Goal: Task Accomplishment & Management: Complete application form

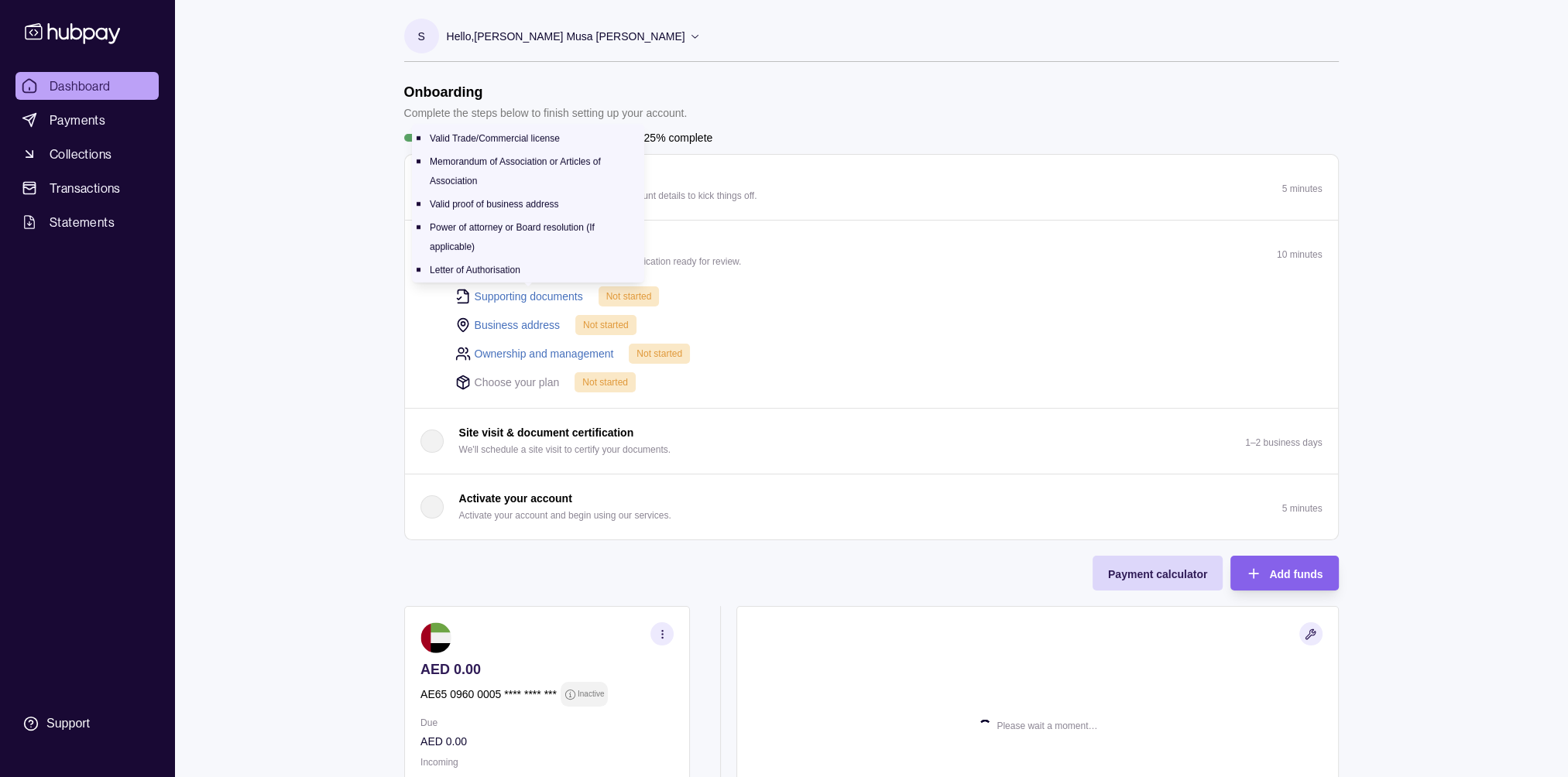
click at [533, 291] on link "Supporting documents" at bounding box center [528, 296] width 108 height 17
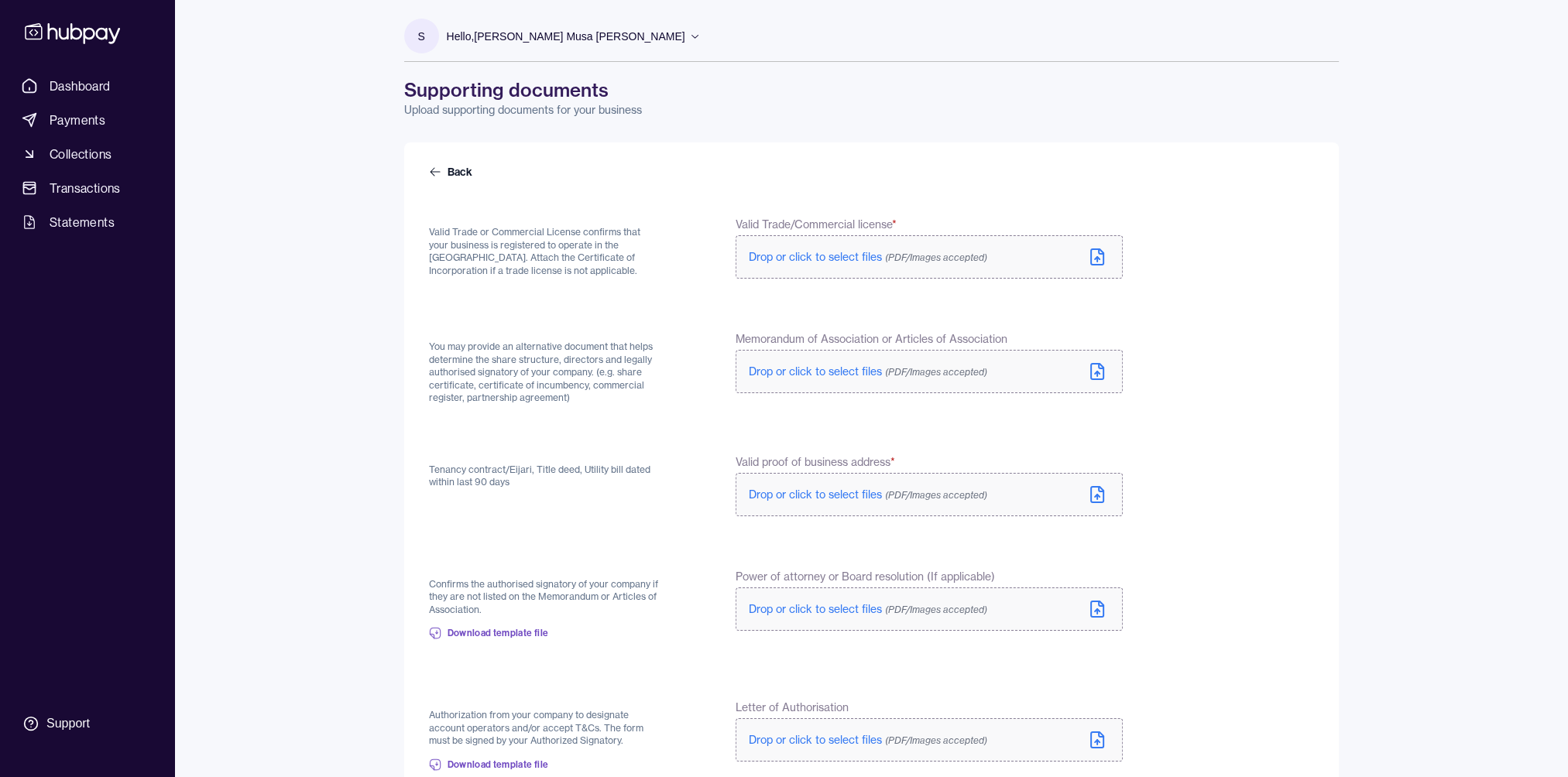
click at [803, 247] on label "Drop or click to select files (PDF/Images accepted)" at bounding box center [928, 257] width 387 height 43
click at [790, 367] on p "Drop or click to select files (PDF/Images accepted)" at bounding box center [868, 375] width 238 height 16
click at [772, 496] on span "Drop or click to select files (PDF/Images accepted)" at bounding box center [868, 497] width 238 height 14
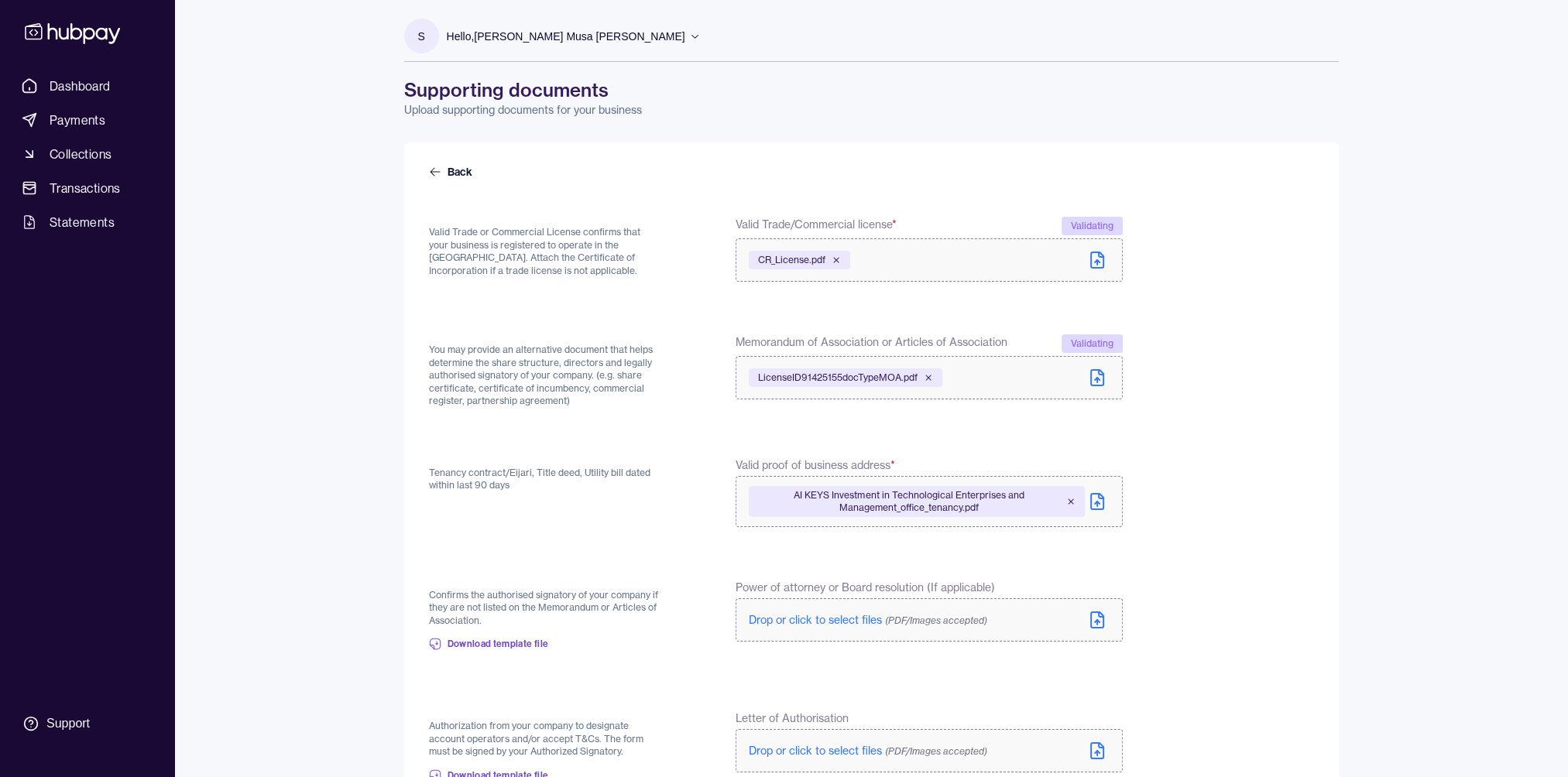
scroll to position [170, 0]
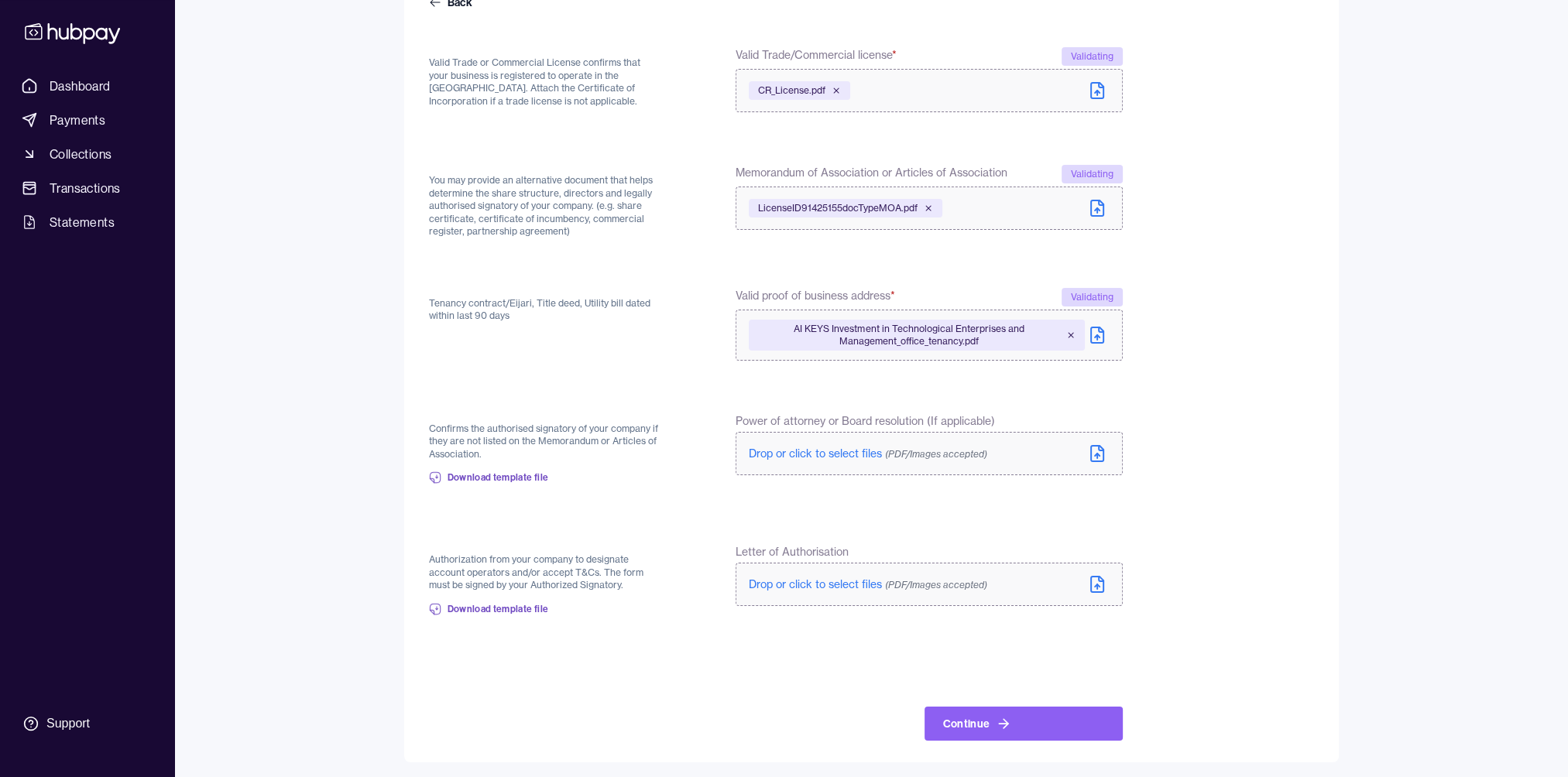
click at [790, 579] on span "Drop or click to select files (PDF/Images accepted)" at bounding box center [868, 584] width 238 height 14
click at [1010, 722] on button "Continue" at bounding box center [1023, 723] width 198 height 34
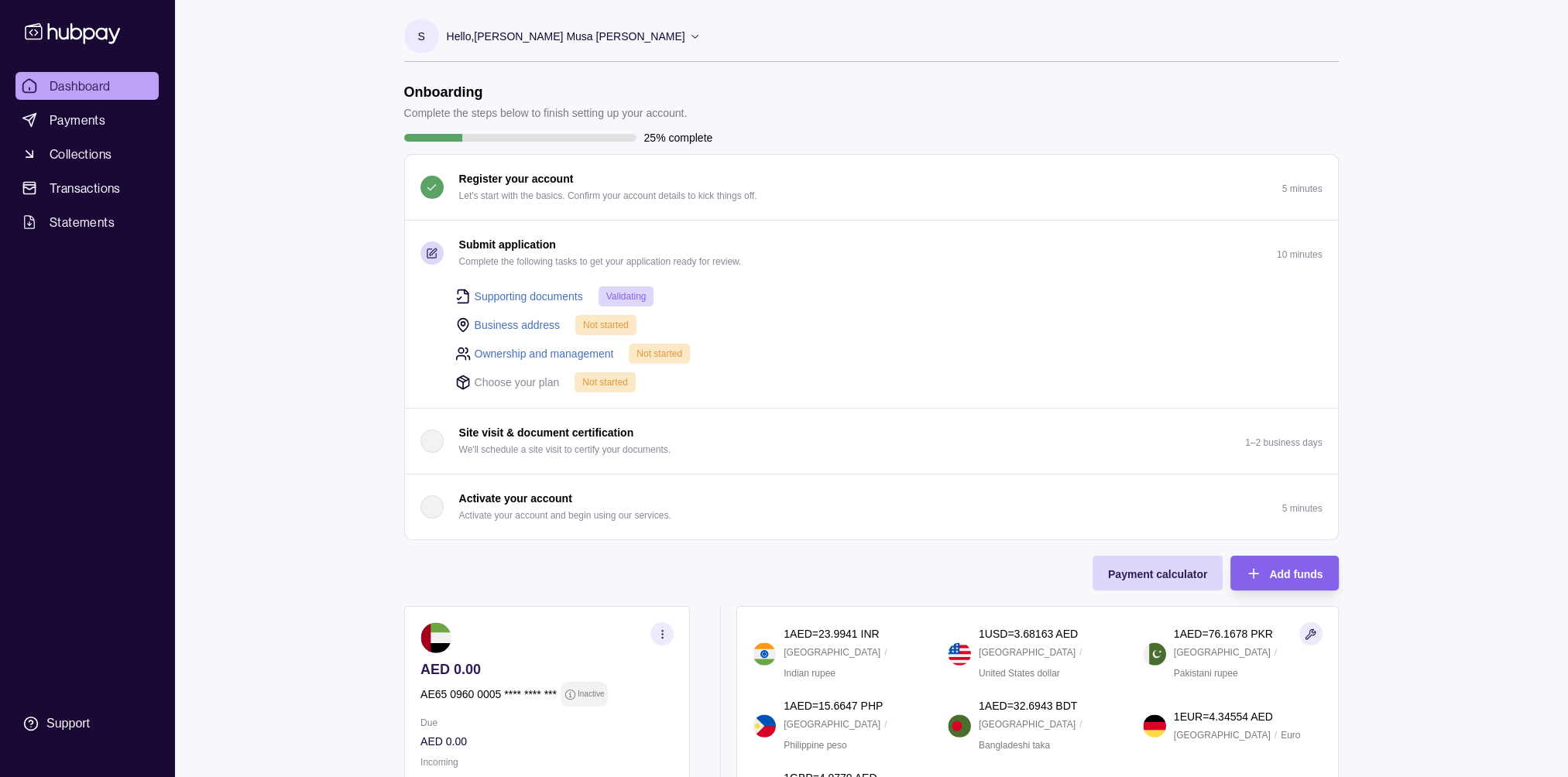
click at [509, 323] on link "Business address" at bounding box center [517, 325] width 86 height 17
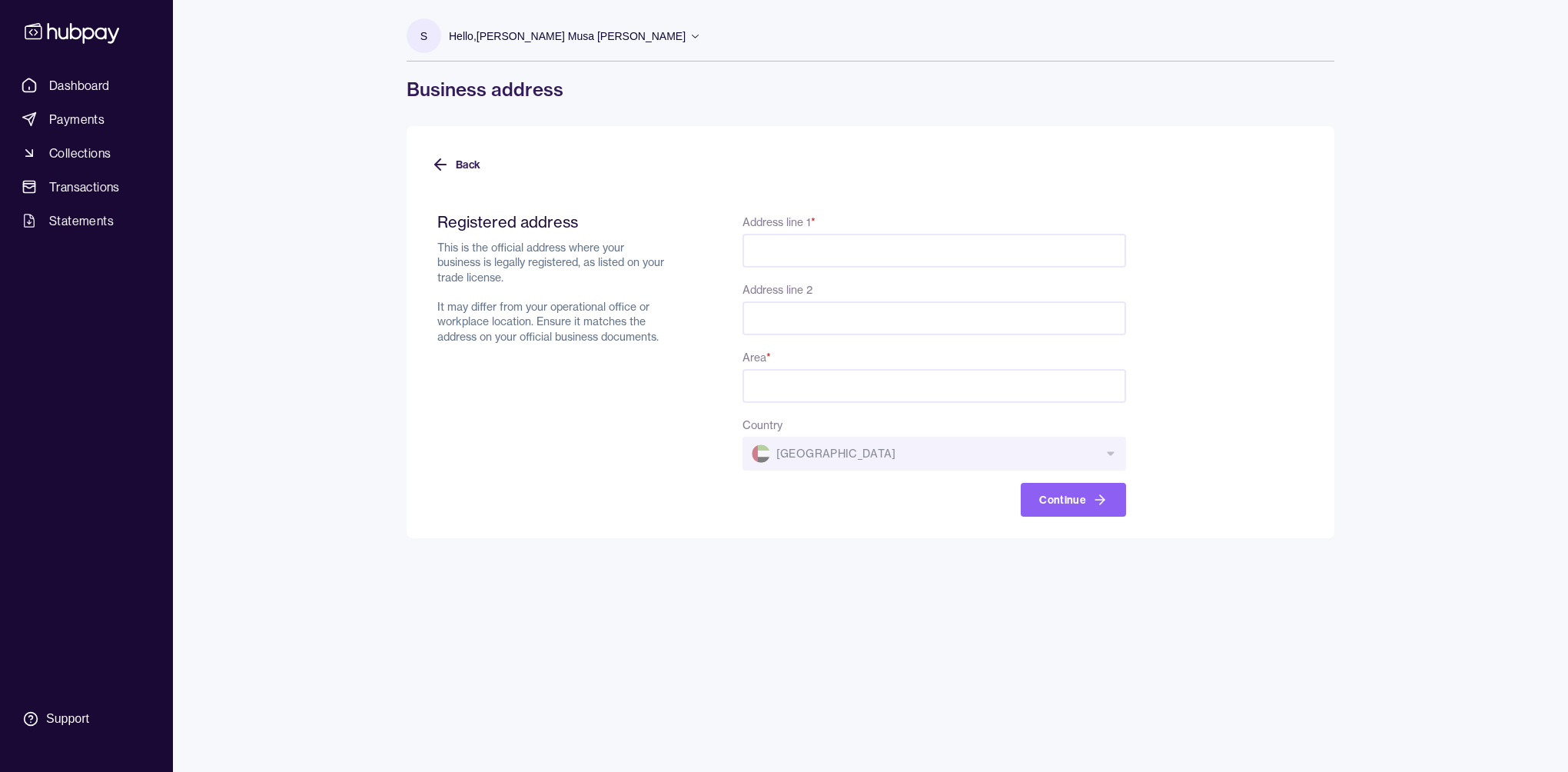
click at [808, 242] on input "Address line 1 *" at bounding box center [934, 250] width 384 height 34
paste input "**********"
type input "**********"
click at [796, 314] on input "Address line 2" at bounding box center [934, 318] width 384 height 34
click at [787, 380] on input "Area *" at bounding box center [934, 386] width 384 height 34
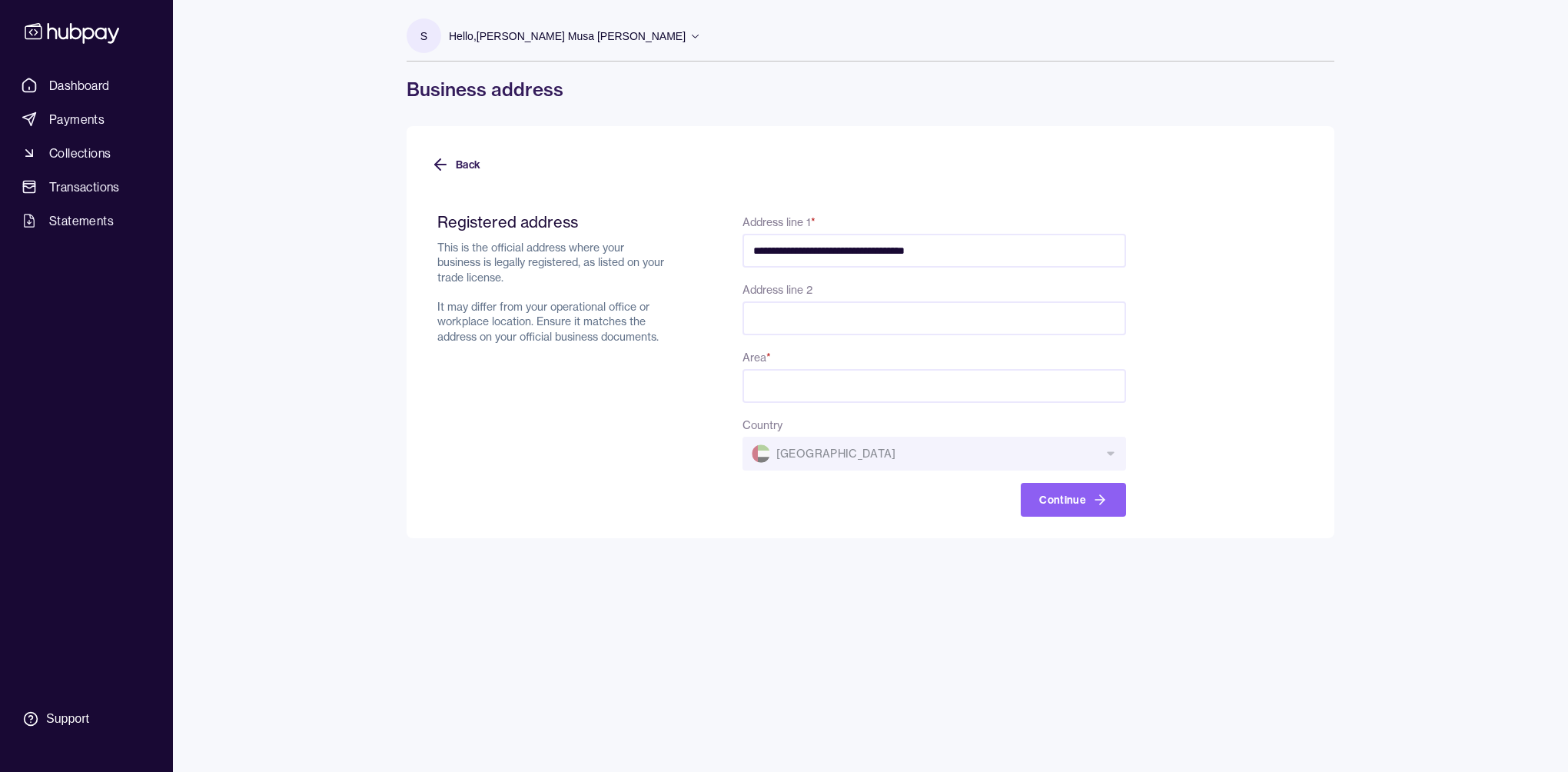
paste input "**********"
click at [808, 381] on input "**********" at bounding box center [934, 386] width 384 height 34
type input "**********"
click at [1066, 245] on input "**********" at bounding box center [934, 250] width 384 height 34
type input "**********"
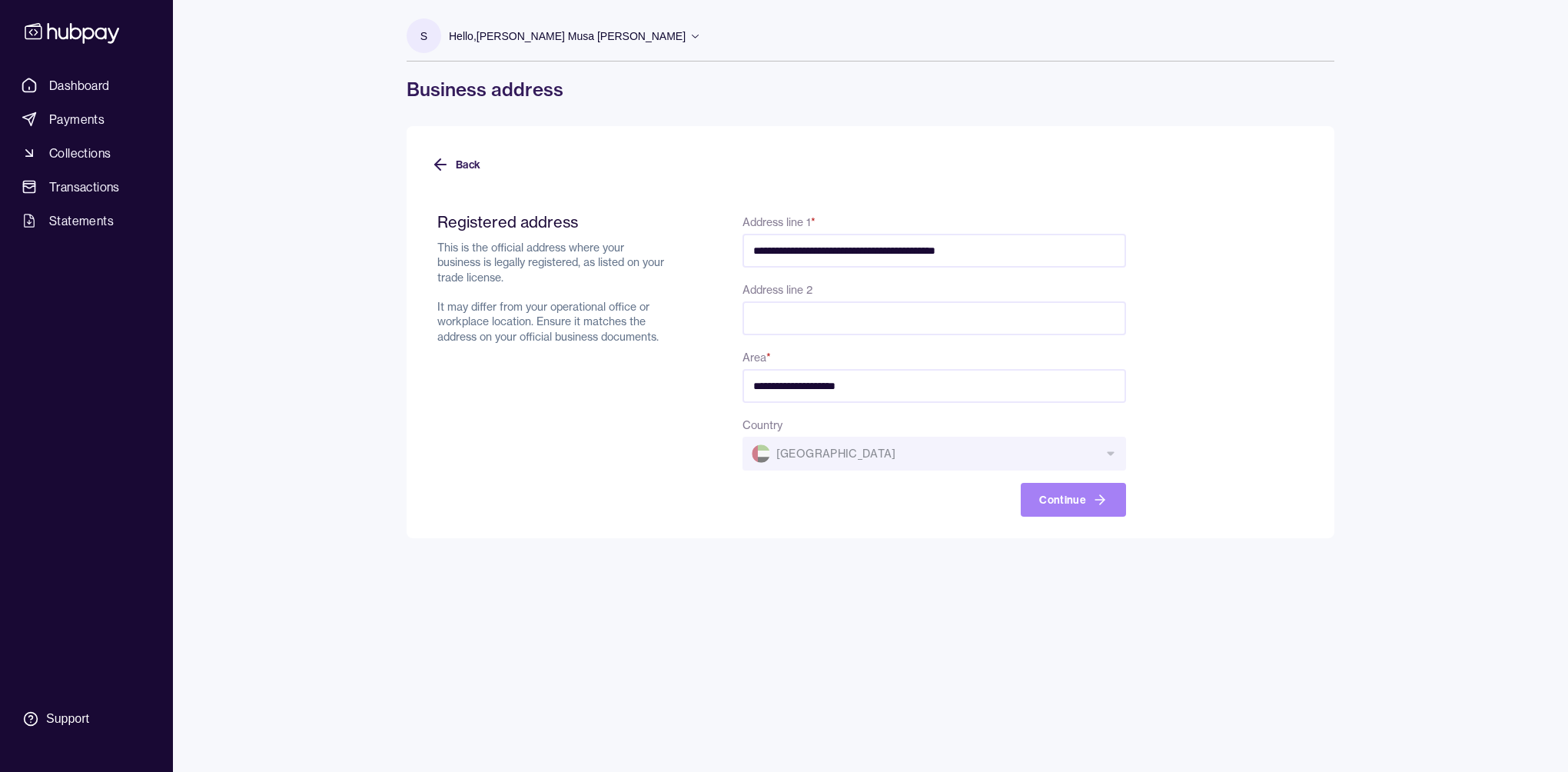
click at [1047, 490] on button "Continue" at bounding box center [1073, 500] width 105 height 34
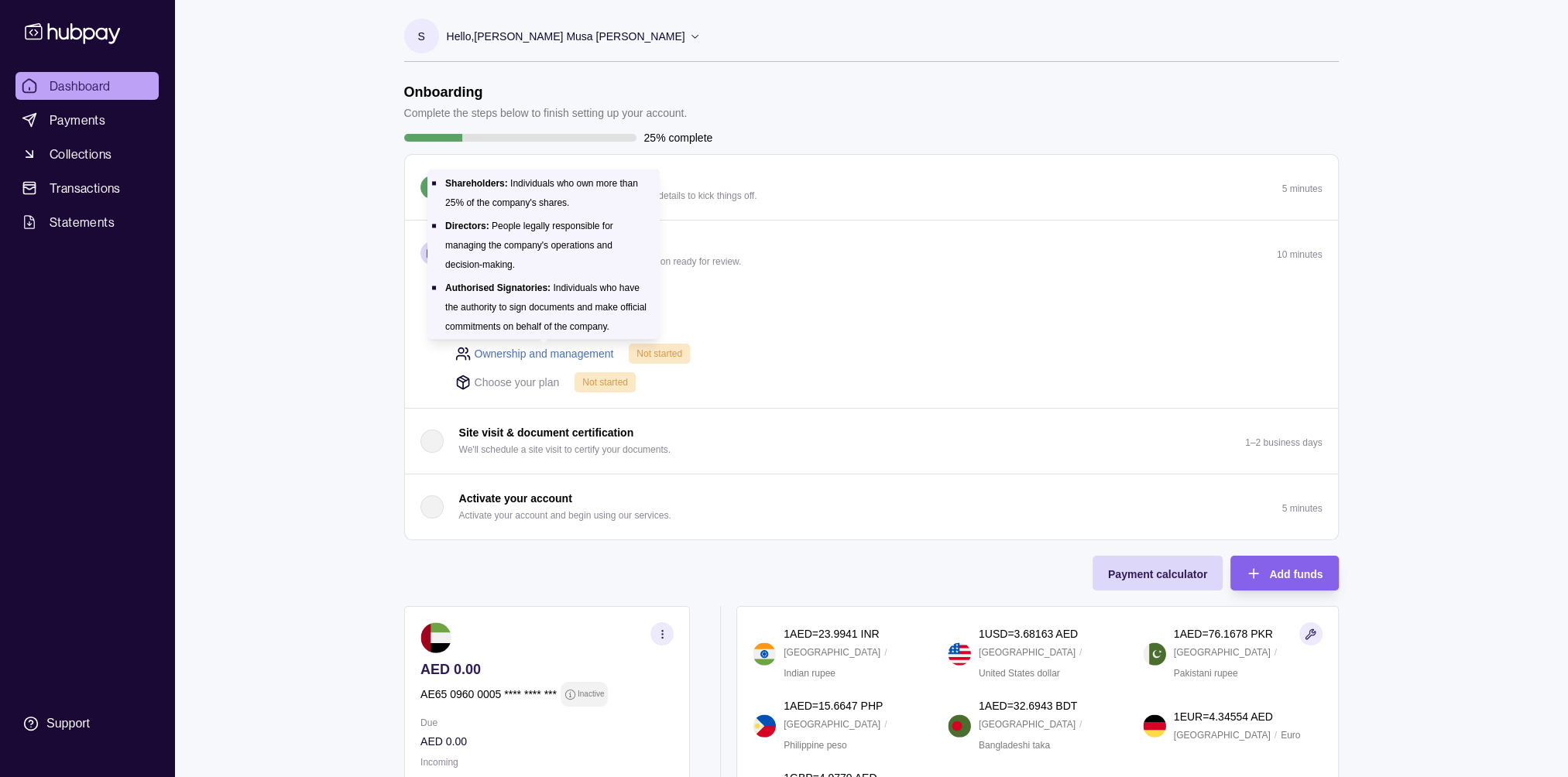
click at [551, 348] on link "Ownership and management" at bounding box center [544, 353] width 139 height 17
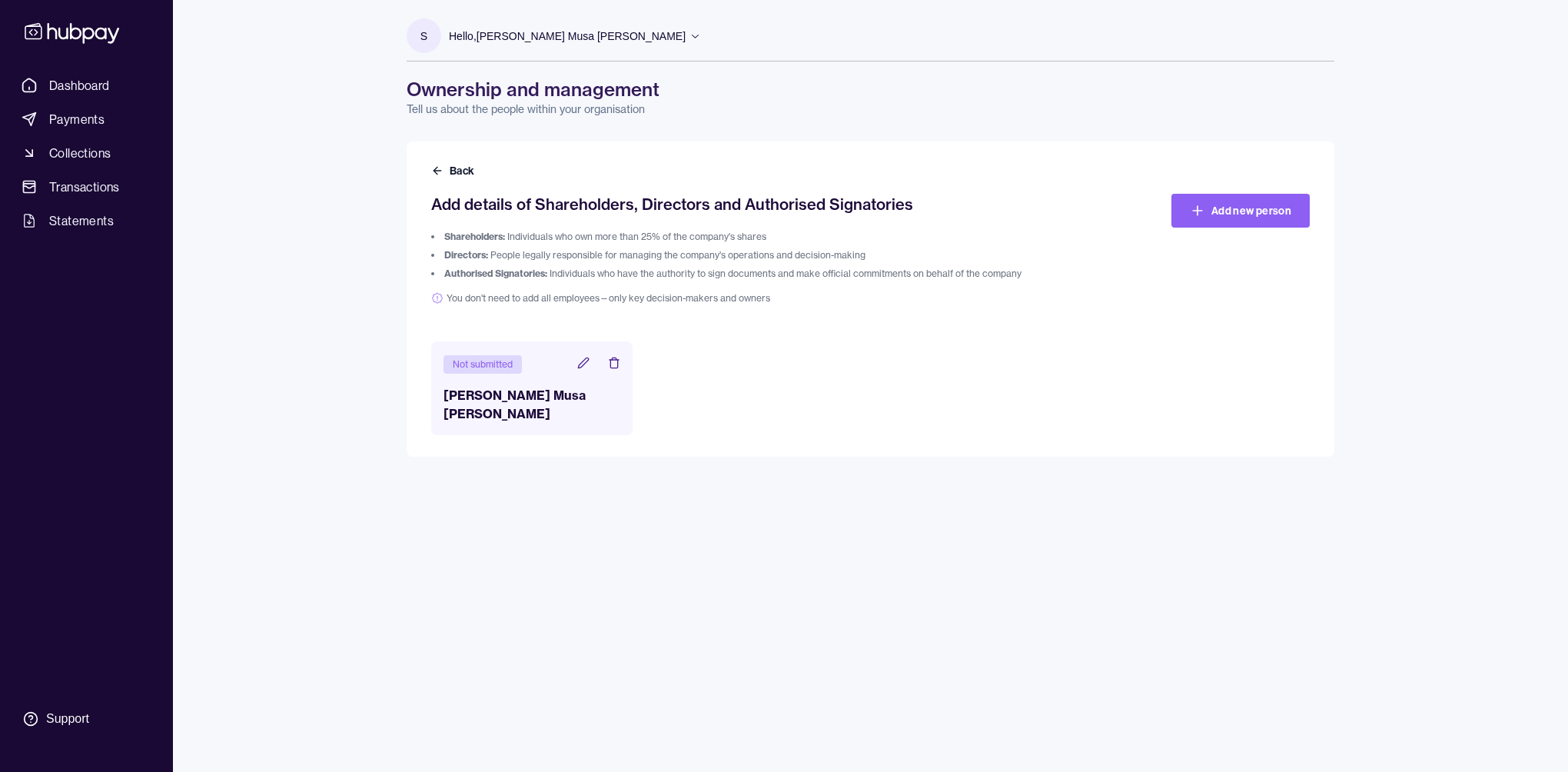
click at [585, 361] on icon at bounding box center [583, 362] width 12 height 12
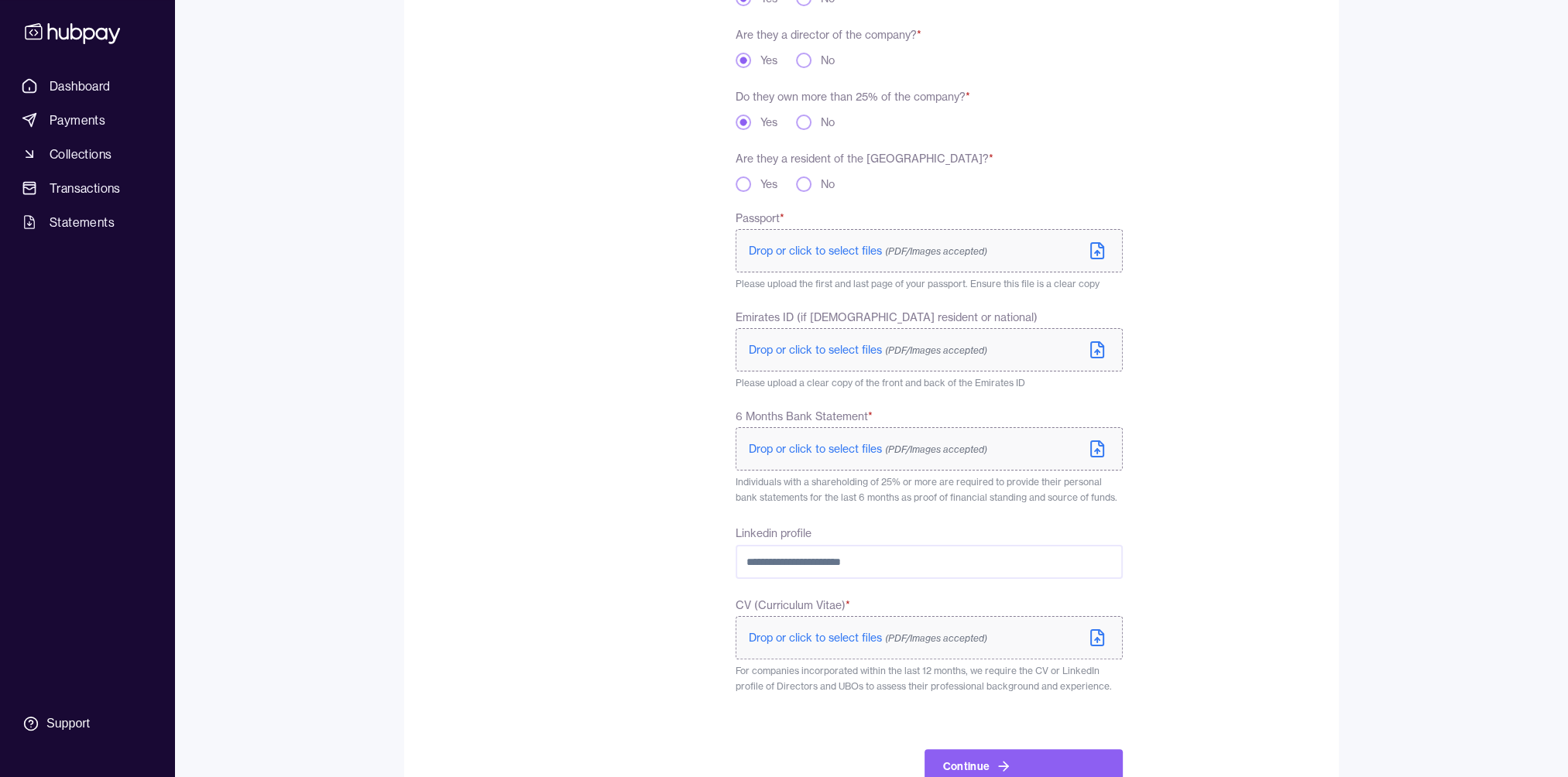
scroll to position [335, 0]
click at [809, 180] on button "No" at bounding box center [803, 180] width 16 height 16
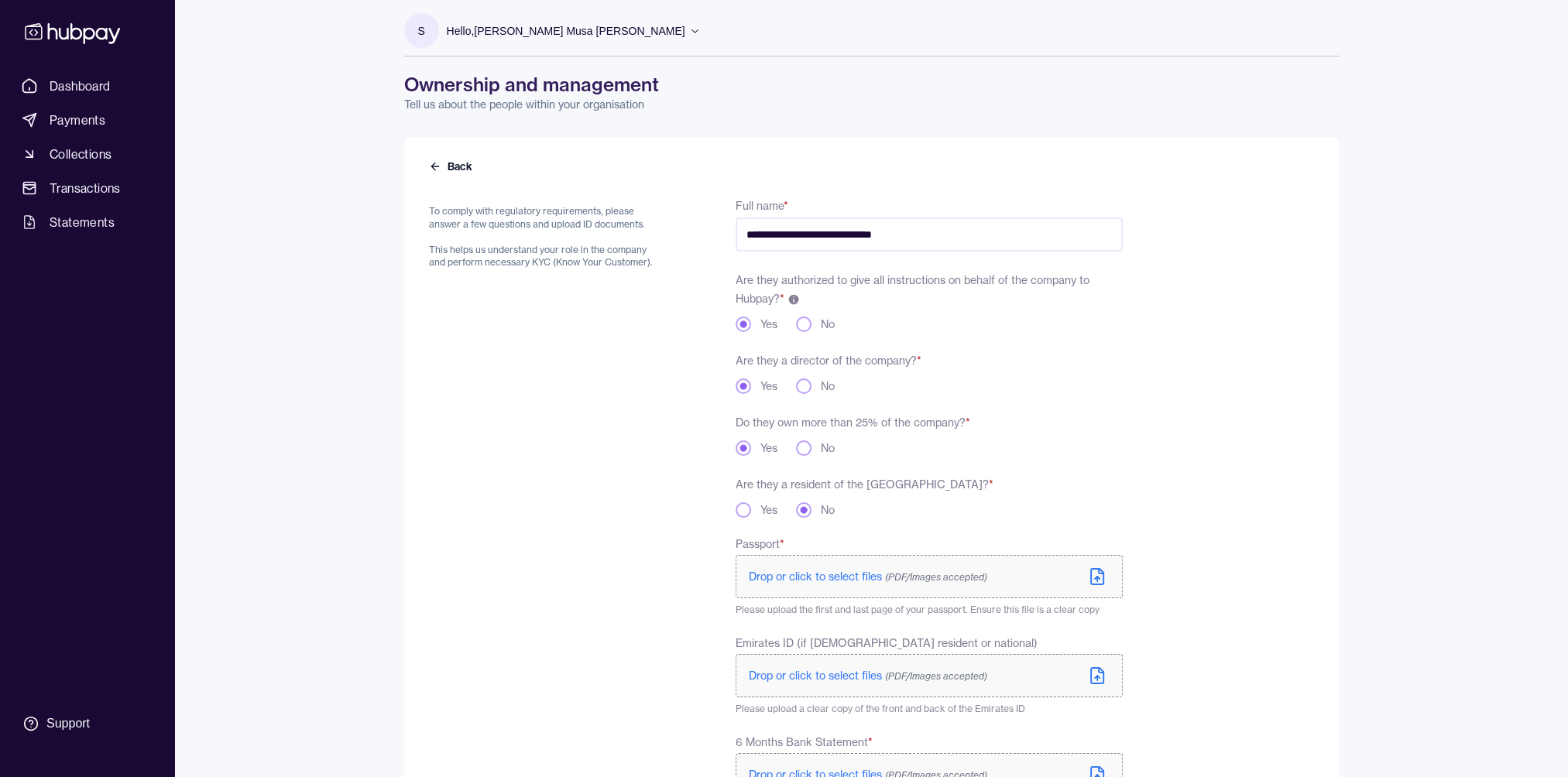
scroll to position [0, 0]
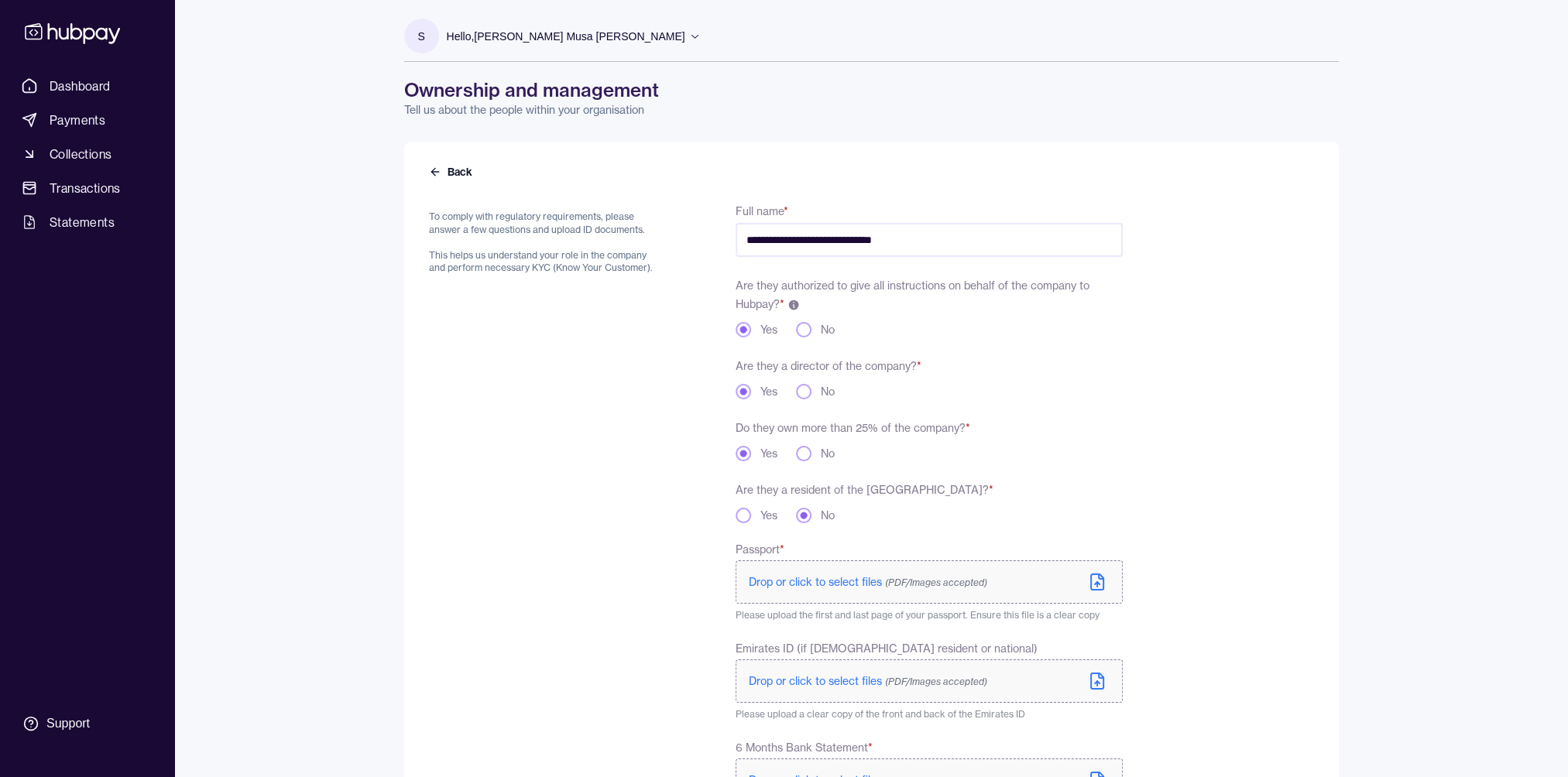
click at [796, 578] on span "Drop or click to select files (PDF/Images accepted)" at bounding box center [868, 581] width 238 height 14
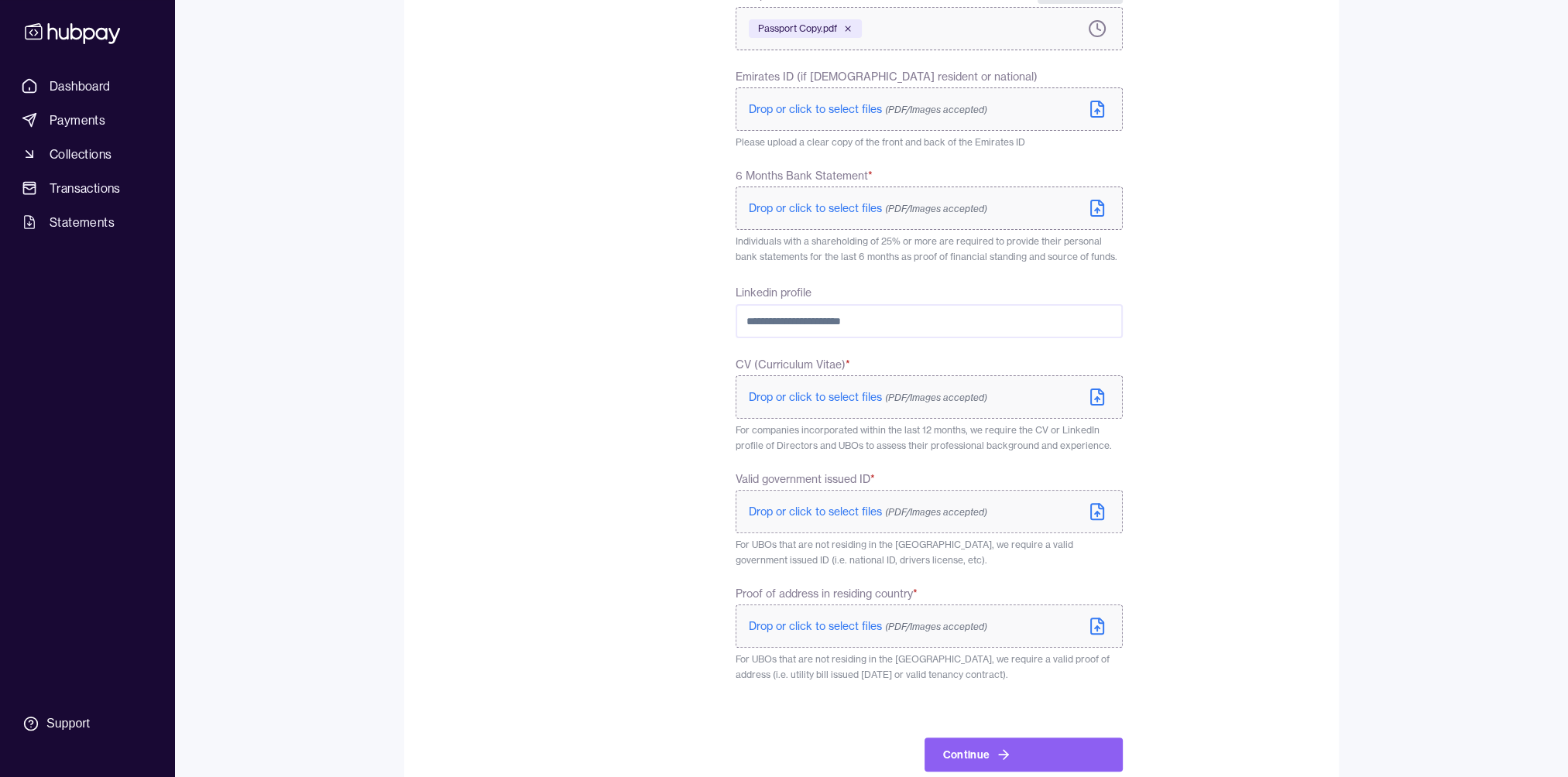
scroll to position [592, 0]
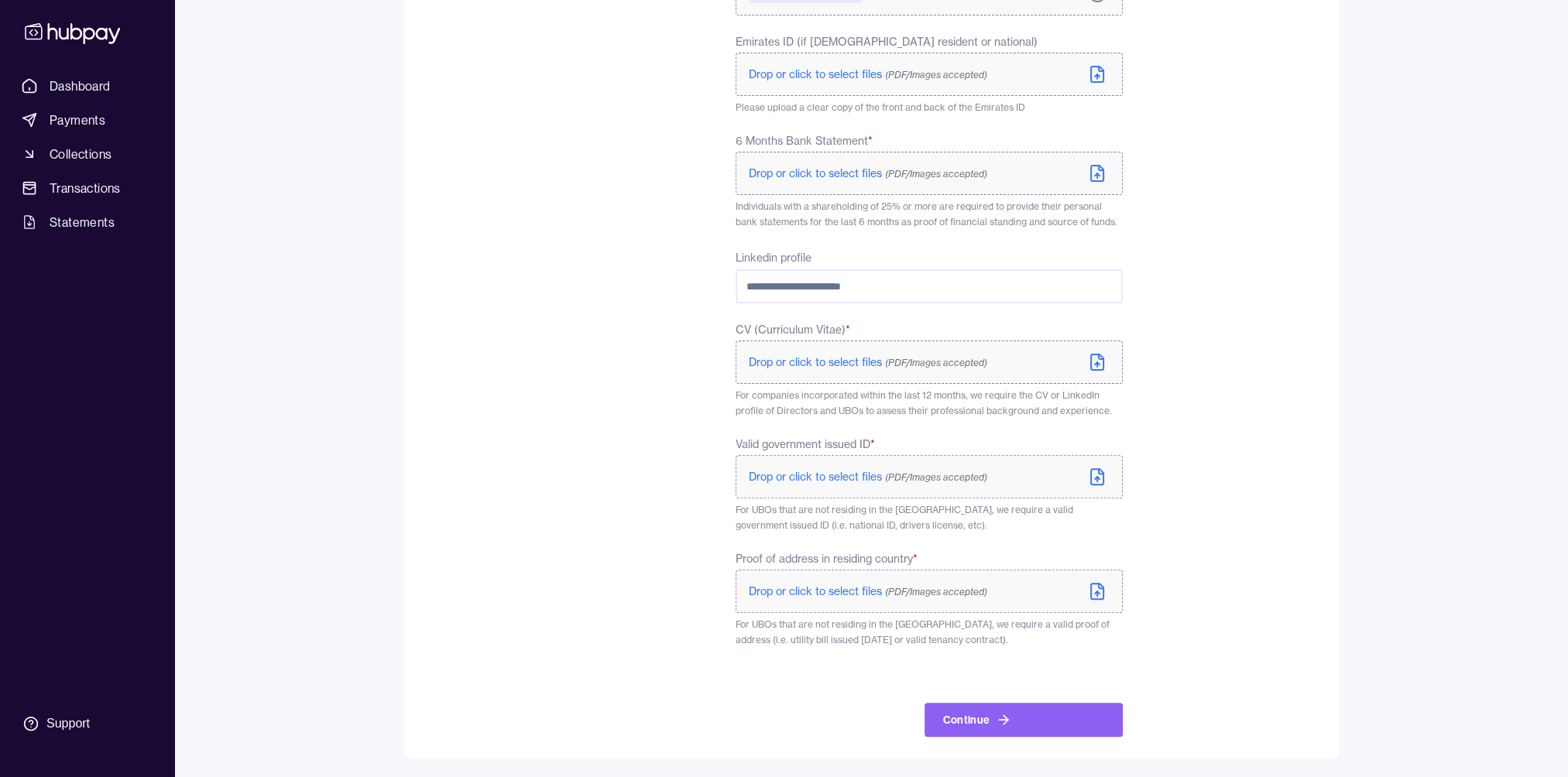
click at [800, 589] on span "Drop or click to select files (PDF/Images accepted)" at bounding box center [868, 591] width 238 height 14
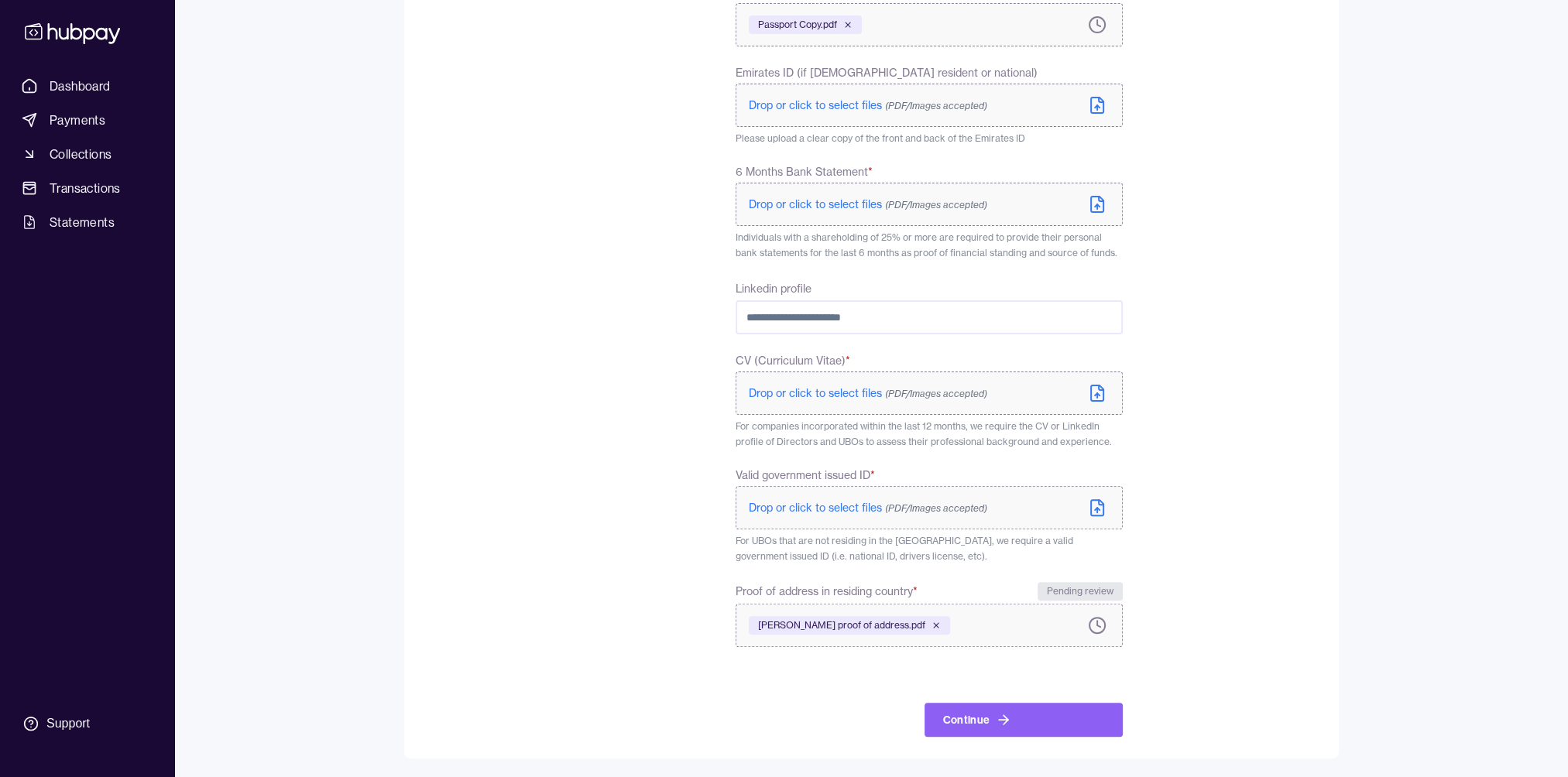
click at [837, 359] on span "CV (Curriculum Vitae) *" at bounding box center [793, 361] width 114 height 16
click at [808, 387] on span "Drop or click to select files (PDF/Images accepted)" at bounding box center [868, 393] width 238 height 14
click at [1003, 24] on label "Passport Copy.pdf" at bounding box center [928, 24] width 387 height 43
click at [805, 206] on span "Drop or click to select files (PDF/Images accepted)" at bounding box center [868, 204] width 238 height 14
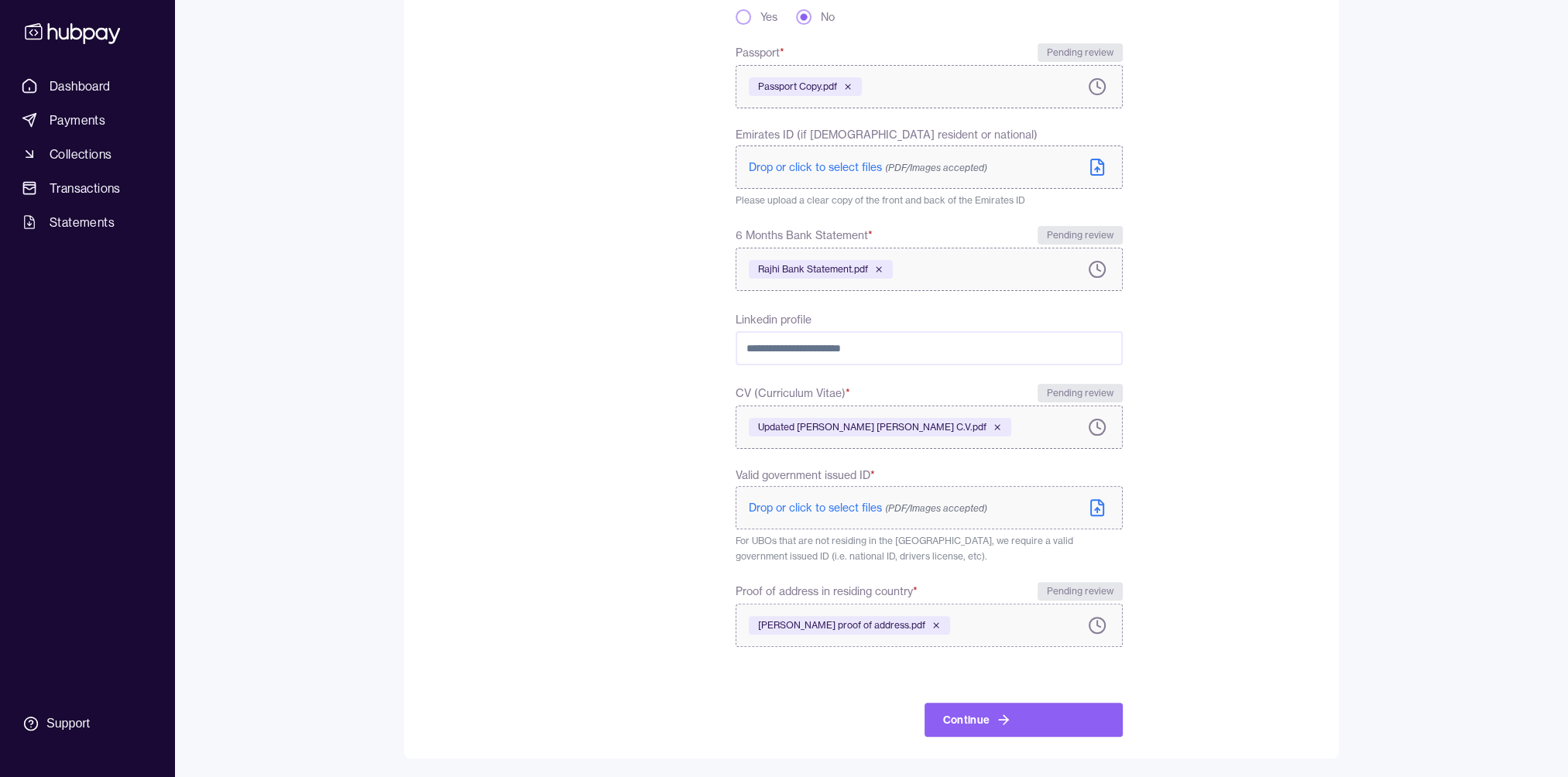
scroll to position [498, 0]
click at [790, 502] on span "Drop or click to select files (PDF/Images accepted)" at bounding box center [868, 508] width 238 height 14
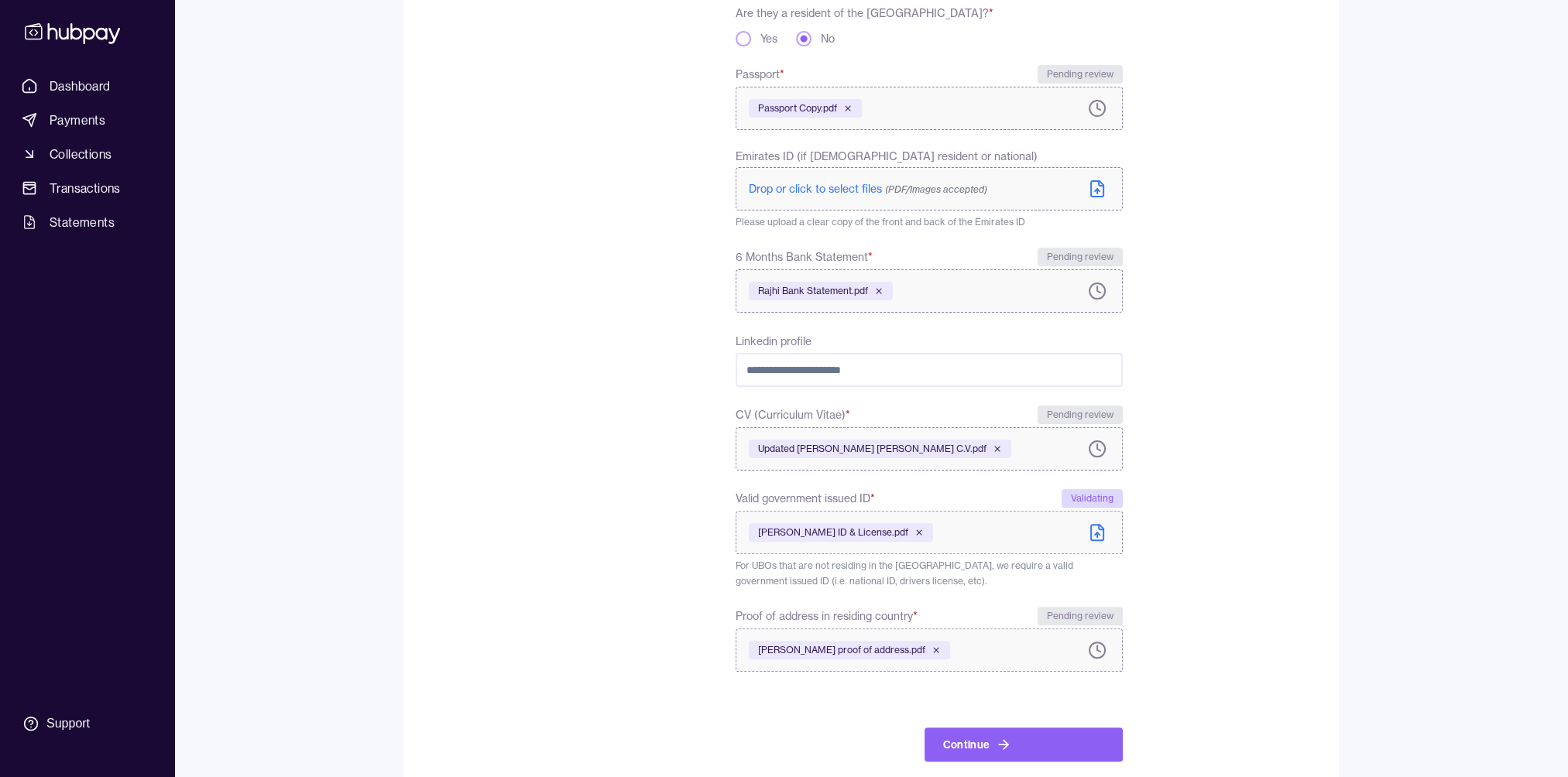
scroll to position [502, 0]
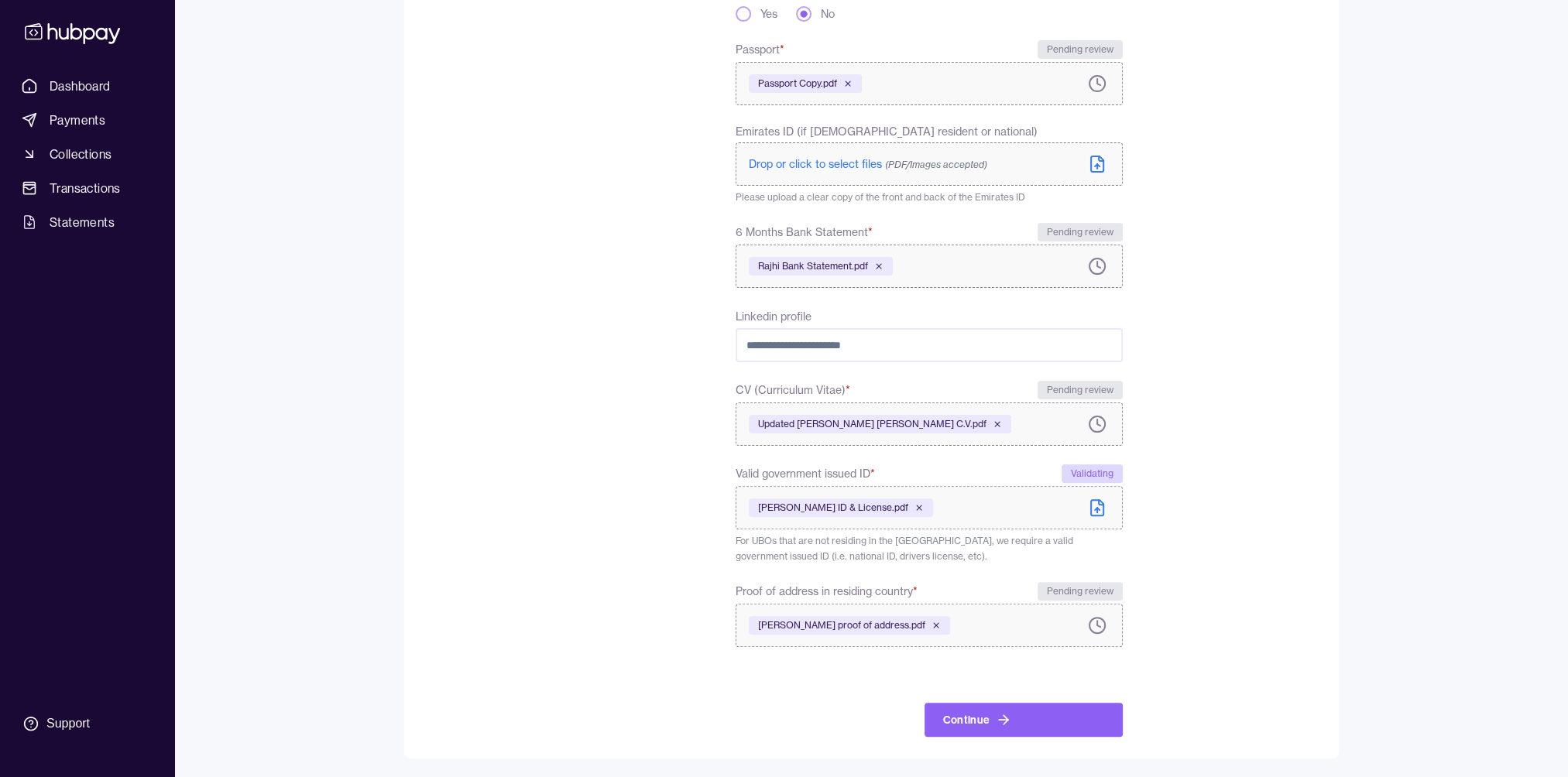
click at [914, 347] on input "Linkedin profile" at bounding box center [928, 345] width 387 height 34
click at [1003, 716] on icon "submit" at bounding box center [1005, 720] width 5 height 9
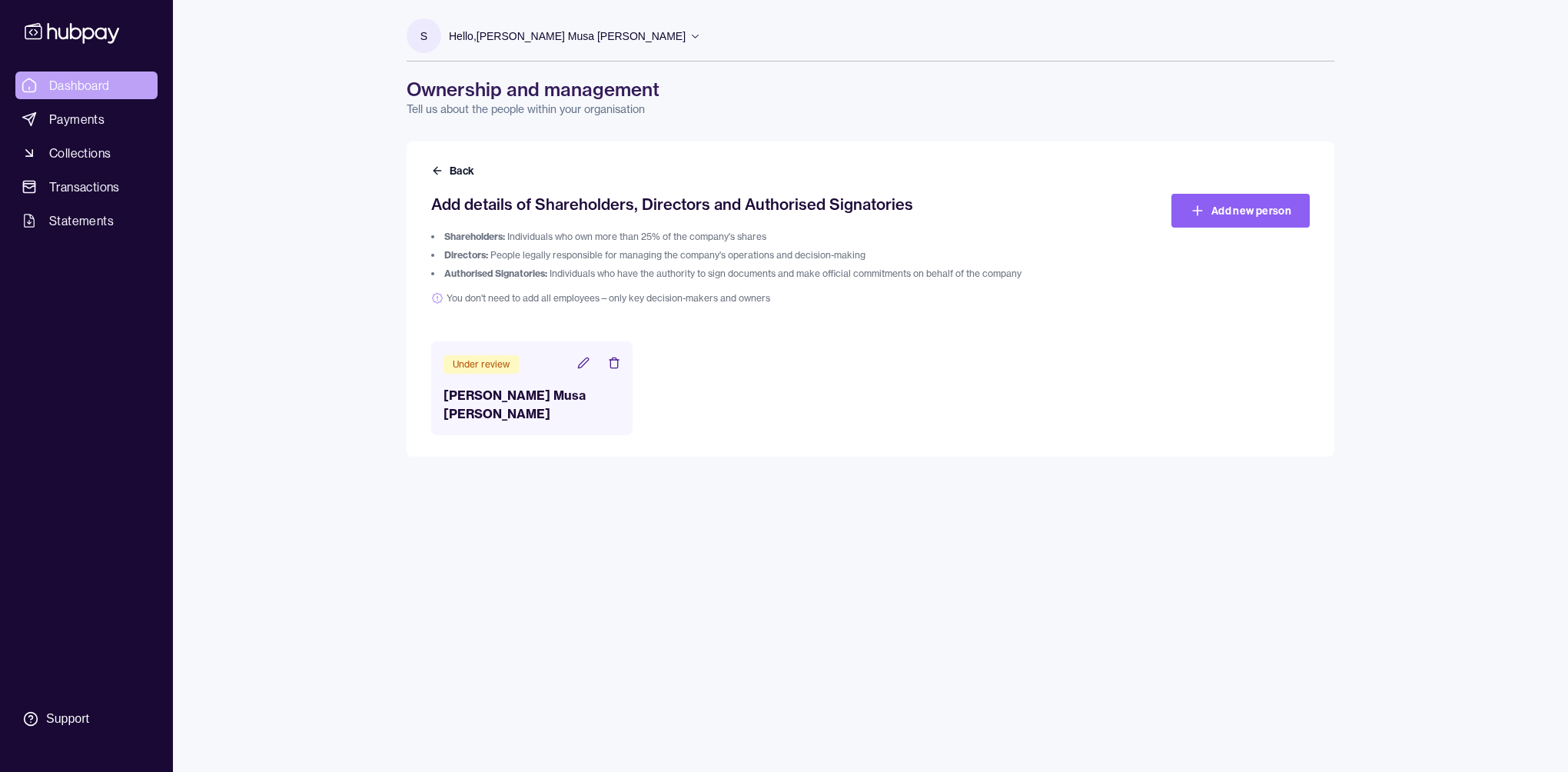
click at [77, 83] on span "Dashboard" at bounding box center [80, 85] width 60 height 18
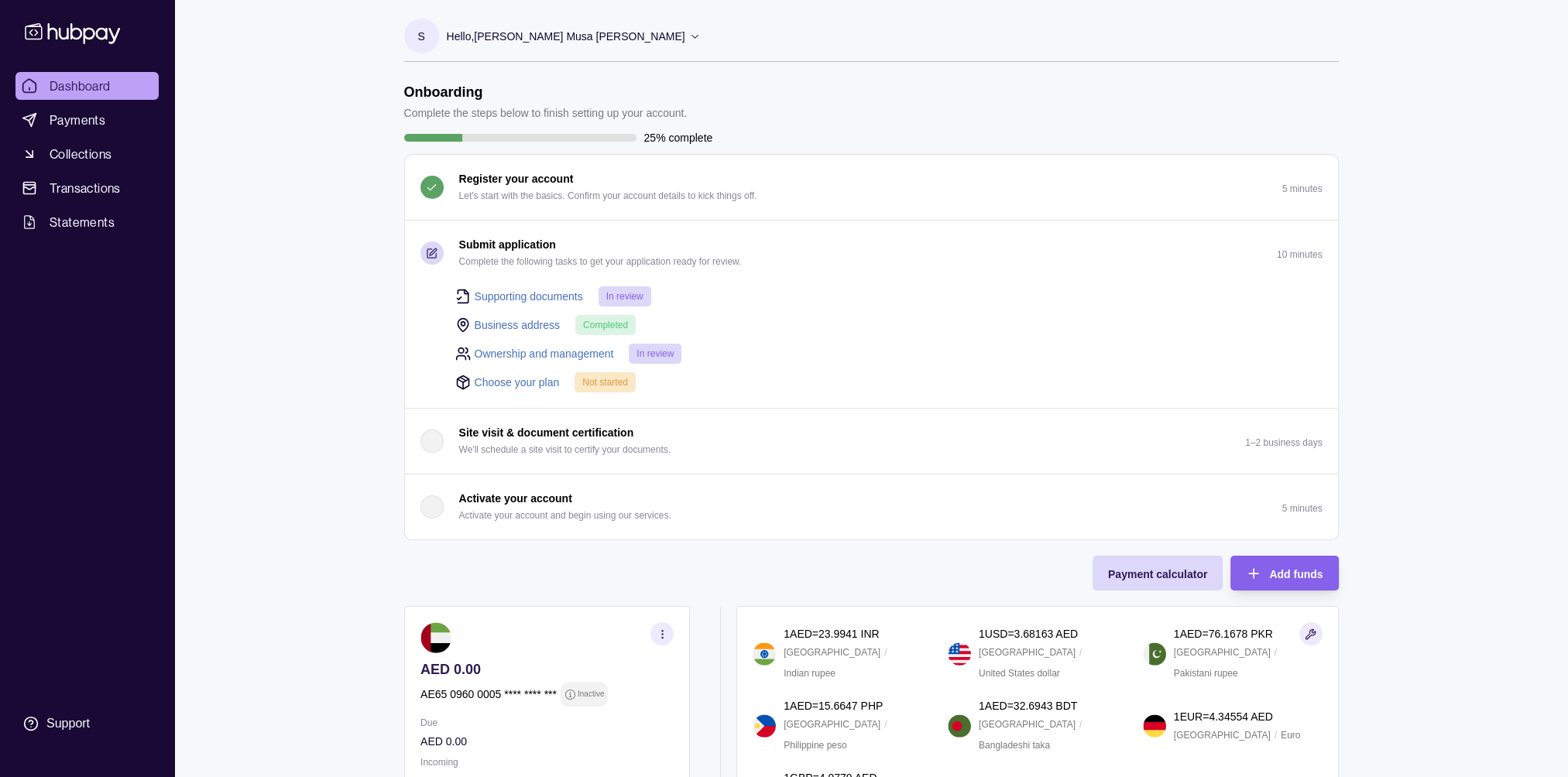
click at [517, 382] on link "Choose your plan" at bounding box center [517, 382] width 85 height 17
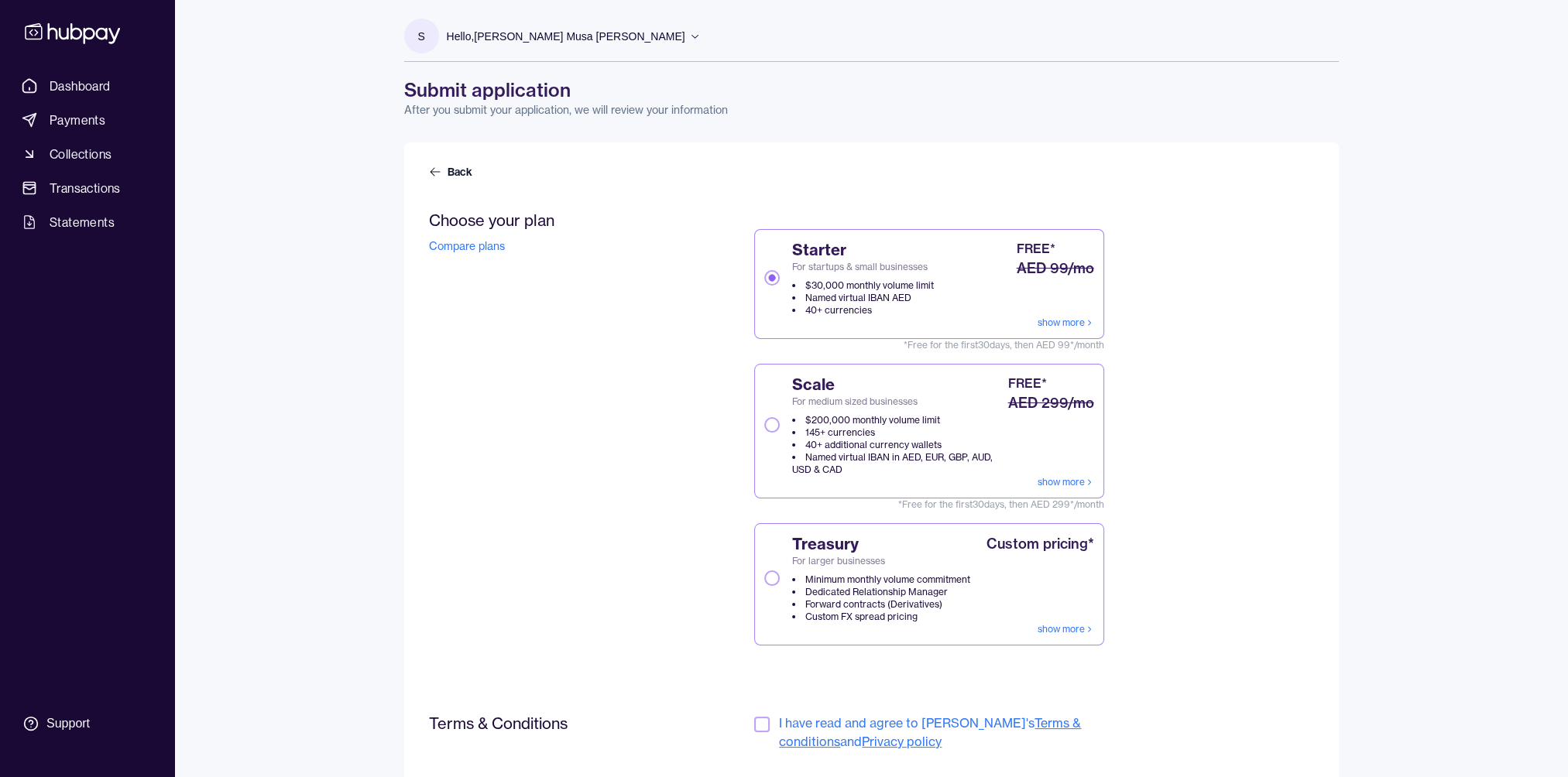
click at [765, 727] on button "button" at bounding box center [761, 724] width 16 height 16
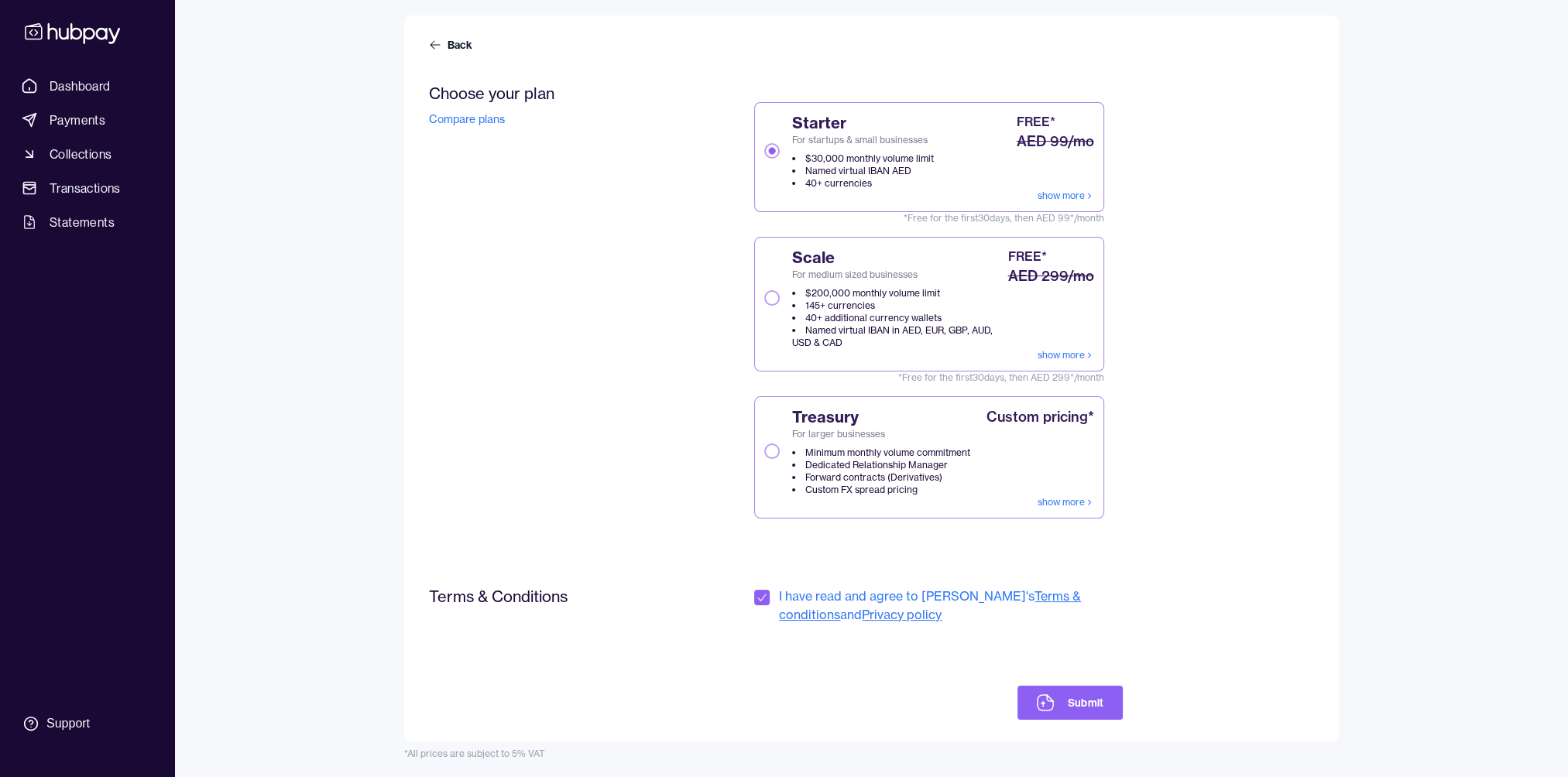
click at [771, 299] on button "Scale For medium sized businesses $200,000 monthly volume limit 145+ currencies…" at bounding box center [772, 298] width 16 height 16
click at [1076, 690] on button "Submit" at bounding box center [1069, 702] width 104 height 34
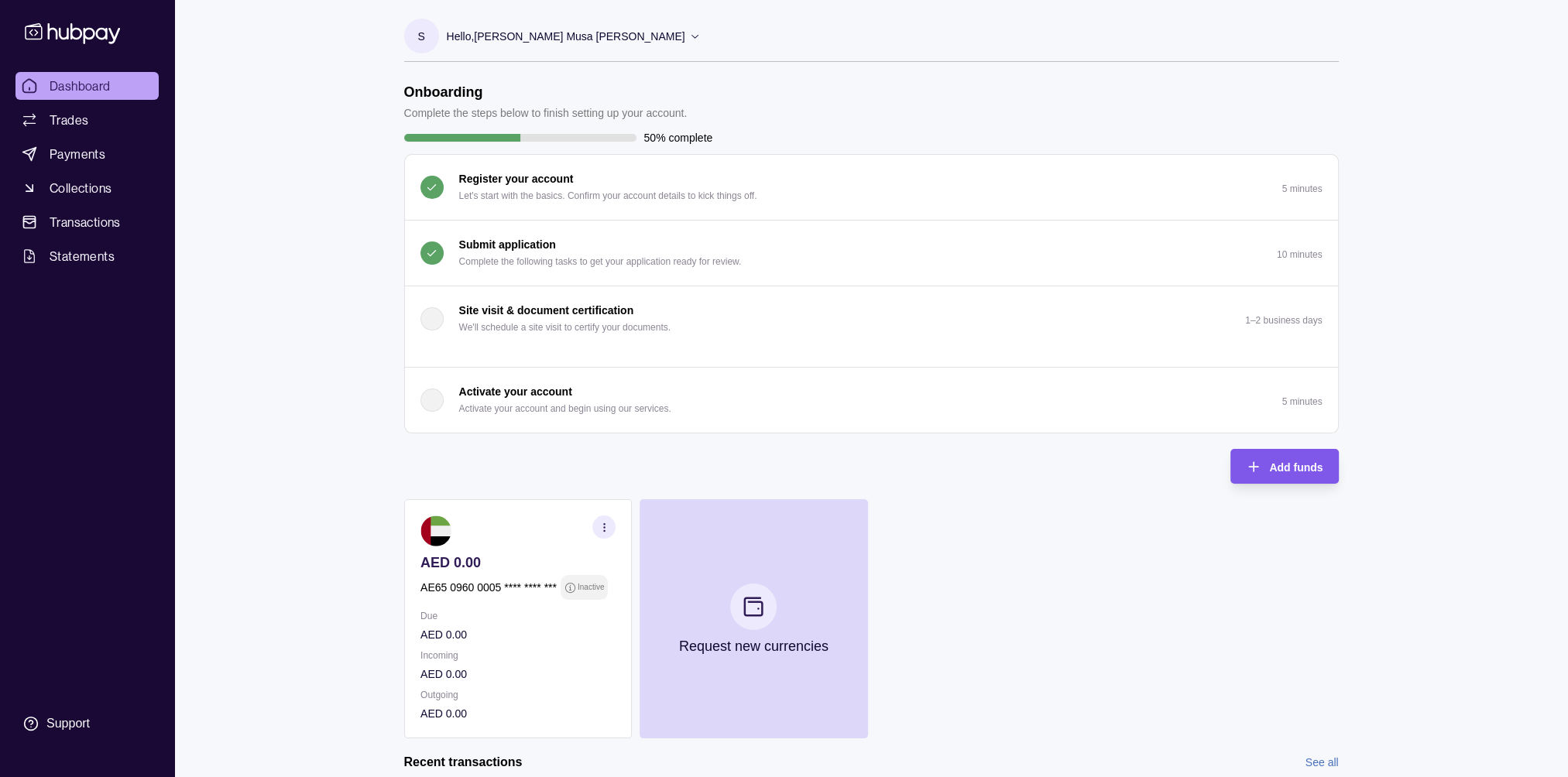
click at [1299, 461] on span "Add funds" at bounding box center [1296, 467] width 54 height 12
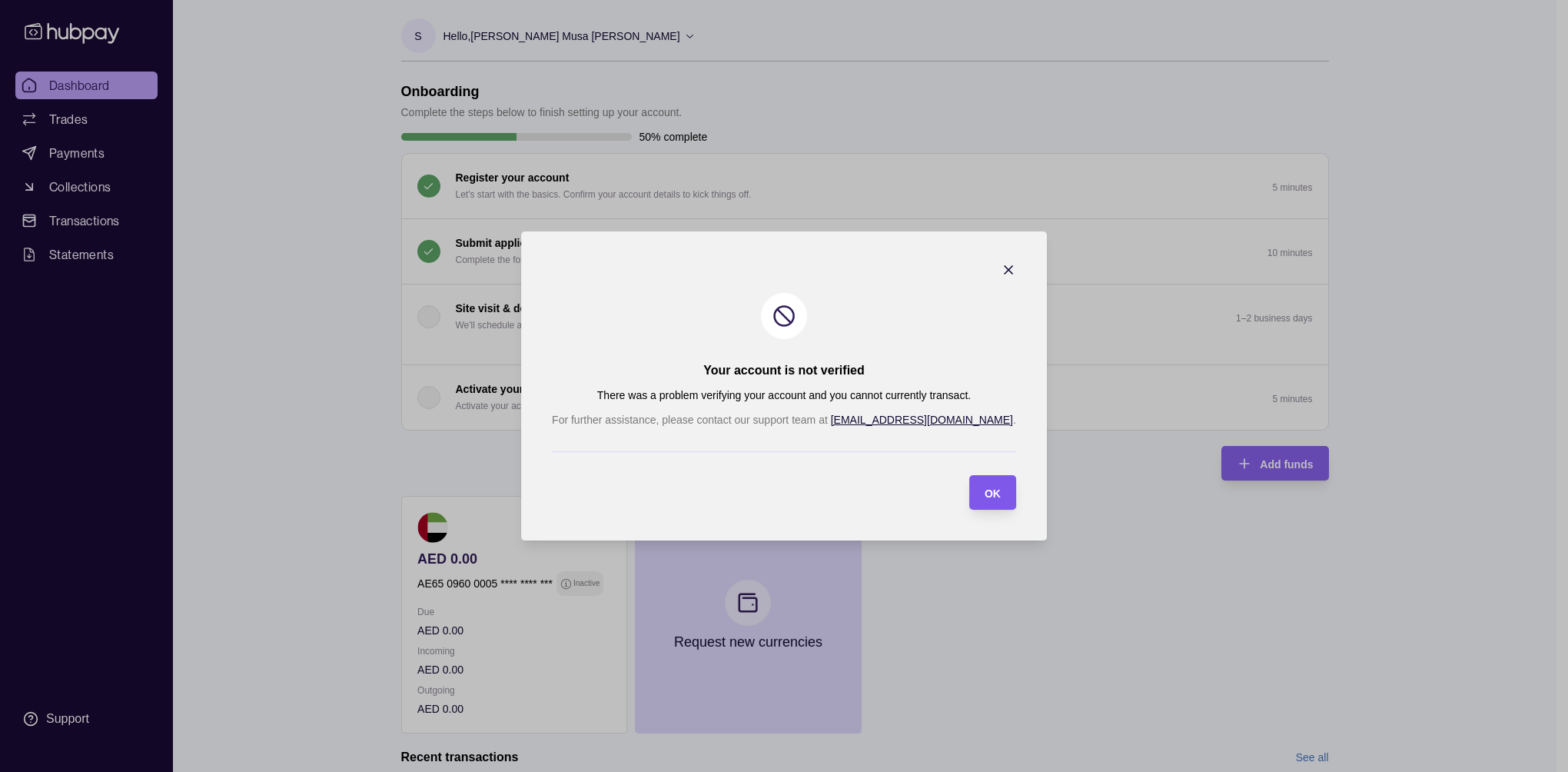
click at [985, 488] on span "OK" at bounding box center [993, 493] width 16 height 12
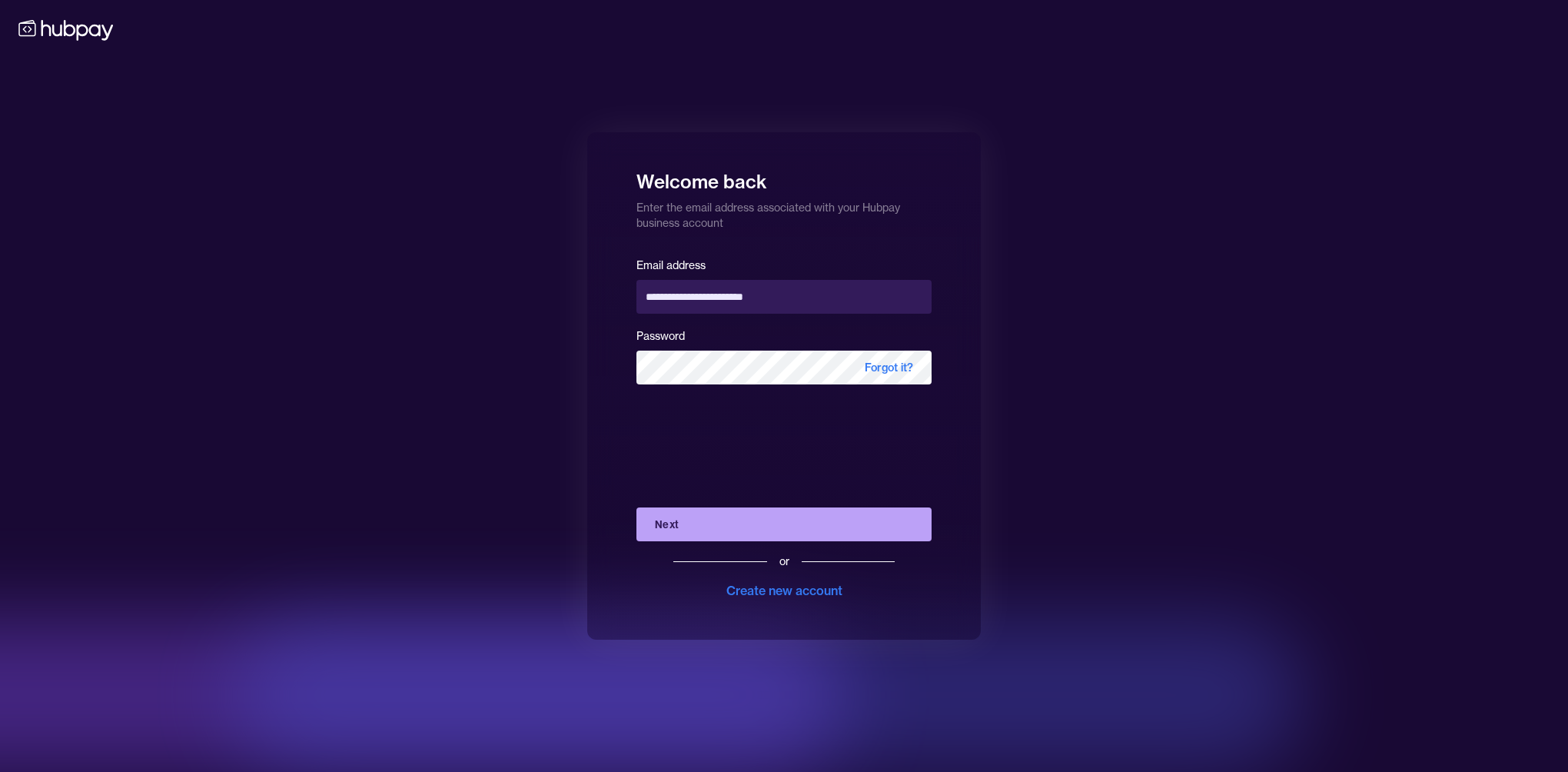
click at [756, 527] on button "Next" at bounding box center [784, 524] width 295 height 34
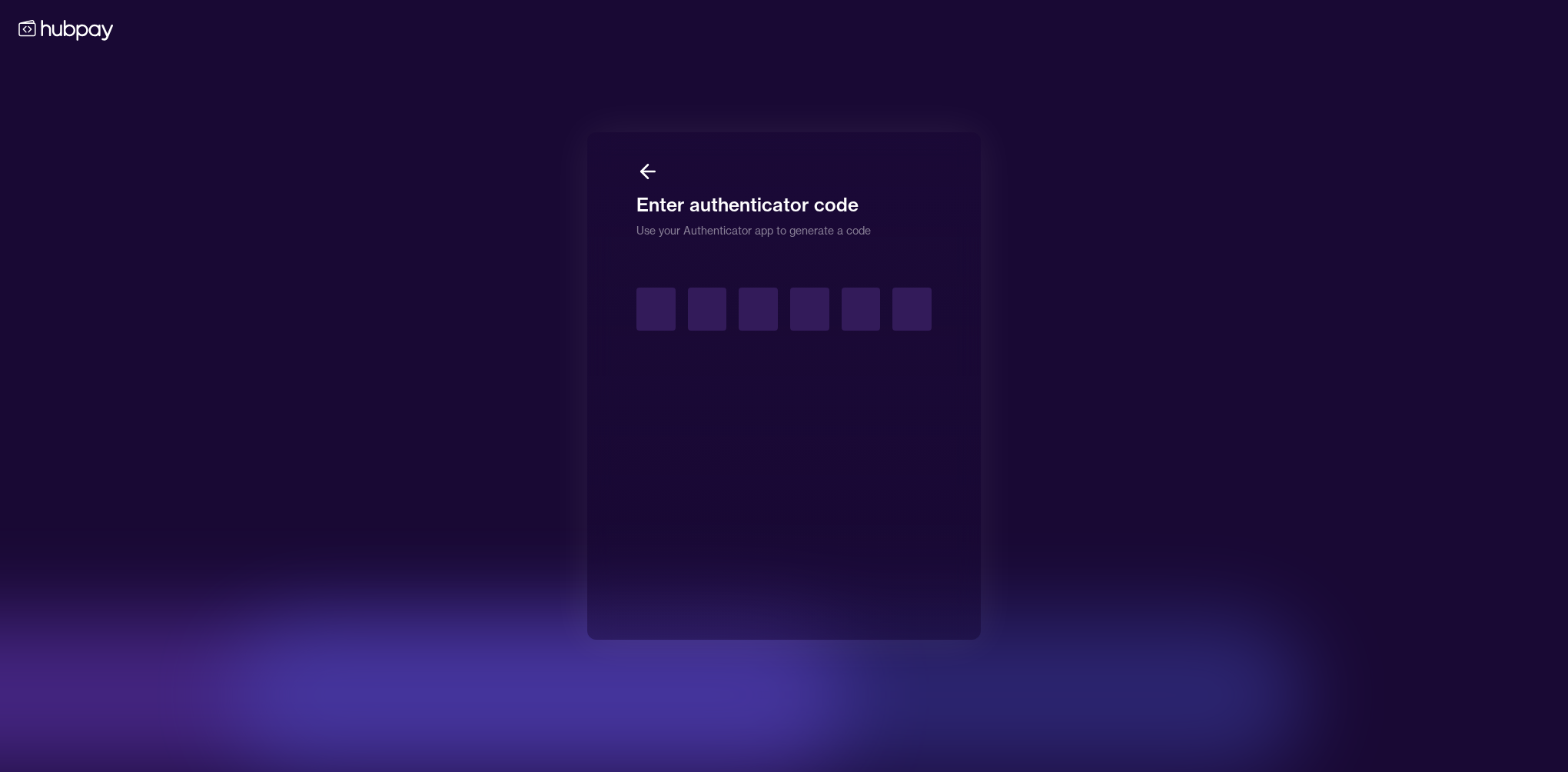
type input "*"
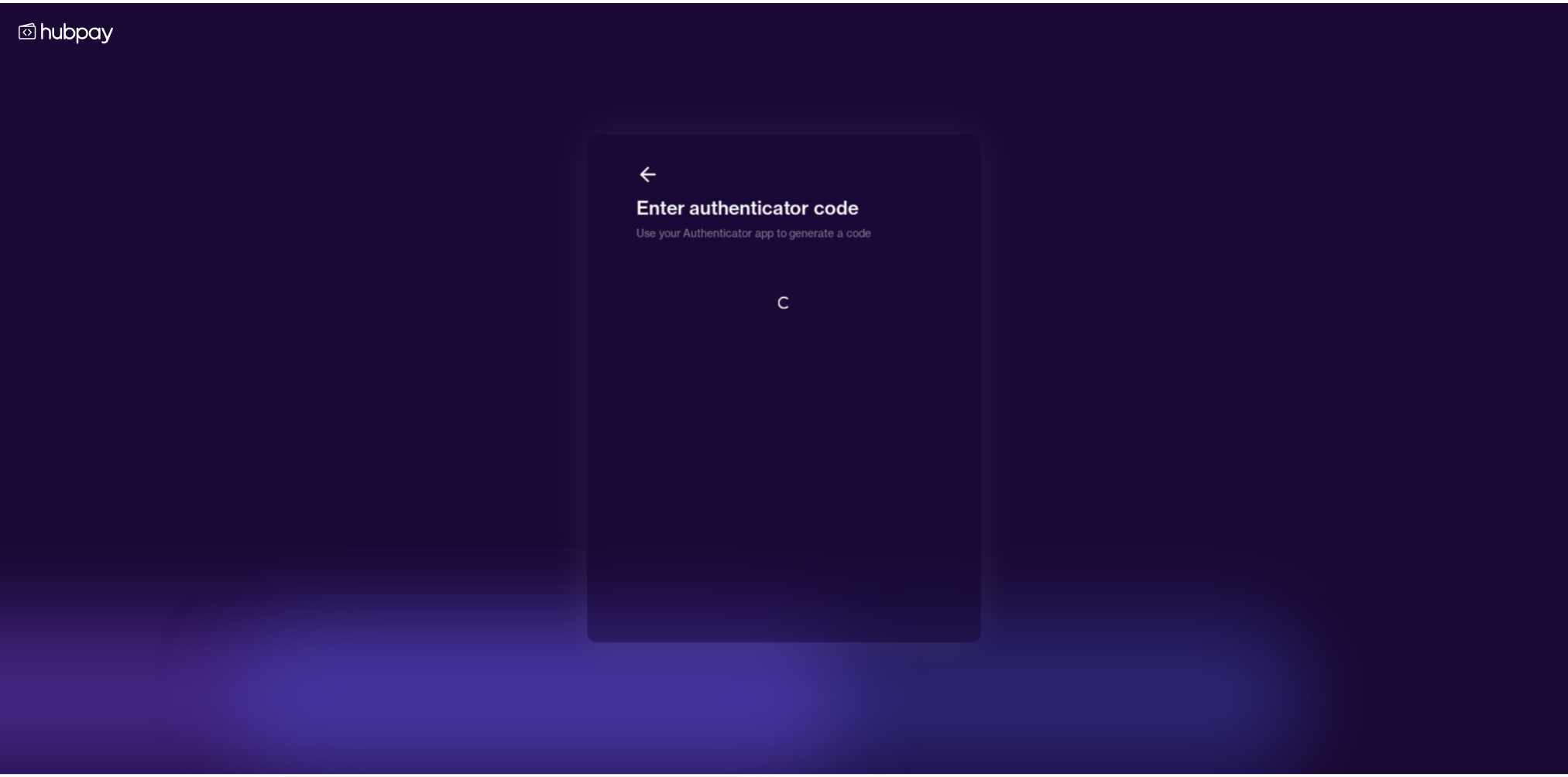
scroll to position [1, 0]
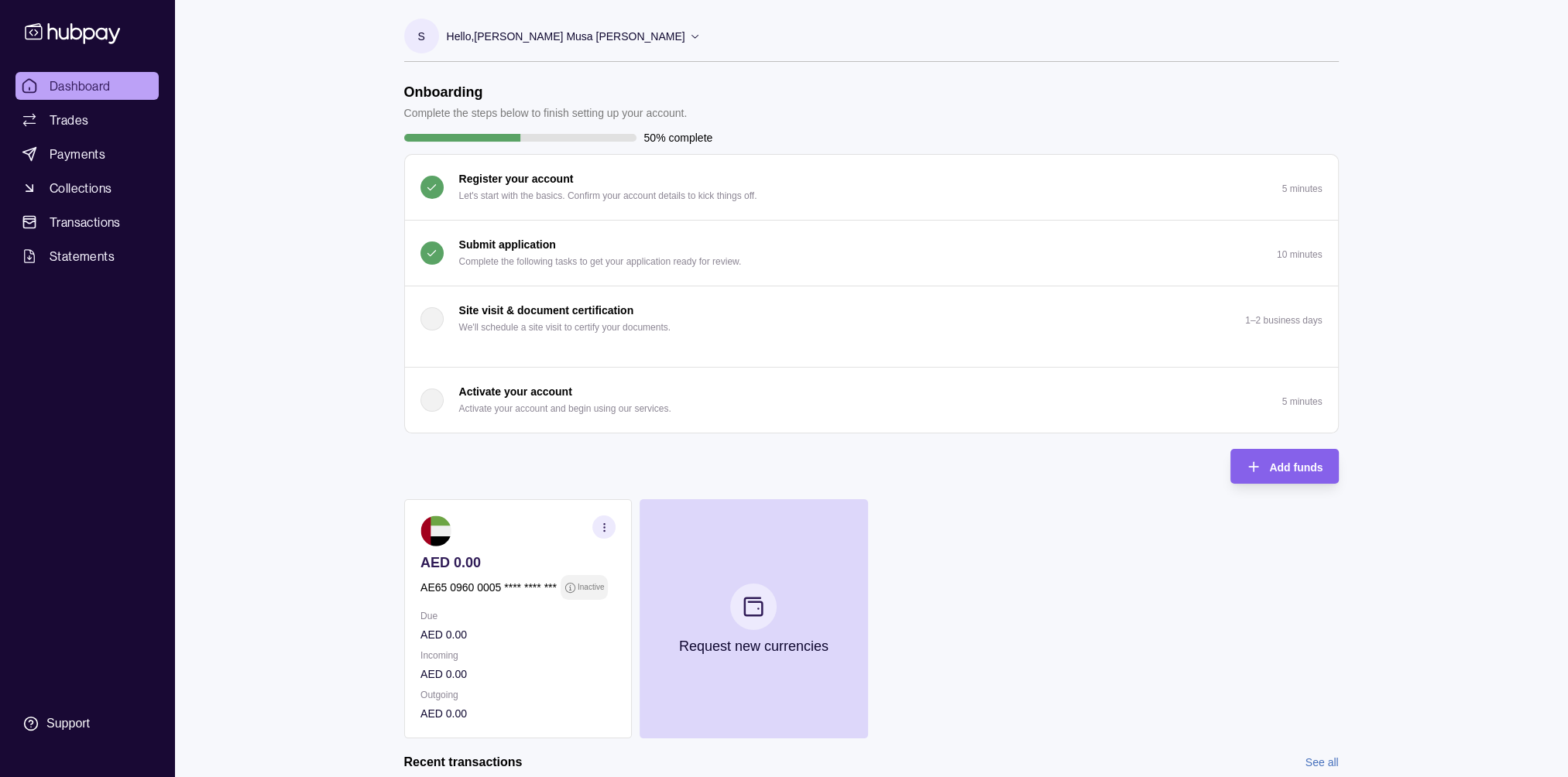
click at [526, 388] on p "Activate your account" at bounding box center [515, 391] width 113 height 17
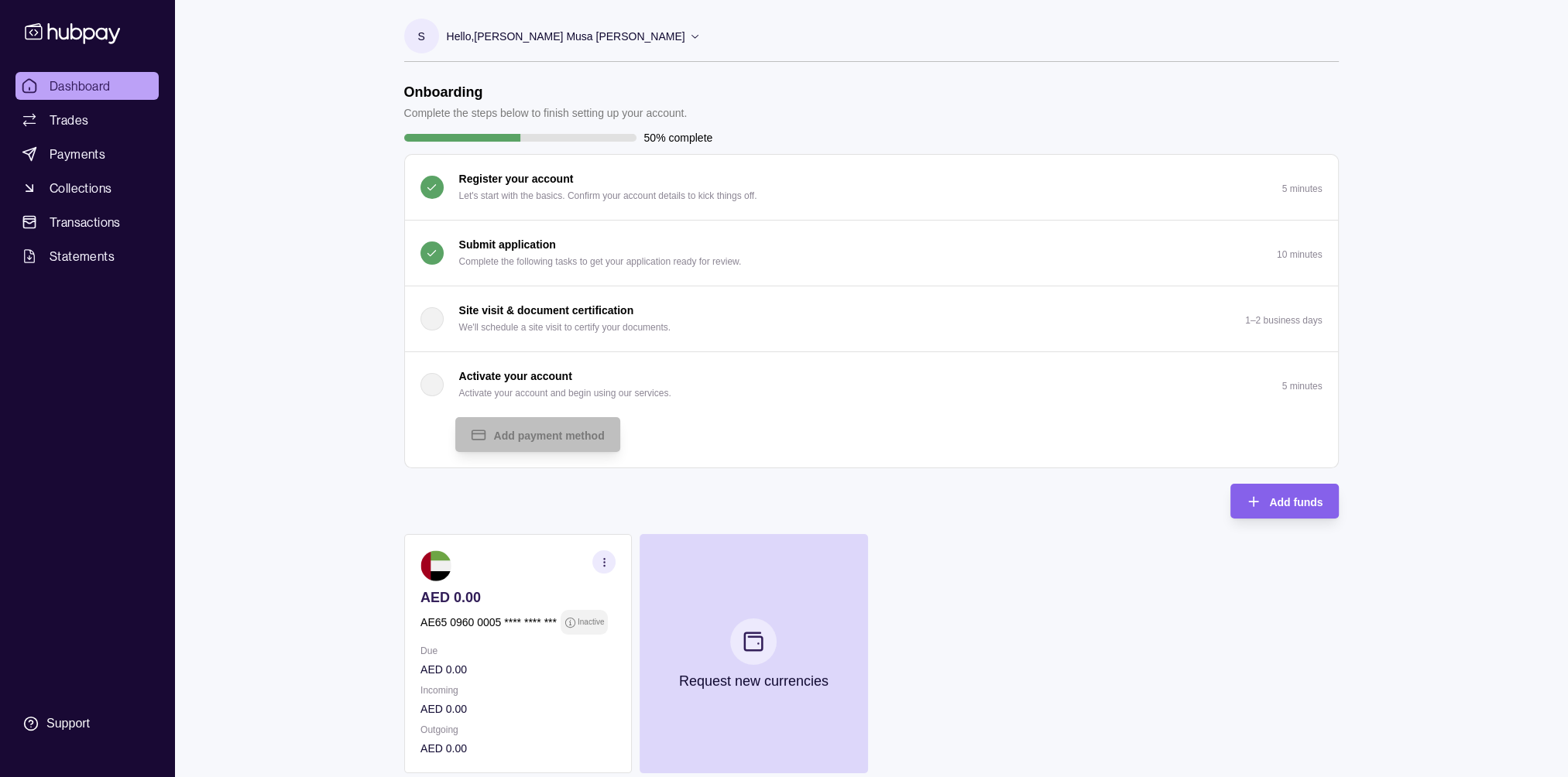
scroll to position [196, 0]
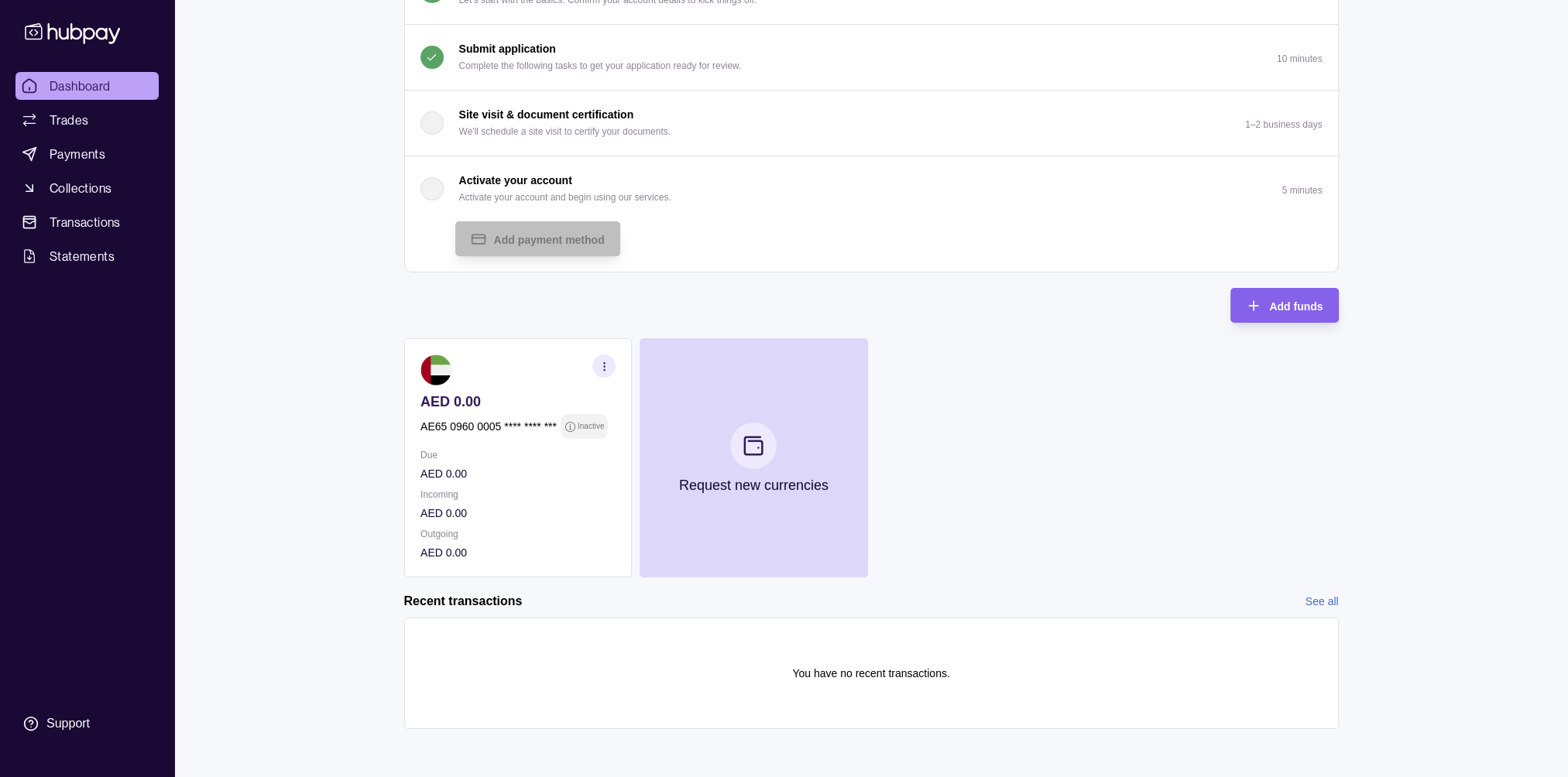
click at [1323, 601] on link "See all" at bounding box center [1322, 602] width 33 height 17
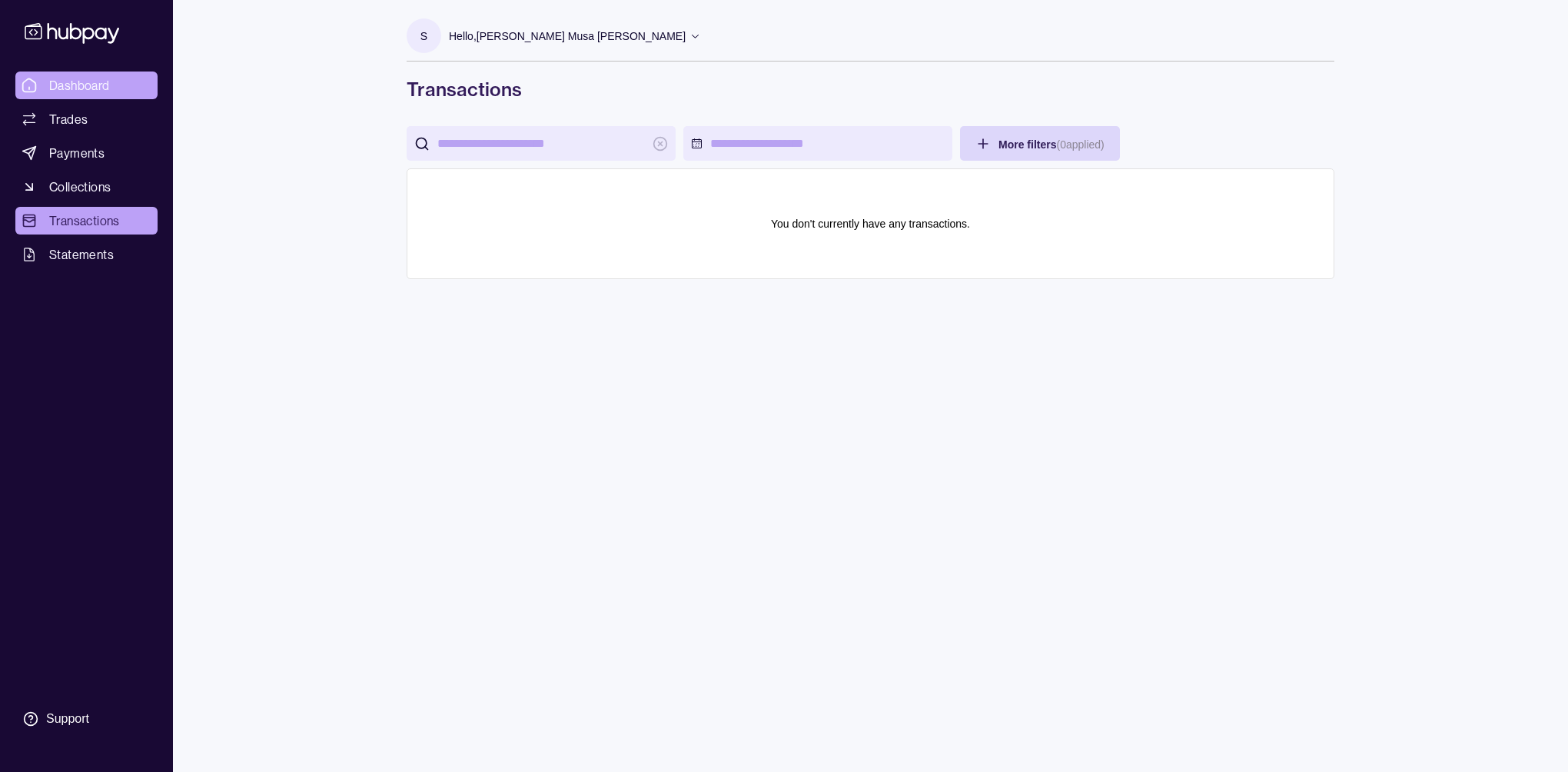
click at [71, 94] on span "Dashboard" at bounding box center [80, 85] width 60 height 18
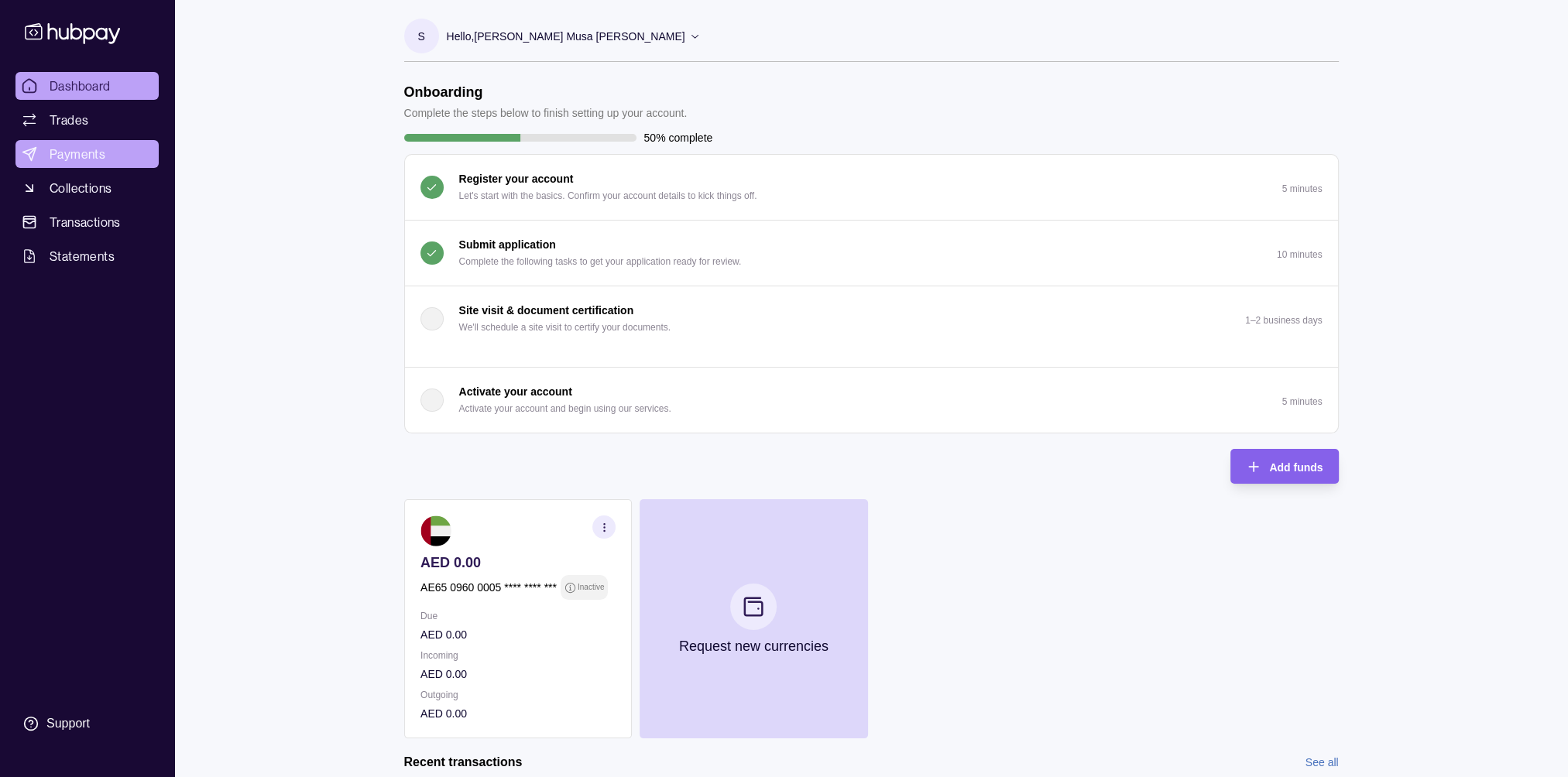
click at [75, 153] on span "Payments" at bounding box center [78, 154] width 55 height 18
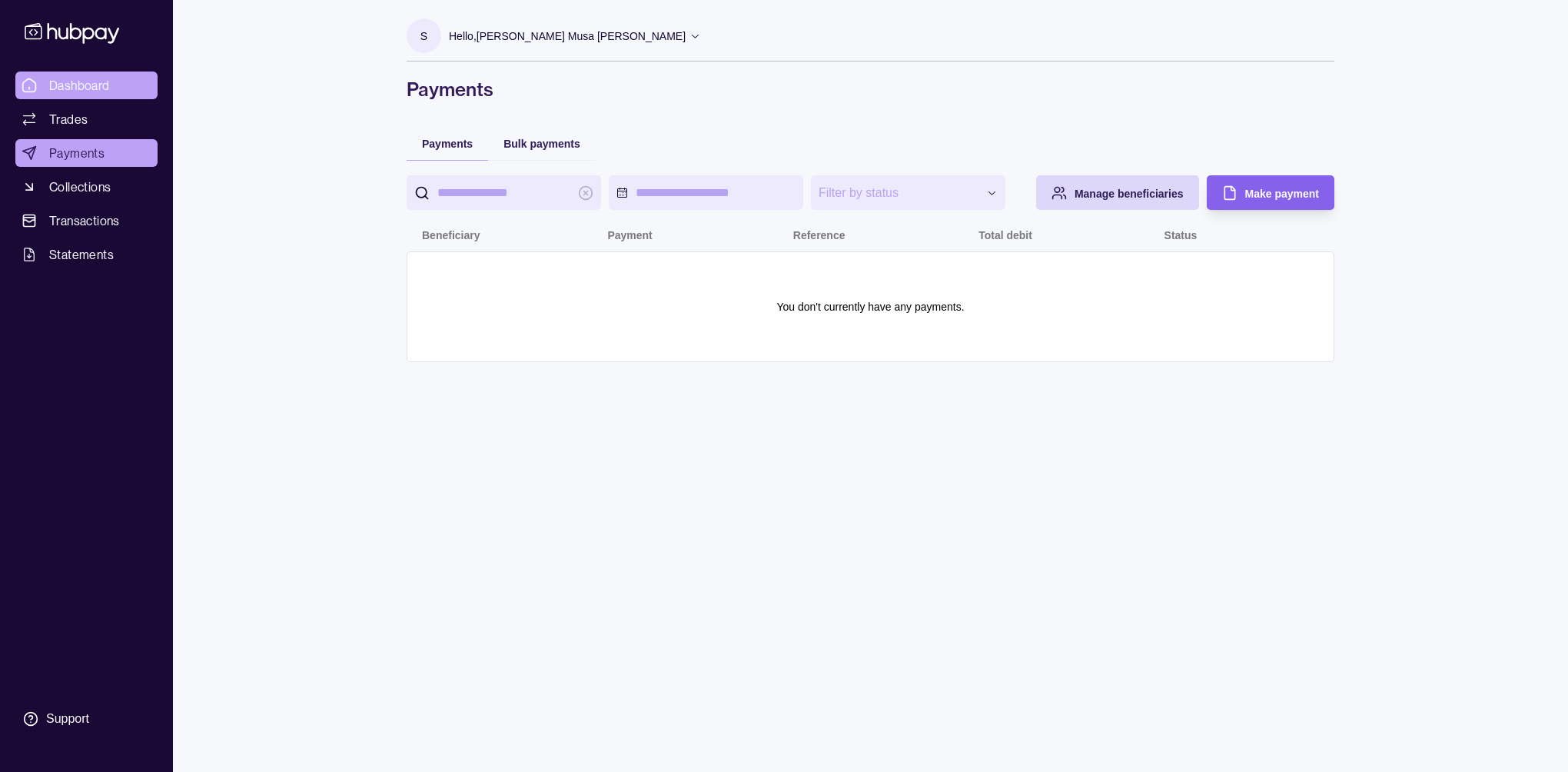
click at [61, 83] on span "Dashboard" at bounding box center [80, 85] width 60 height 18
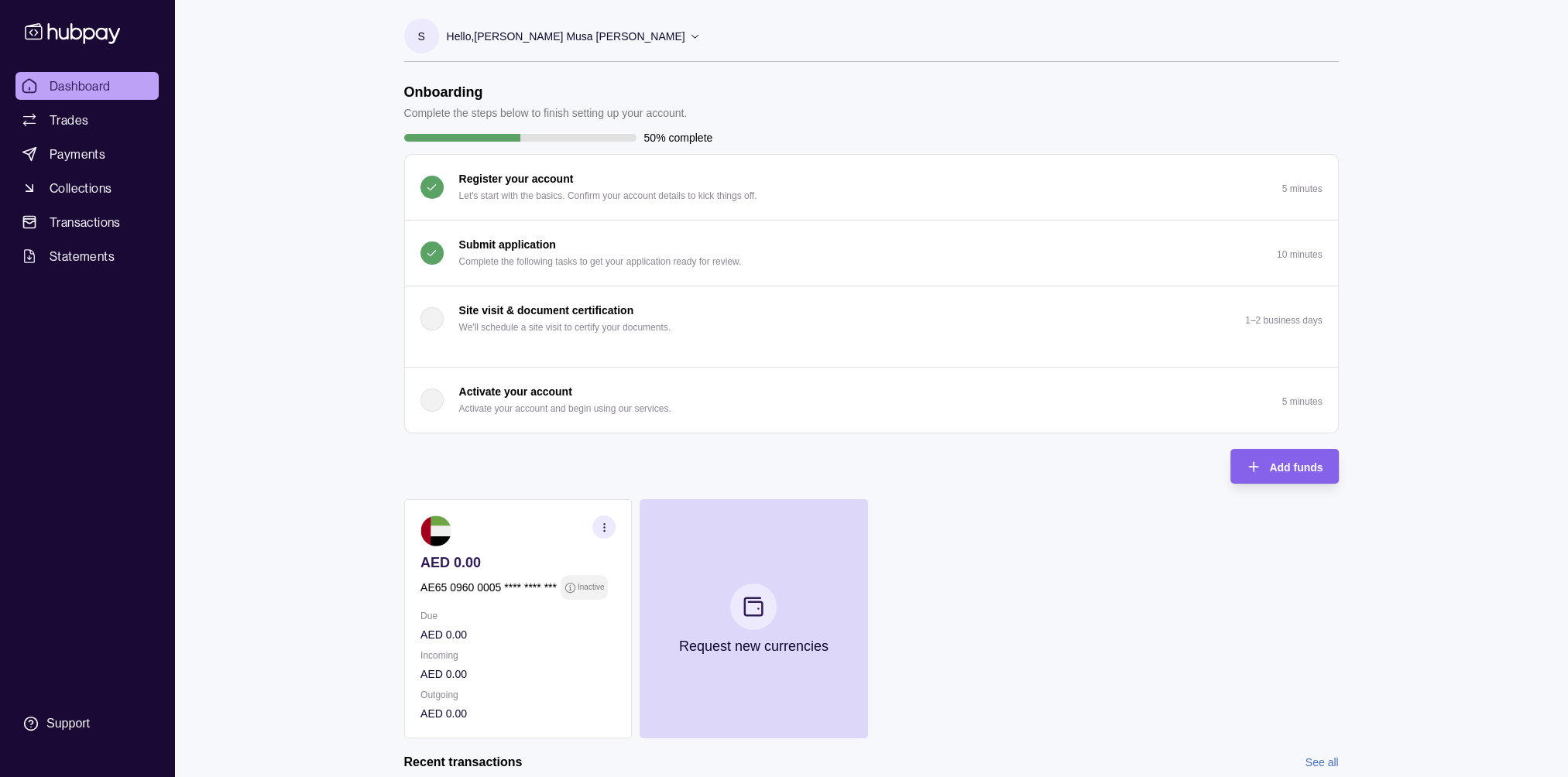
click at [582, 243] on div "Submit application Complete the following tasks to get your application ready f…" at bounding box center [600, 253] width 282 height 34
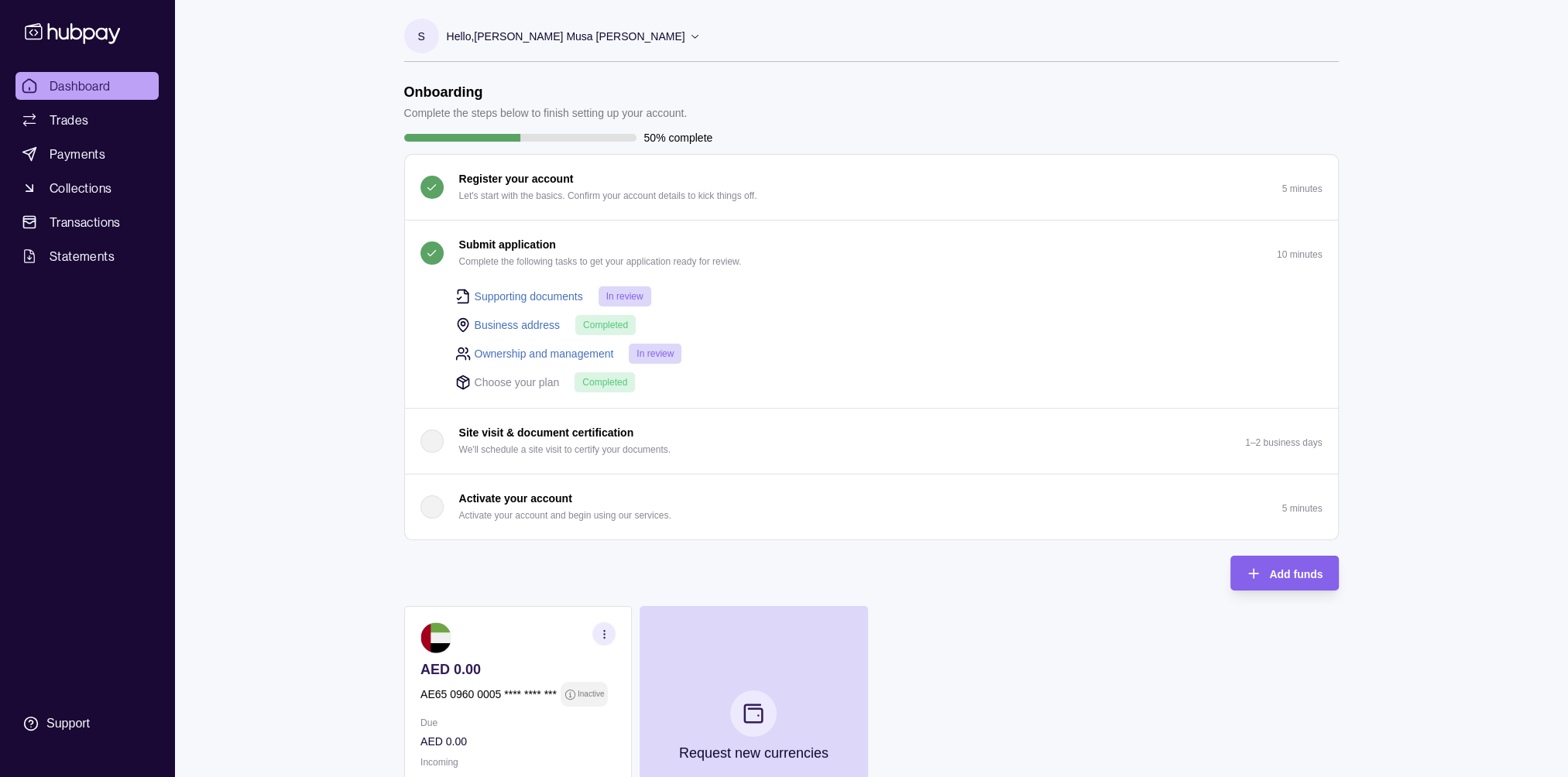
click at [463, 382] on icon at bounding box center [463, 385] width 0 height 6
drag, startPoint x: 462, startPoint y: 381, endPoint x: 511, endPoint y: 377, distance: 49.2
click at [511, 377] on p "Choose your plan" at bounding box center [517, 382] width 85 height 17
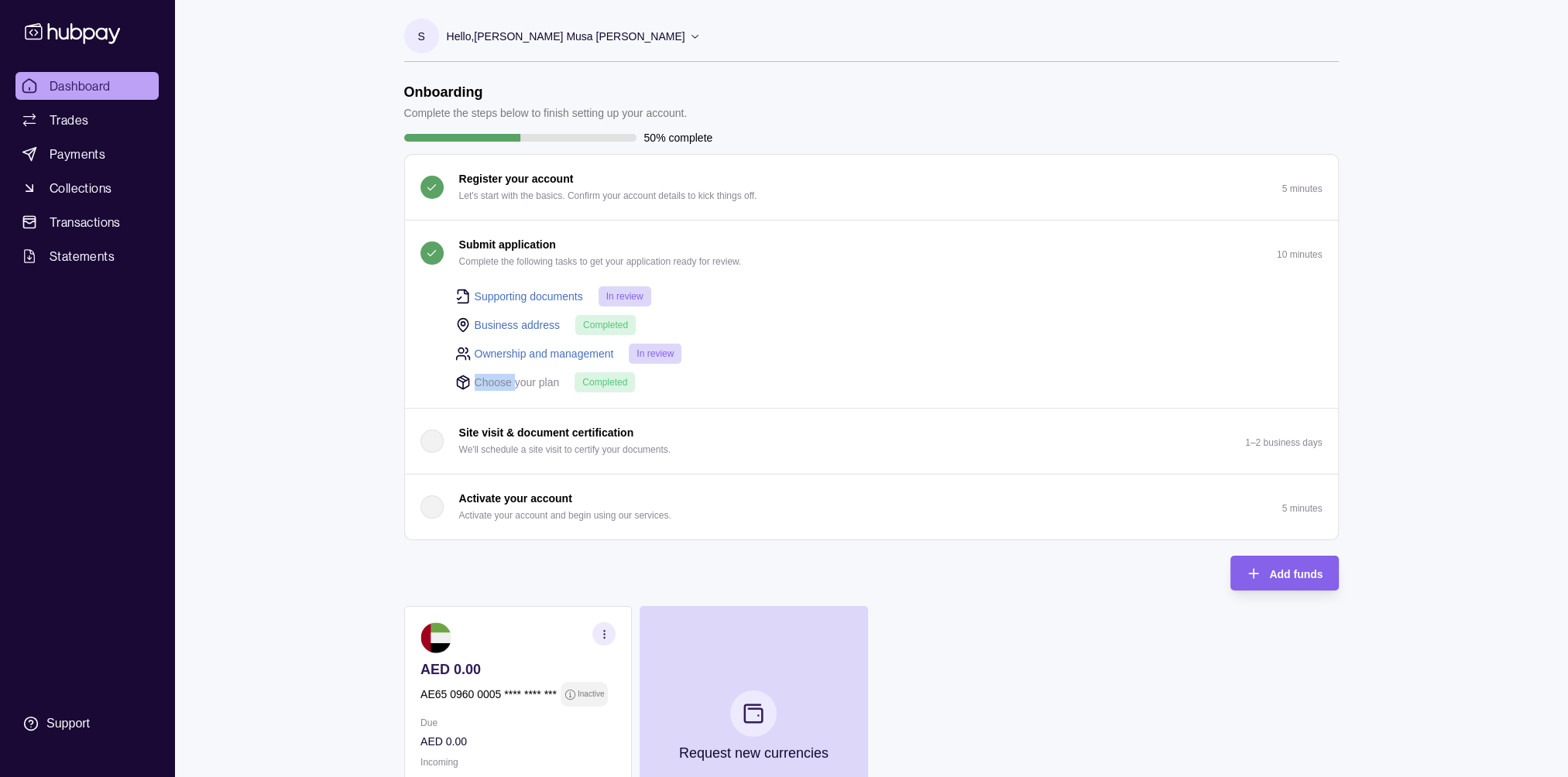
click at [511, 377] on p "Choose your plan" at bounding box center [517, 382] width 85 height 17
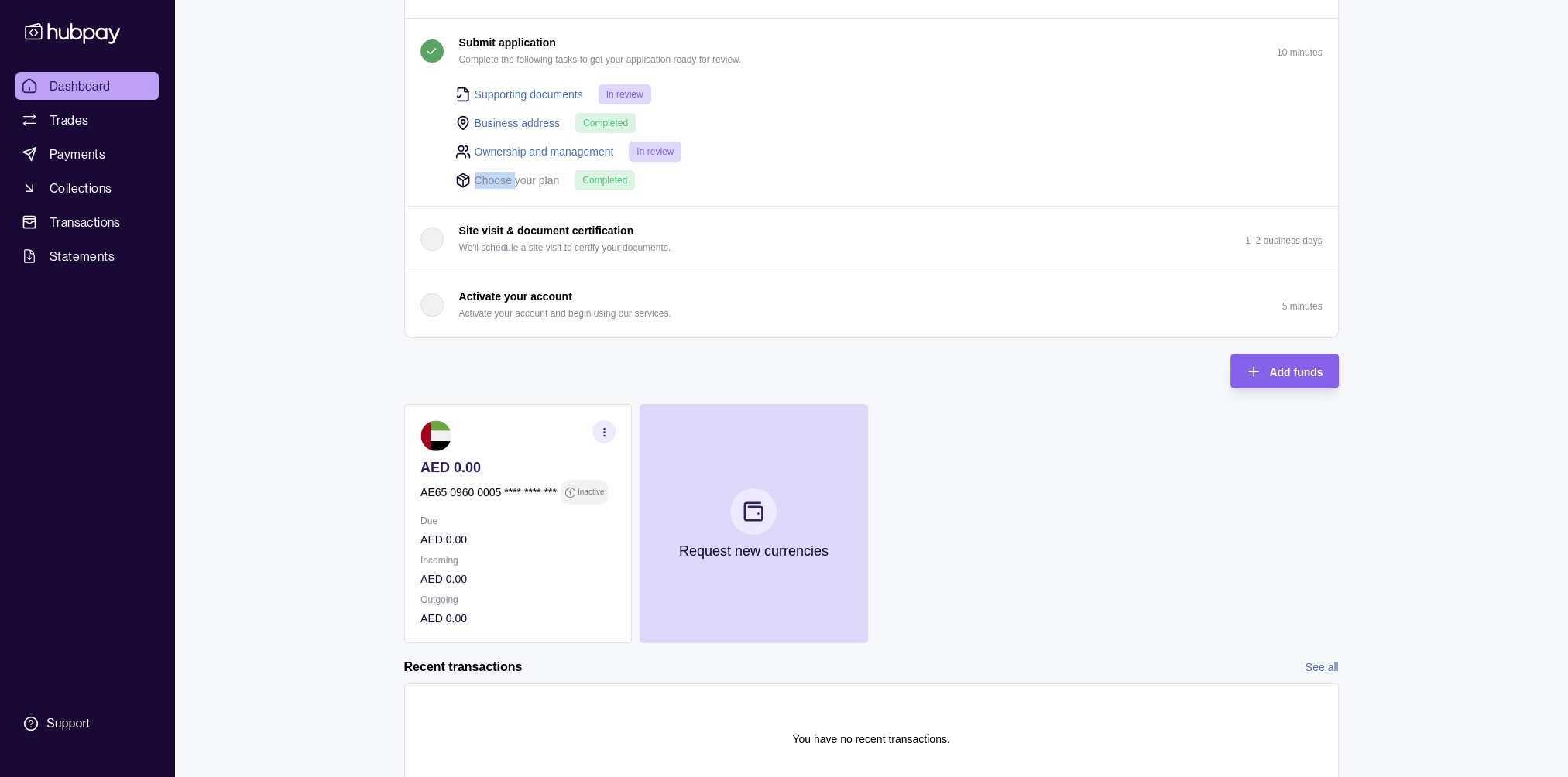
scroll to position [246, 0]
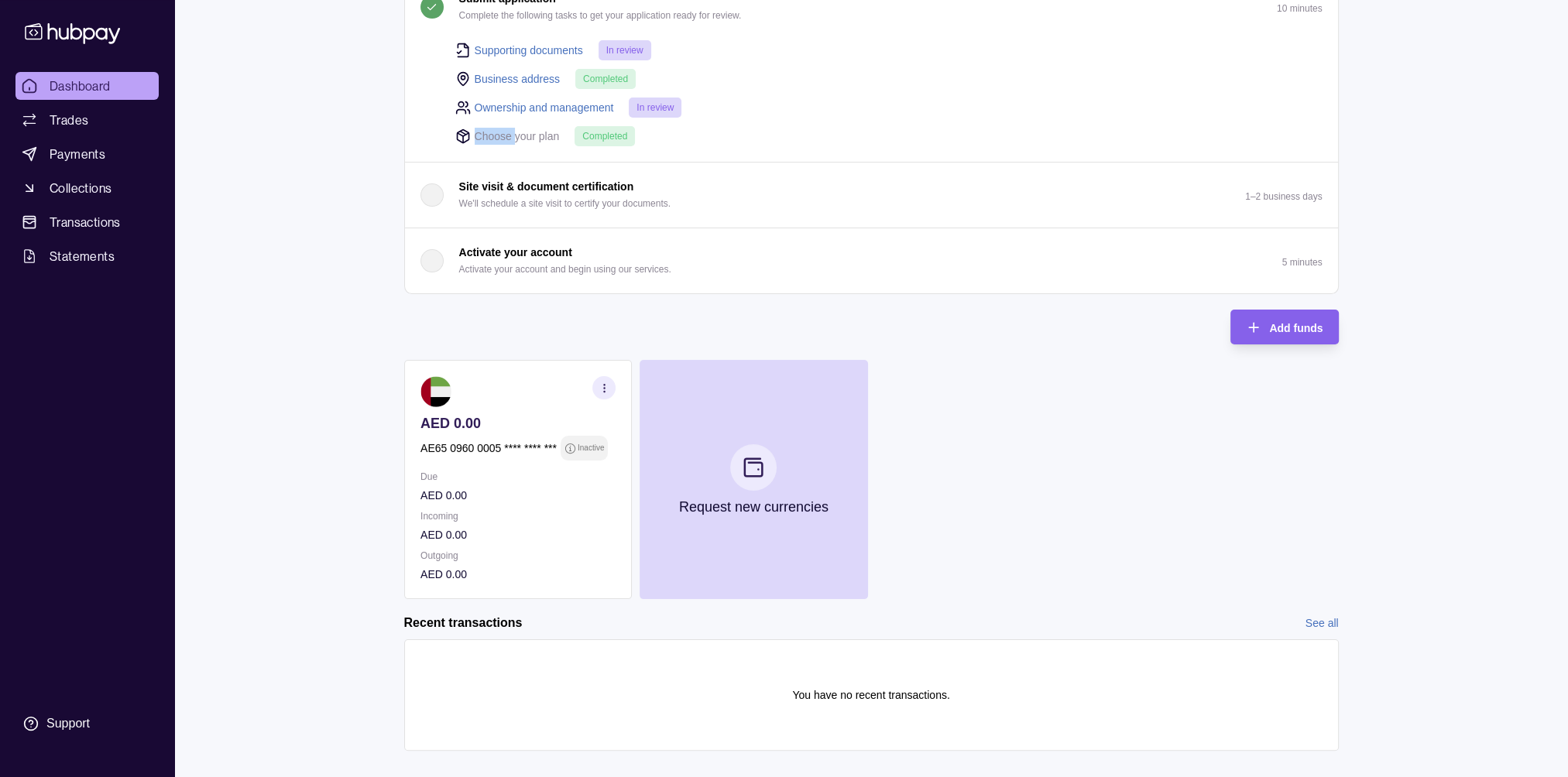
click at [494, 449] on p "AE65 0960 0005 **** **** ***" at bounding box center [488, 448] width 137 height 17
click at [480, 440] on p "AE65 0960 0005 **** **** ***" at bounding box center [488, 448] width 137 height 17
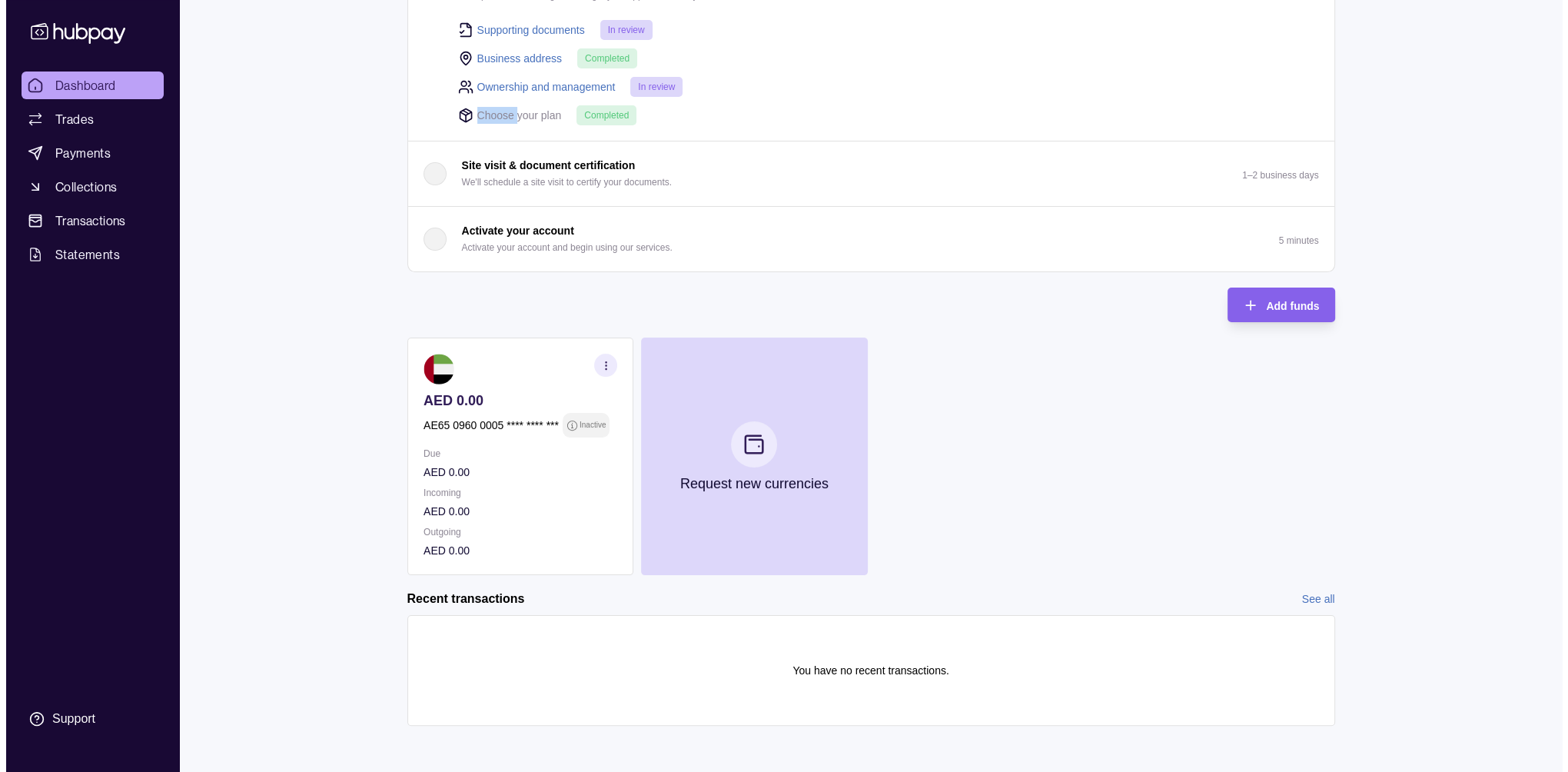
scroll to position [0, 0]
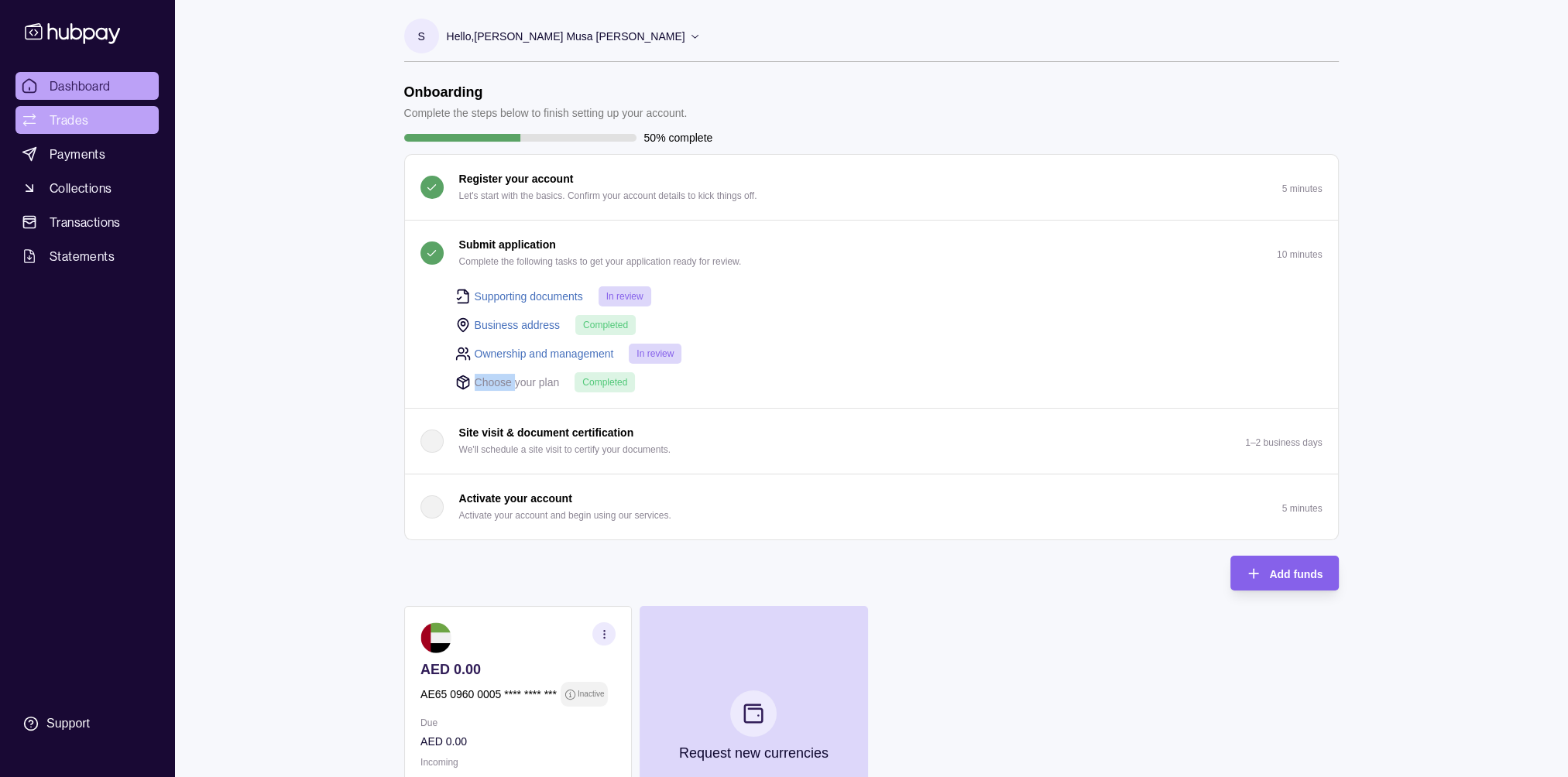
click at [71, 122] on span "Trades" at bounding box center [69, 120] width 39 height 18
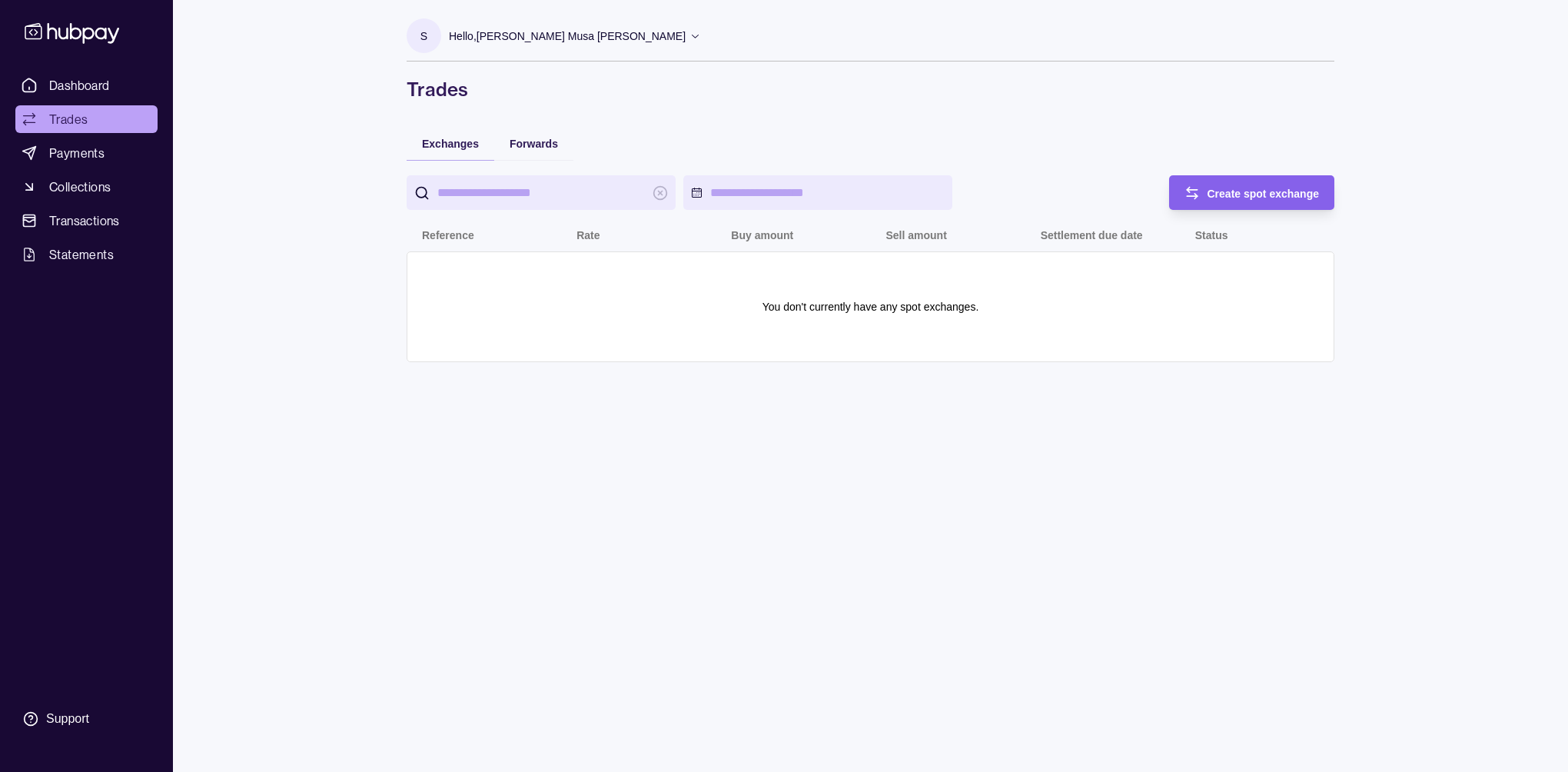
click at [689, 34] on icon at bounding box center [695, 36] width 12 height 12
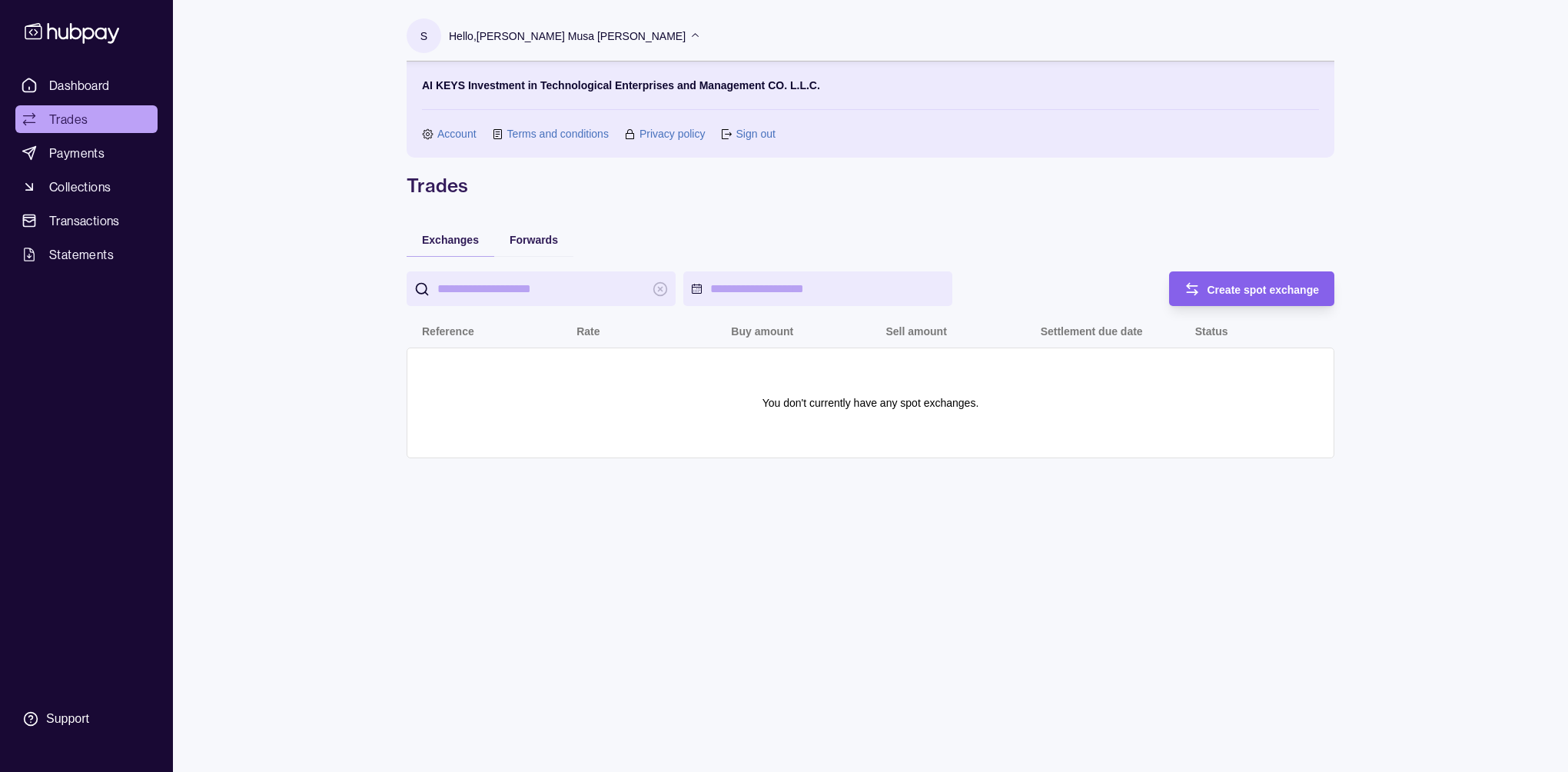
click at [455, 129] on link "Account" at bounding box center [456, 134] width 39 height 17
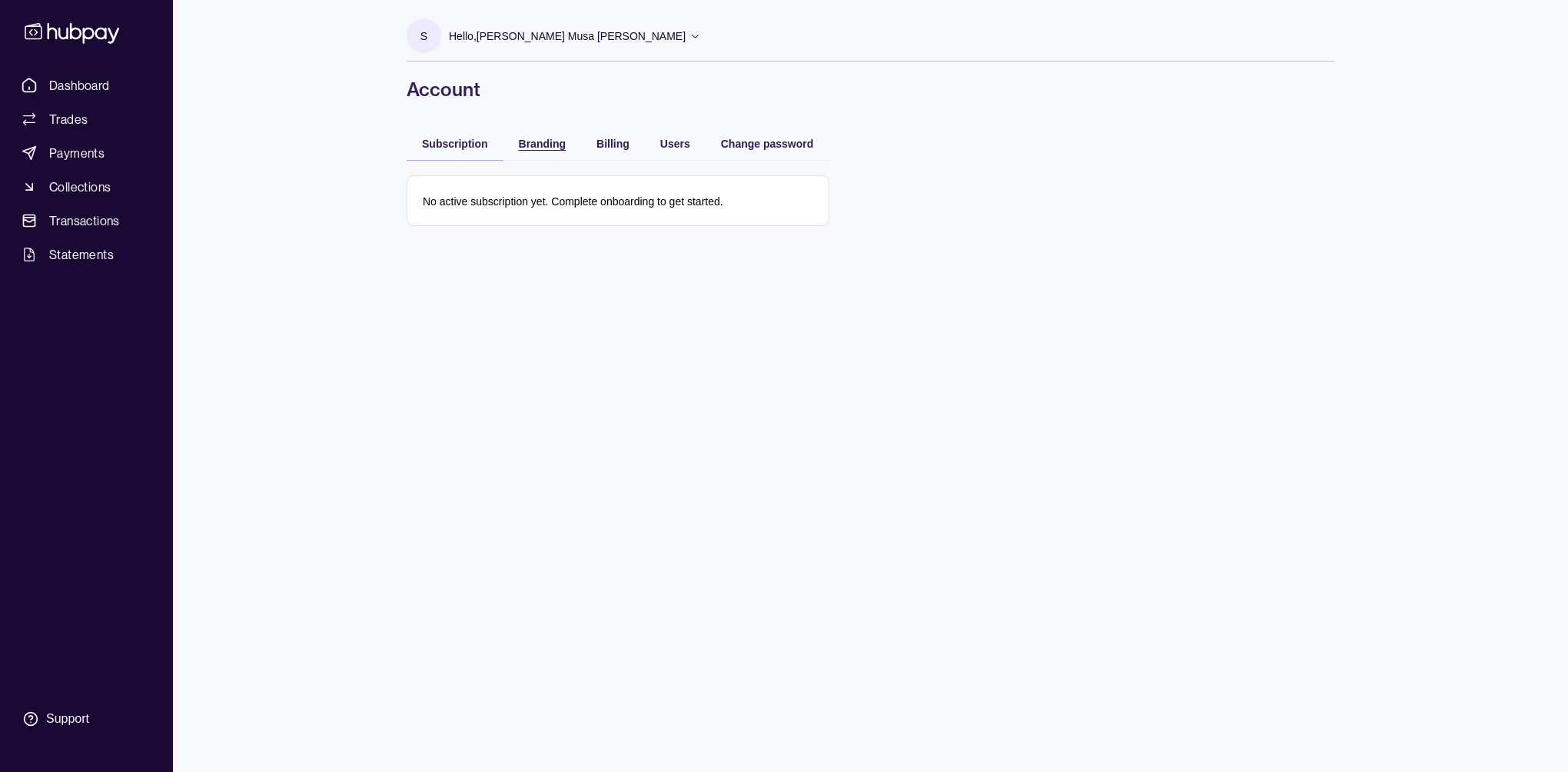
click at [539, 144] on span "Branding" at bounding box center [542, 143] width 47 height 12
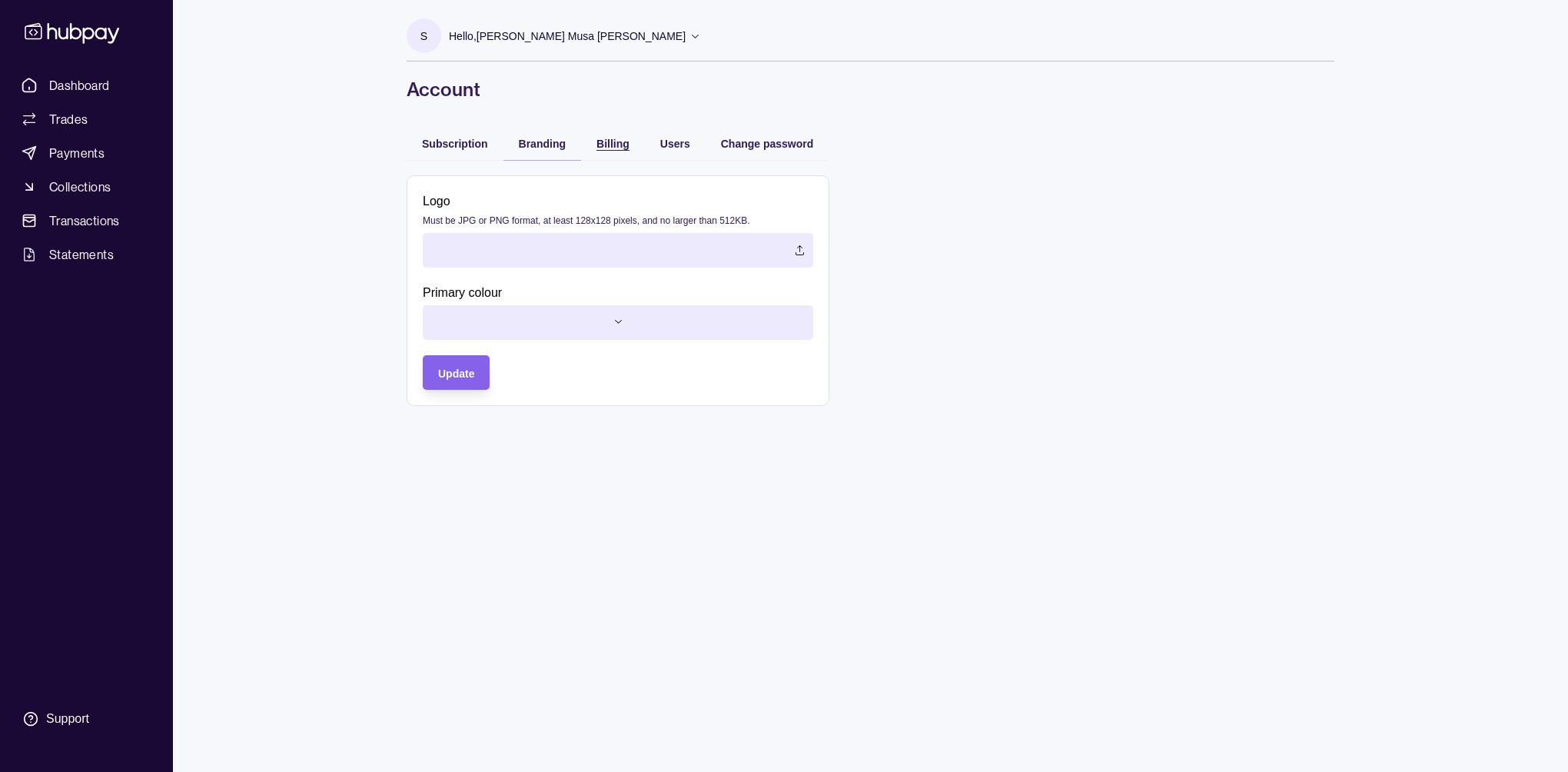
click at [609, 143] on span "Billing" at bounding box center [613, 143] width 33 height 12
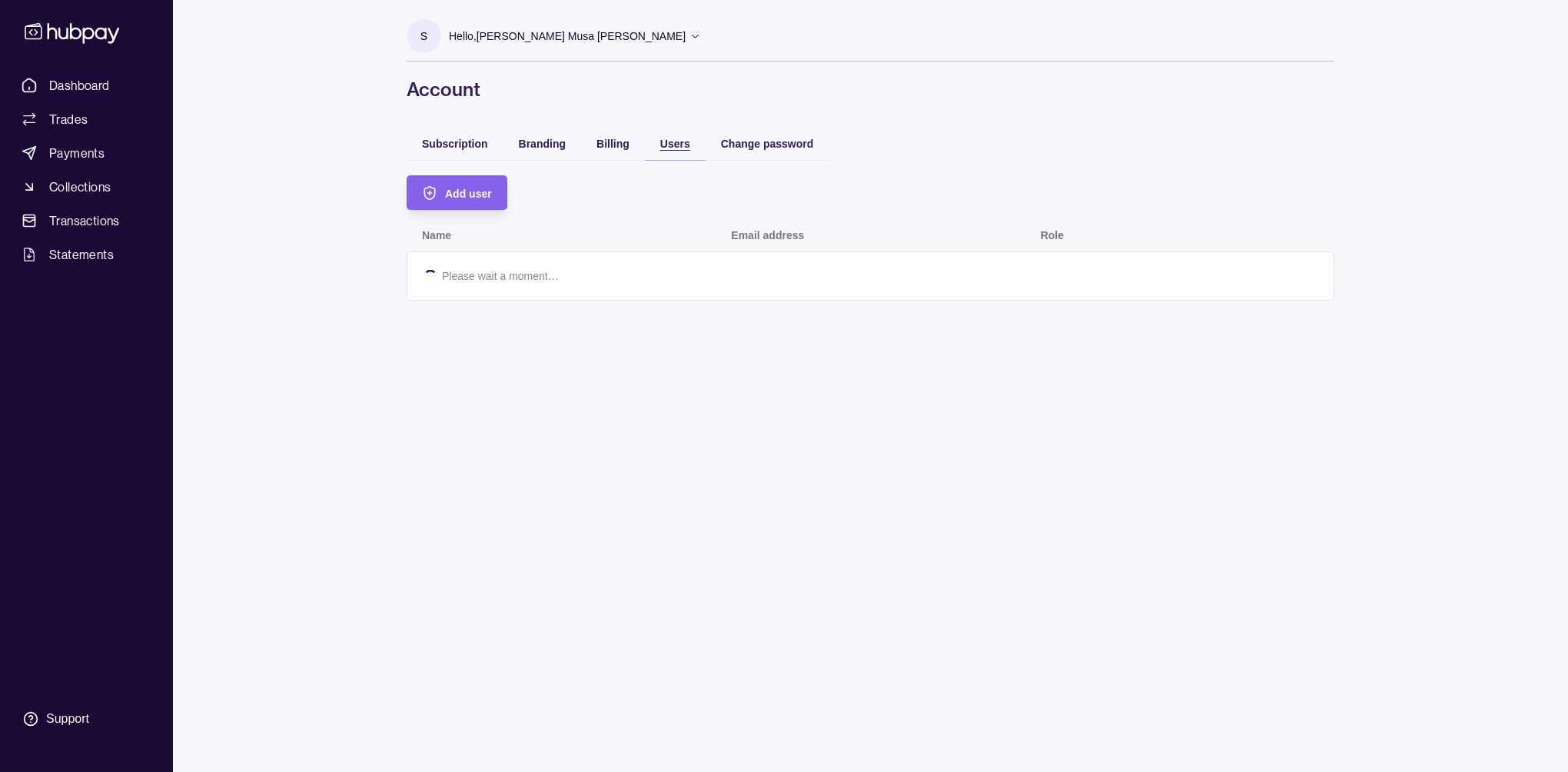
click at [678, 138] on span "Users" at bounding box center [675, 143] width 30 height 12
click at [469, 188] on span "Add user" at bounding box center [468, 193] width 47 height 12
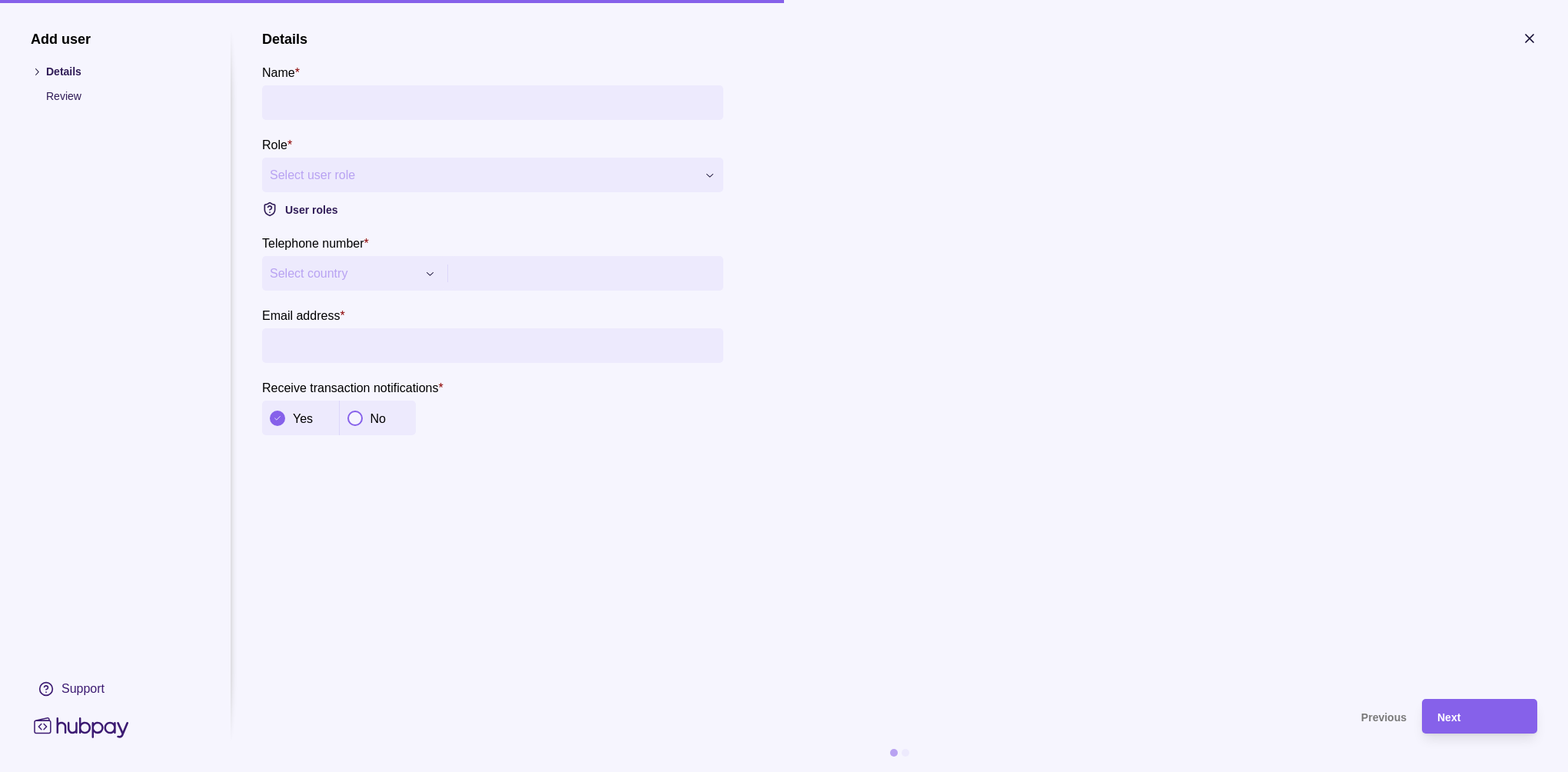
click at [366, 105] on input "Name *" at bounding box center [492, 103] width 446 height 35
type input "**********"
click at [436, 270] on icon "button" at bounding box center [442, 273] width 12 height 12
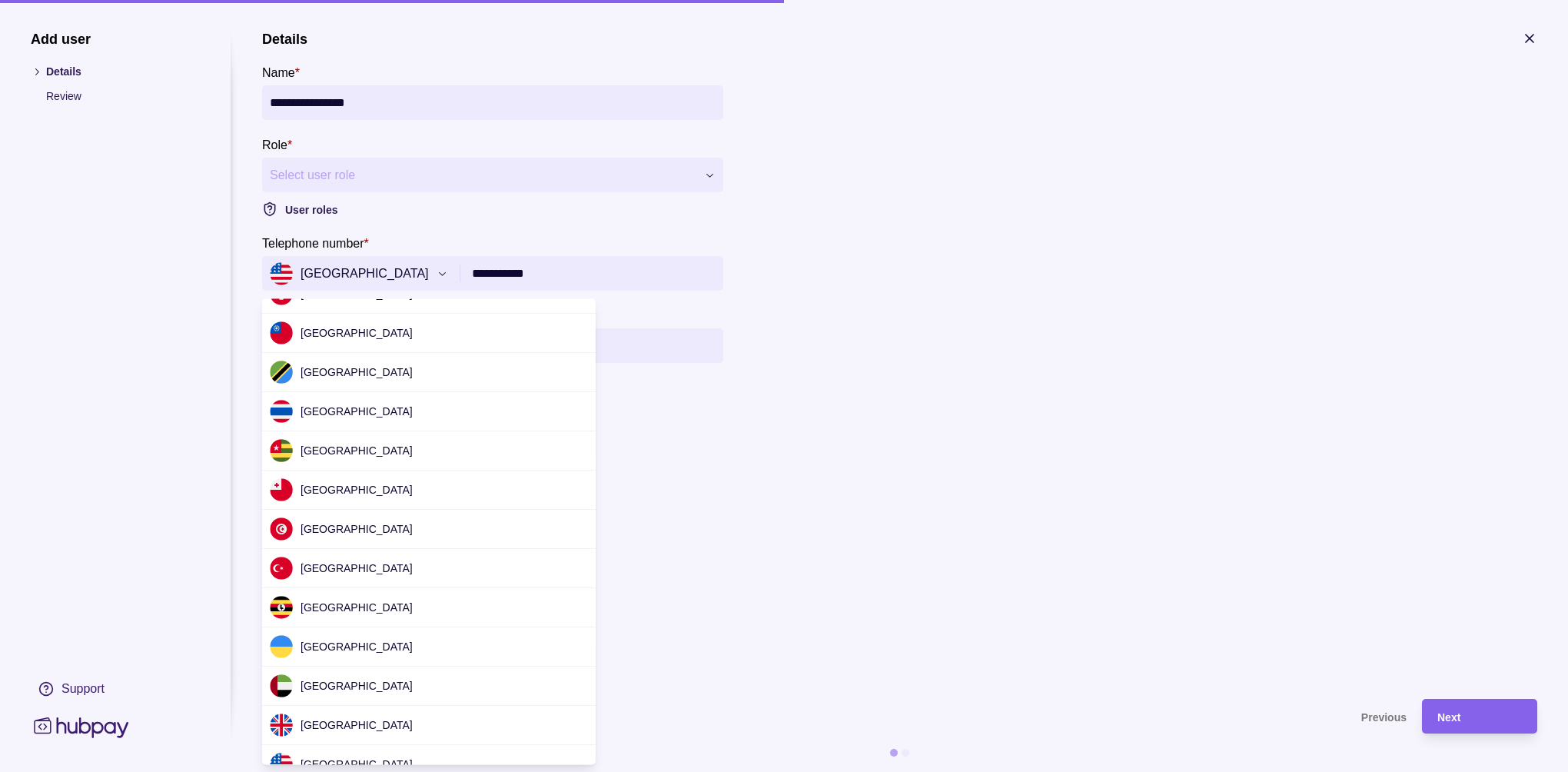
scroll to position [3655, 0]
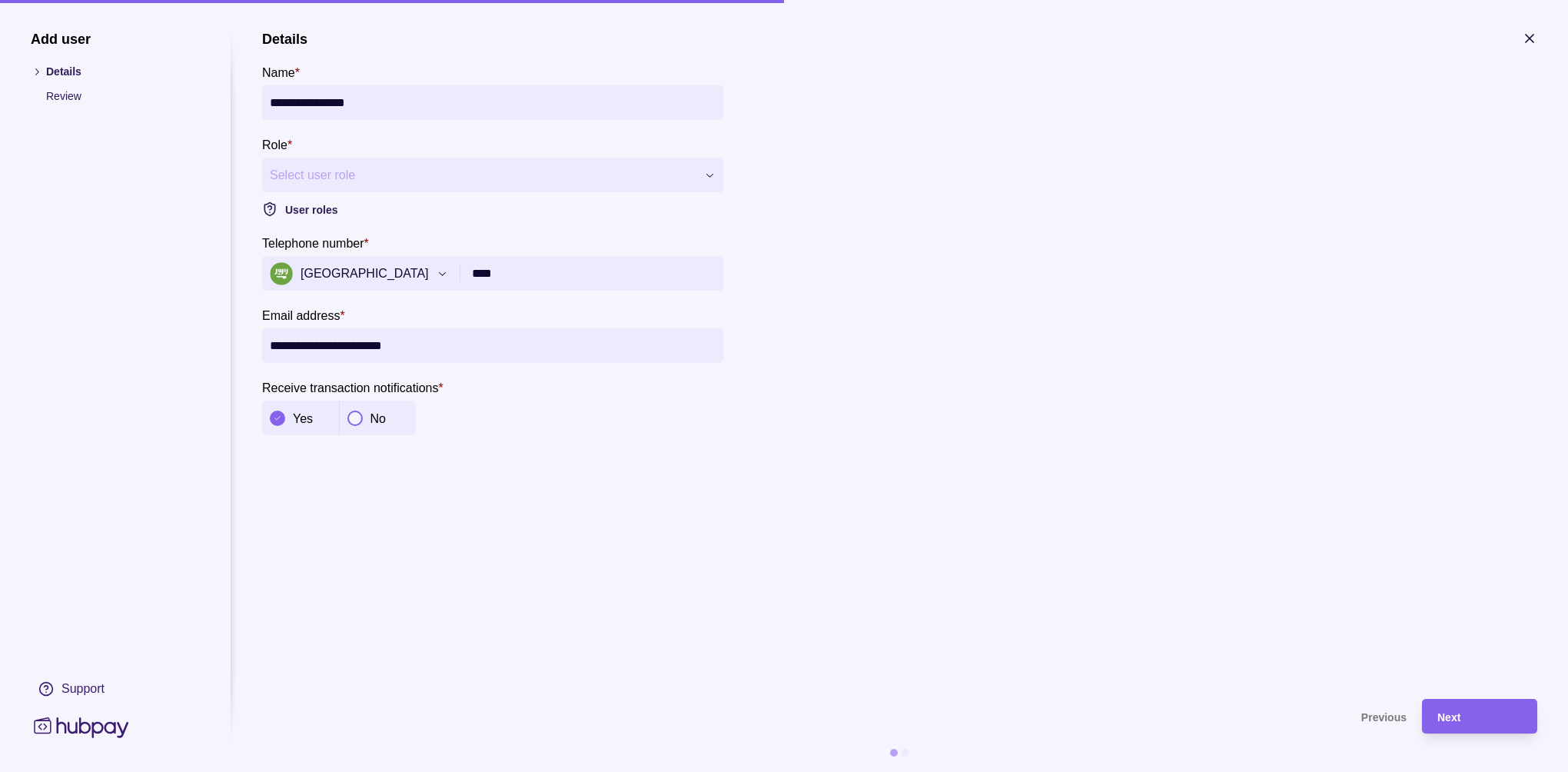
click at [518, 275] on input "****" at bounding box center [594, 273] width 244 height 35
type input "**********"
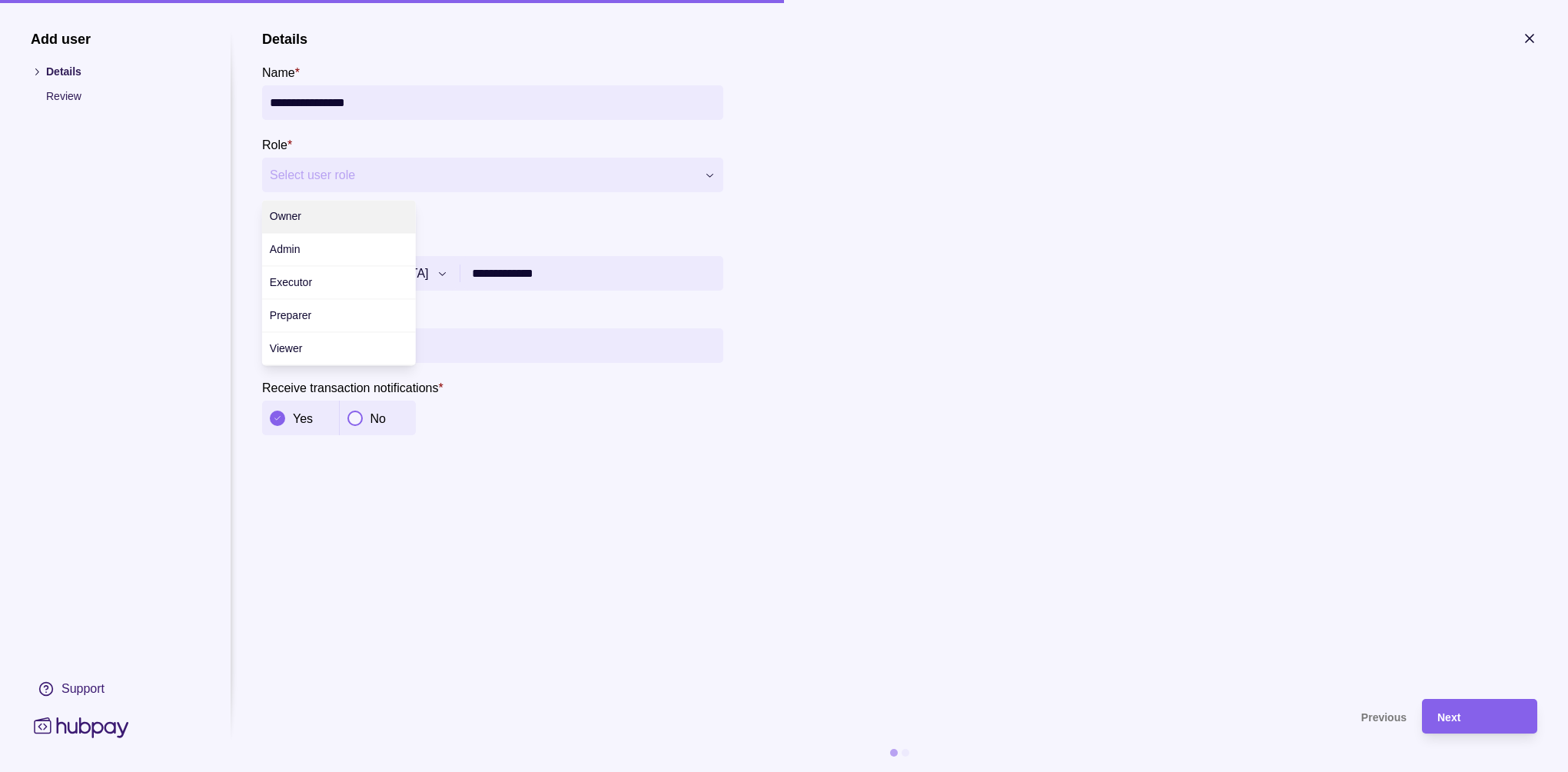
click at [388, 771] on div "**********" at bounding box center [784, 772] width 1568 height 0
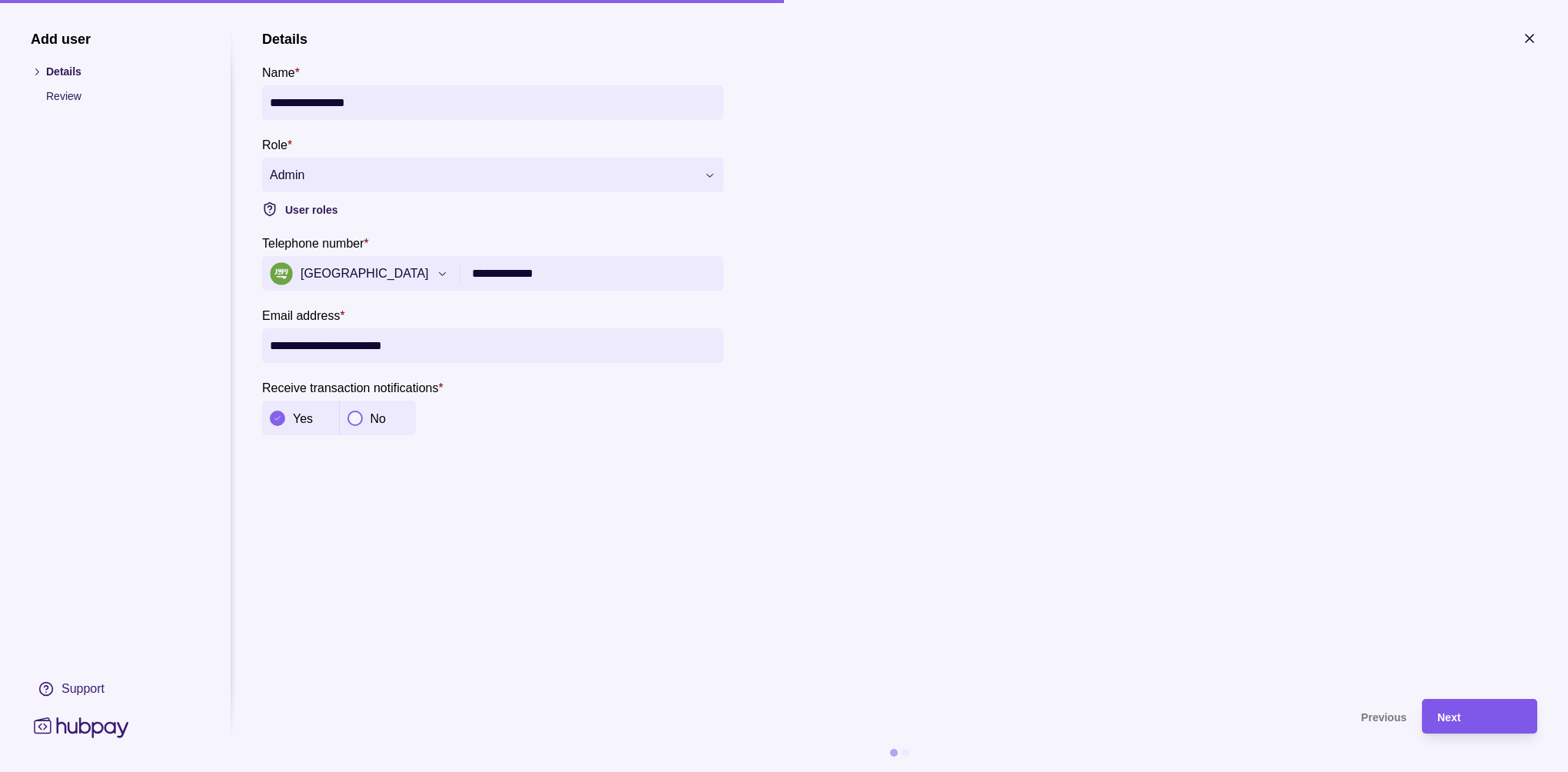
click at [1497, 711] on div "Next" at bounding box center [1480, 717] width 84 height 18
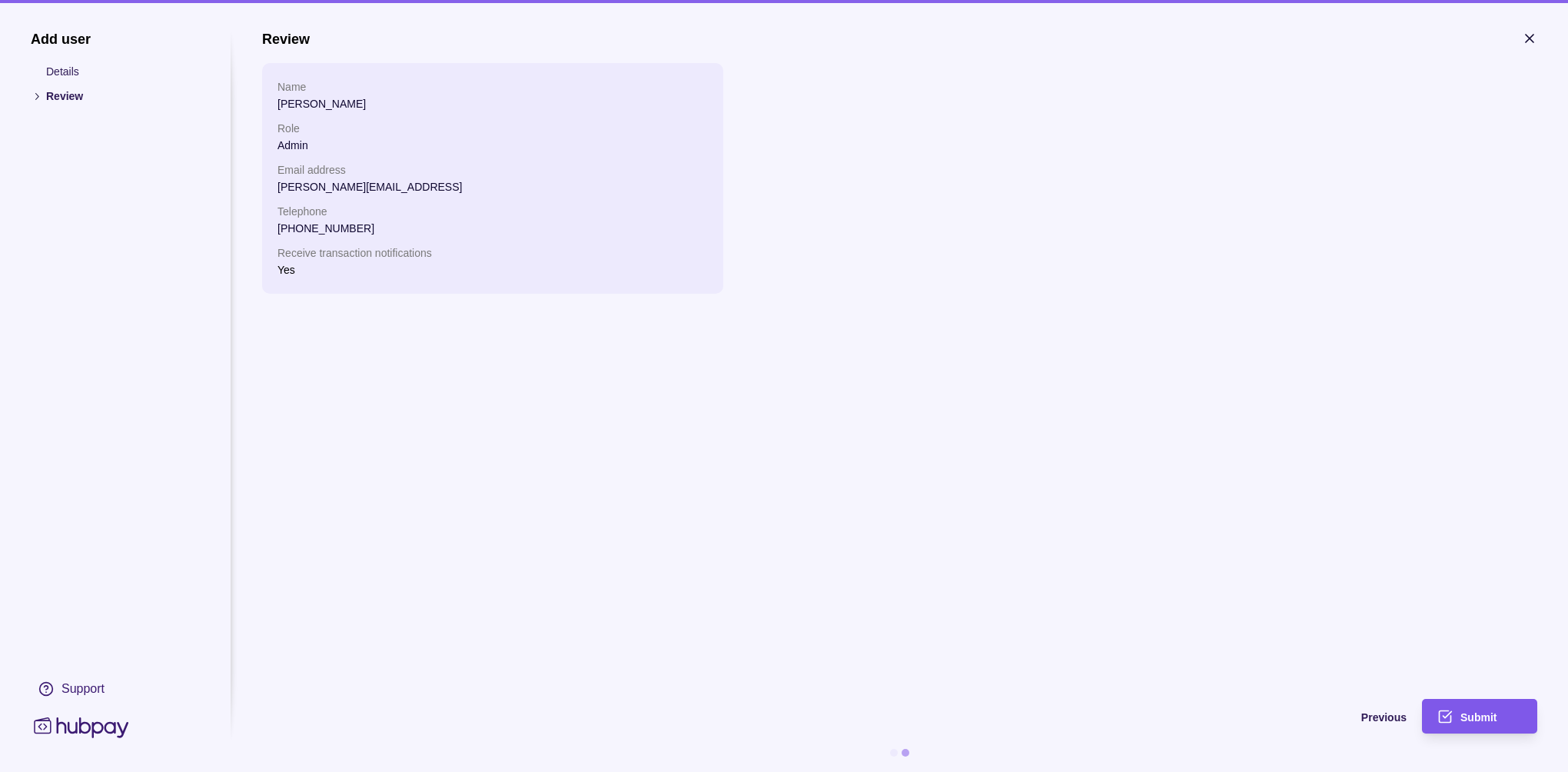
click at [1486, 718] on span "Submit" at bounding box center [1478, 717] width 36 height 12
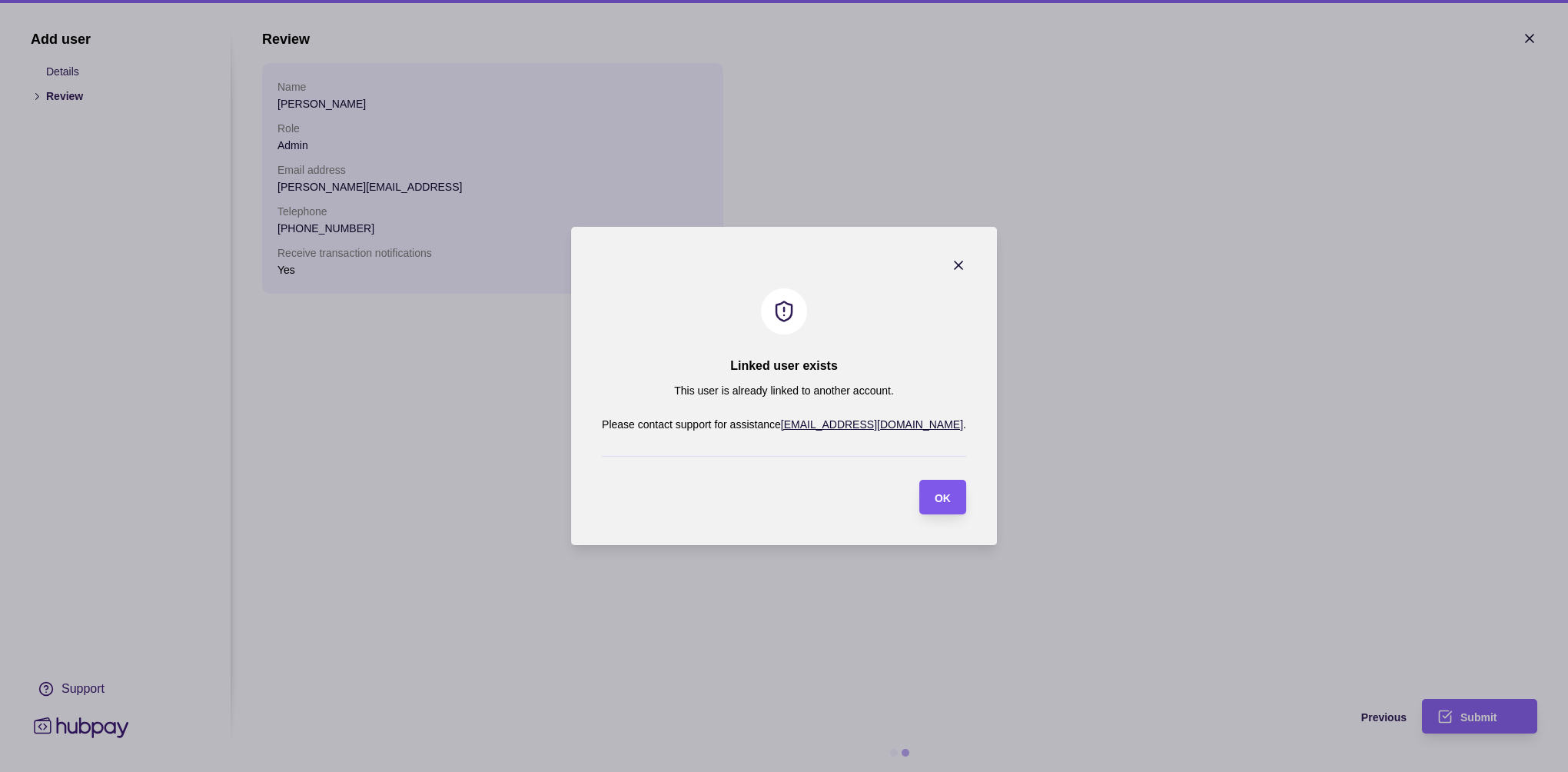
click at [935, 502] on span "OK" at bounding box center [943, 498] width 16 height 12
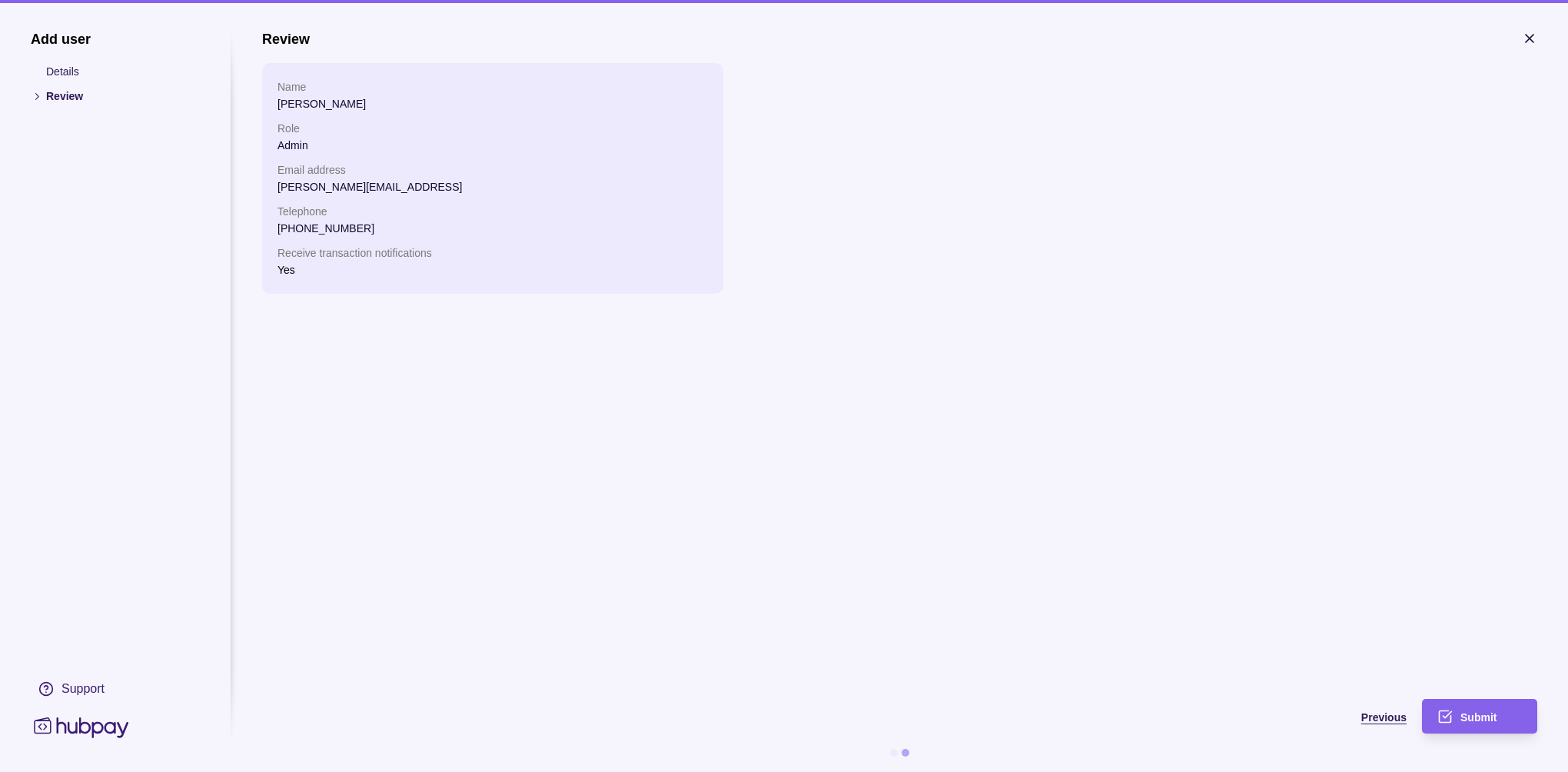
click at [1366, 713] on span "Previous" at bounding box center [1384, 717] width 45 height 12
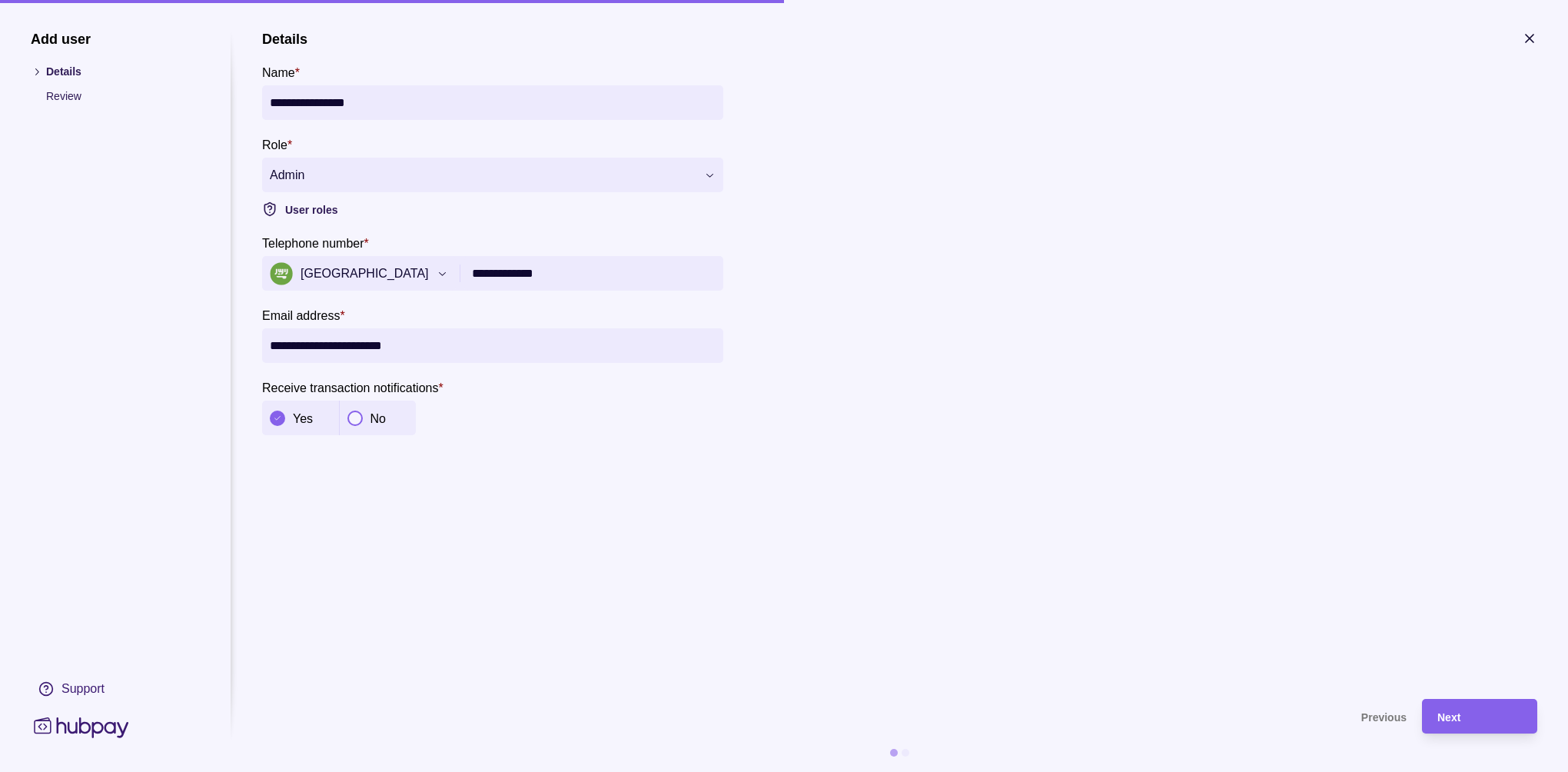
click at [336, 94] on input "**********" at bounding box center [492, 103] width 446 height 35
type input "**********"
drag, startPoint x: 561, startPoint y: 273, endPoint x: 489, endPoint y: 274, distance: 72.0
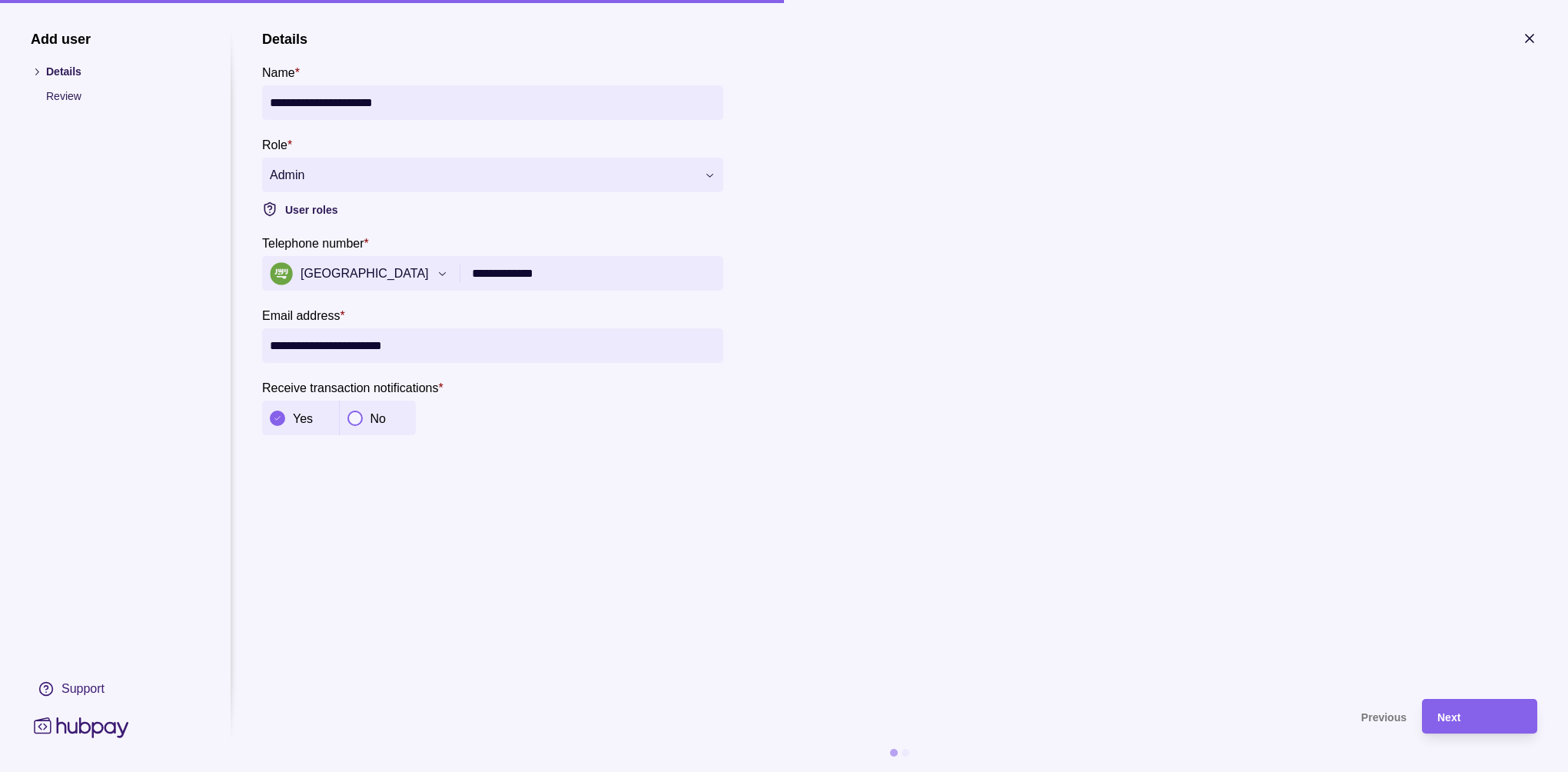
click at [489, 274] on input "**********" at bounding box center [594, 273] width 244 height 35
type input "**********"
click at [360, 346] on input "**********" at bounding box center [492, 346] width 446 height 35
type input "**********"
click at [1479, 720] on div "Next" at bounding box center [1480, 717] width 84 height 18
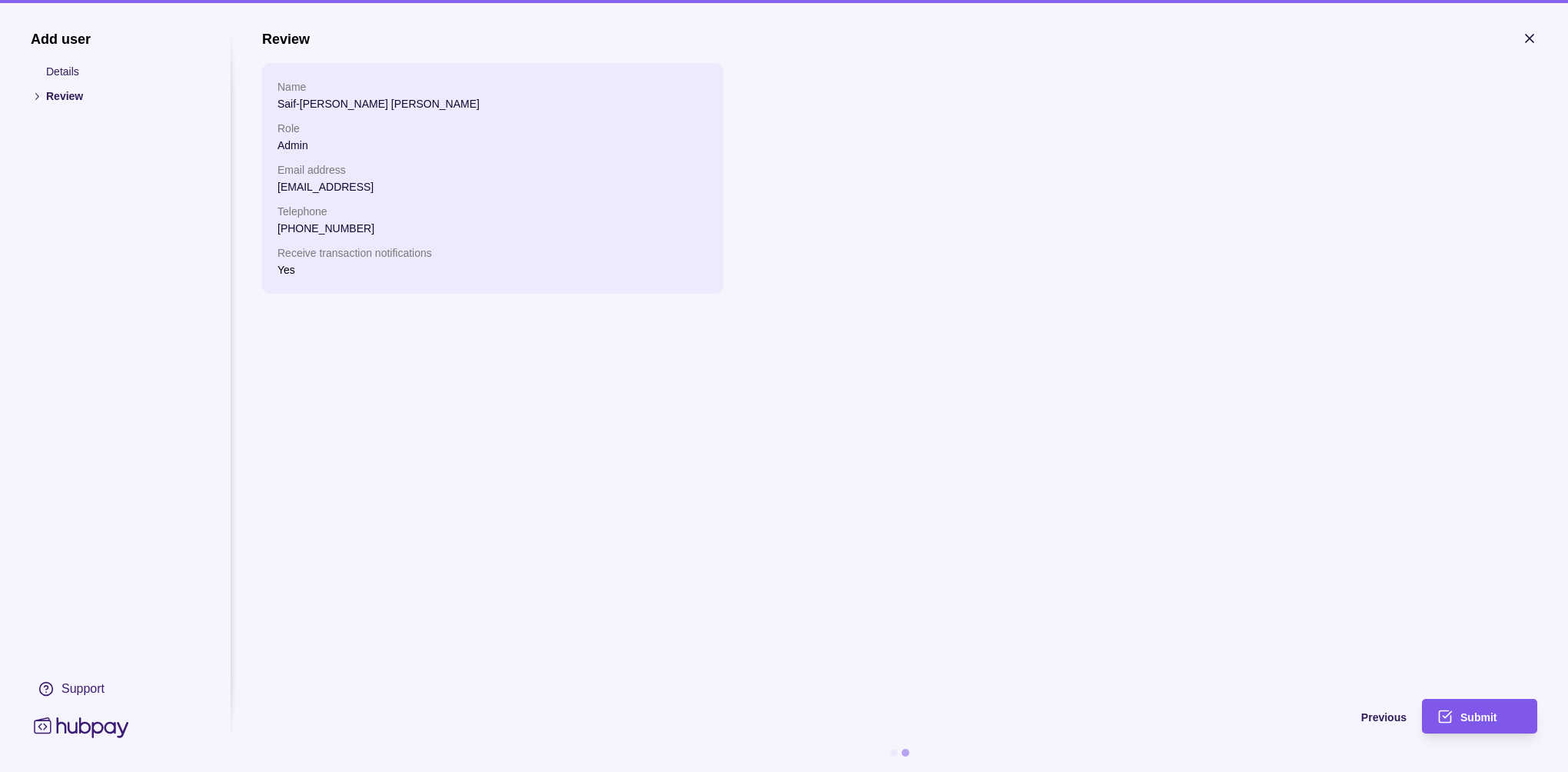
click at [1462, 711] on span "Submit" at bounding box center [1478, 717] width 36 height 12
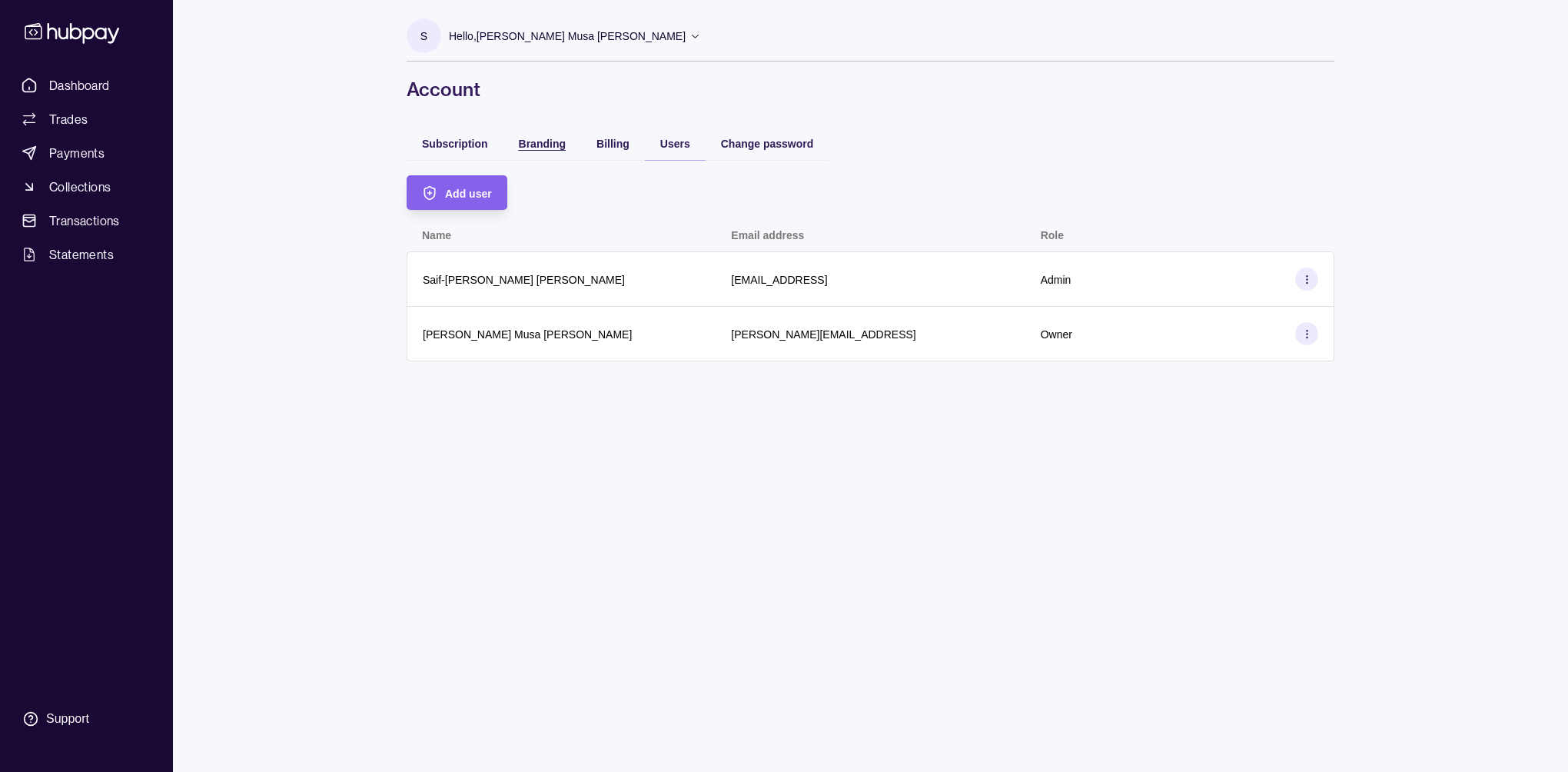
click at [533, 140] on span "Branding" at bounding box center [542, 143] width 47 height 12
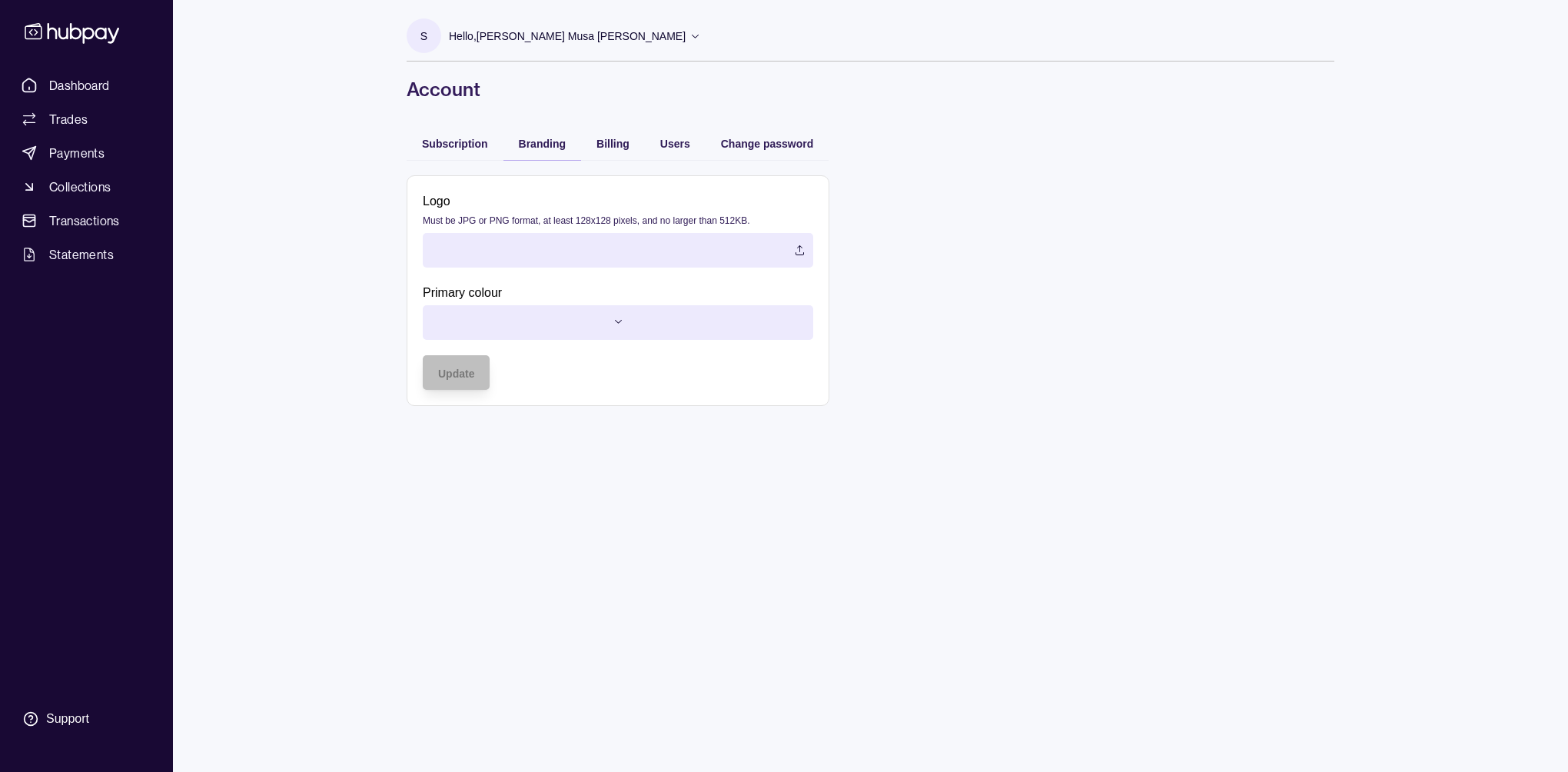
click at [528, 243] on label at bounding box center [618, 250] width 390 height 35
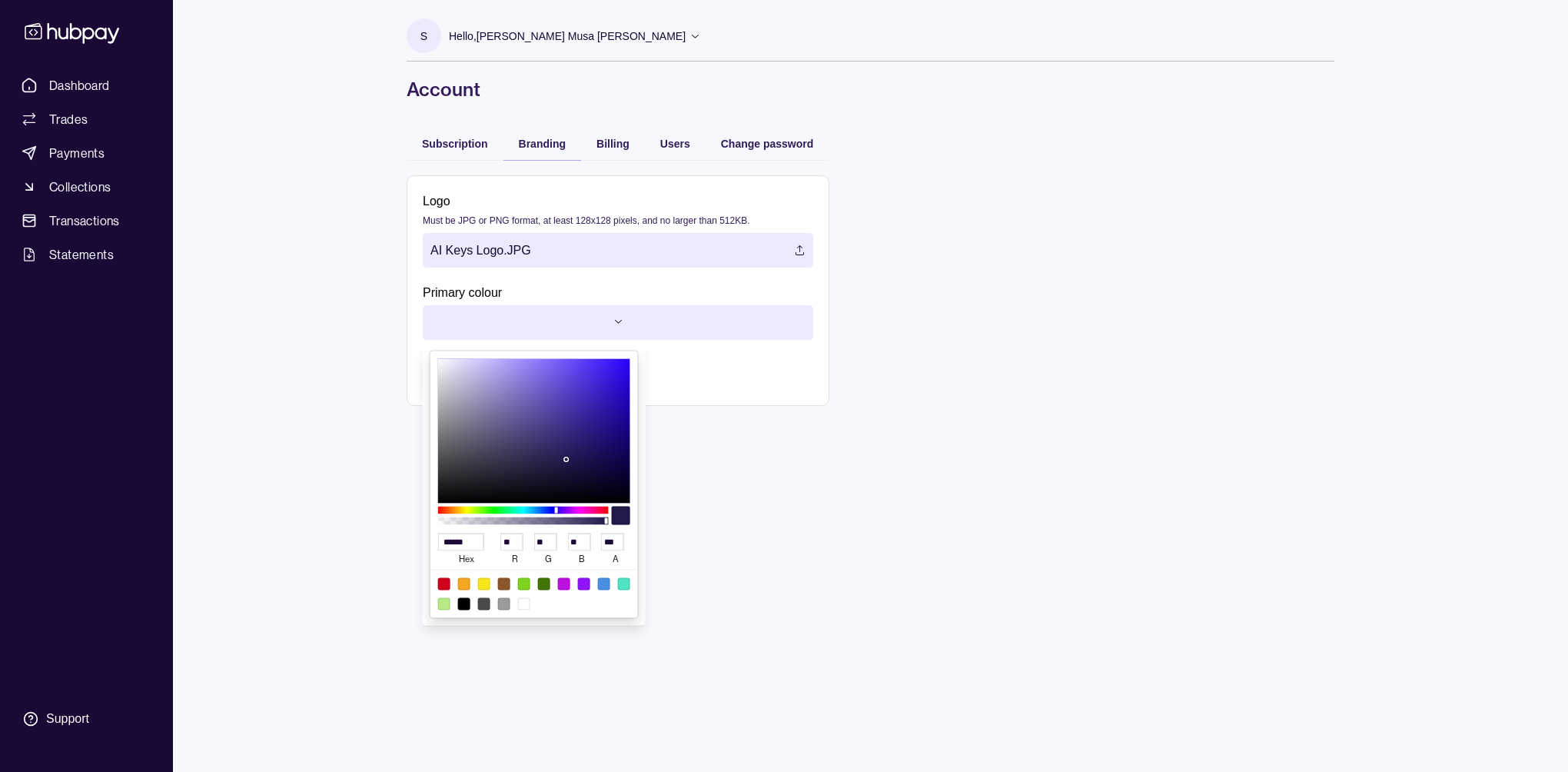
click at [500, 318] on html "Dashboard Trades Payments Collections Transactions Statements Support S Hello, …" at bounding box center [784, 386] width 1568 height 772
click at [1047, 428] on html "Dashboard Trades Payments Collections Transactions Statements Support S Hello, …" at bounding box center [784, 386] width 1568 height 772
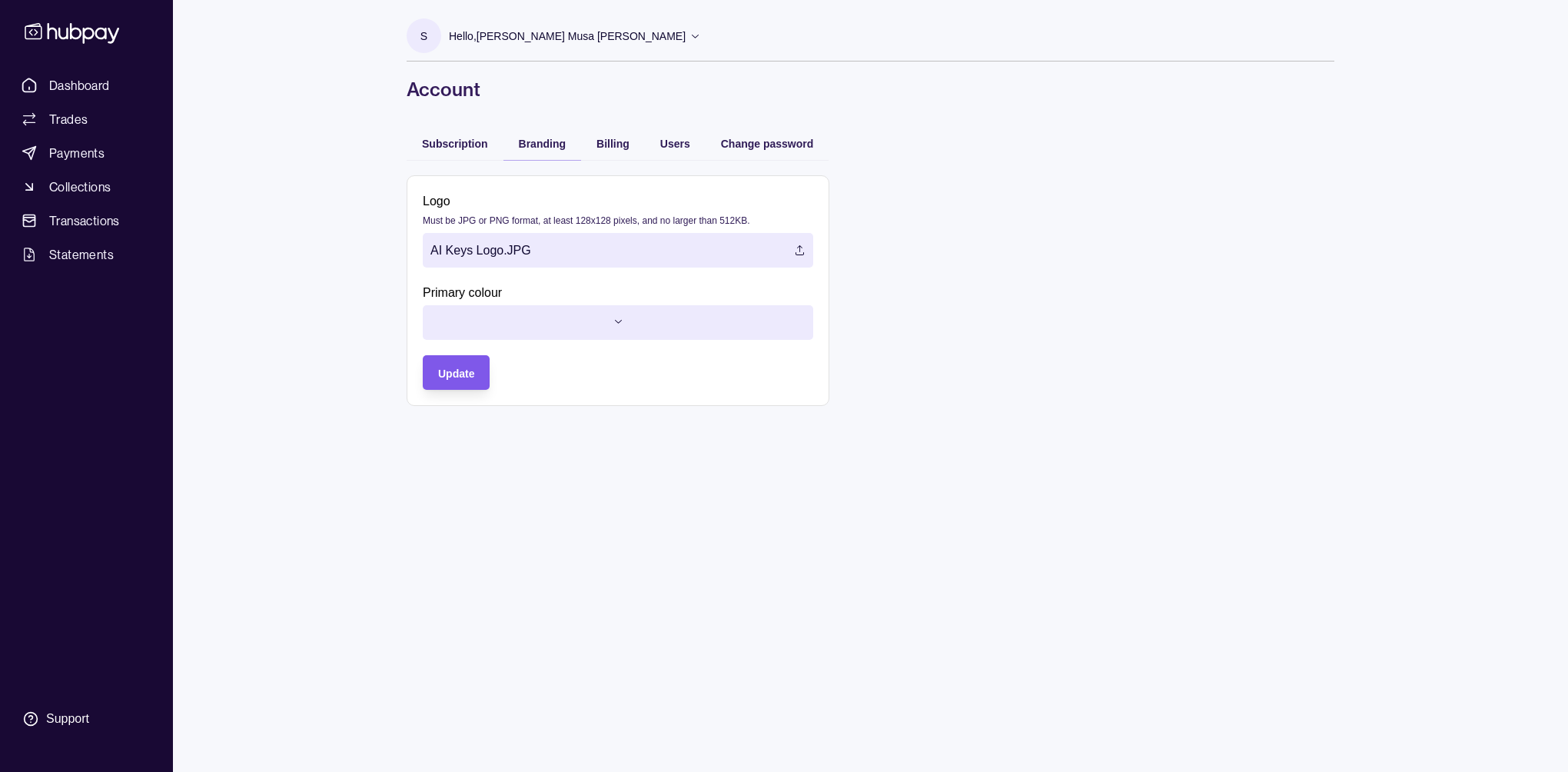
click at [474, 369] on span "Update" at bounding box center [455, 373] width 36 height 12
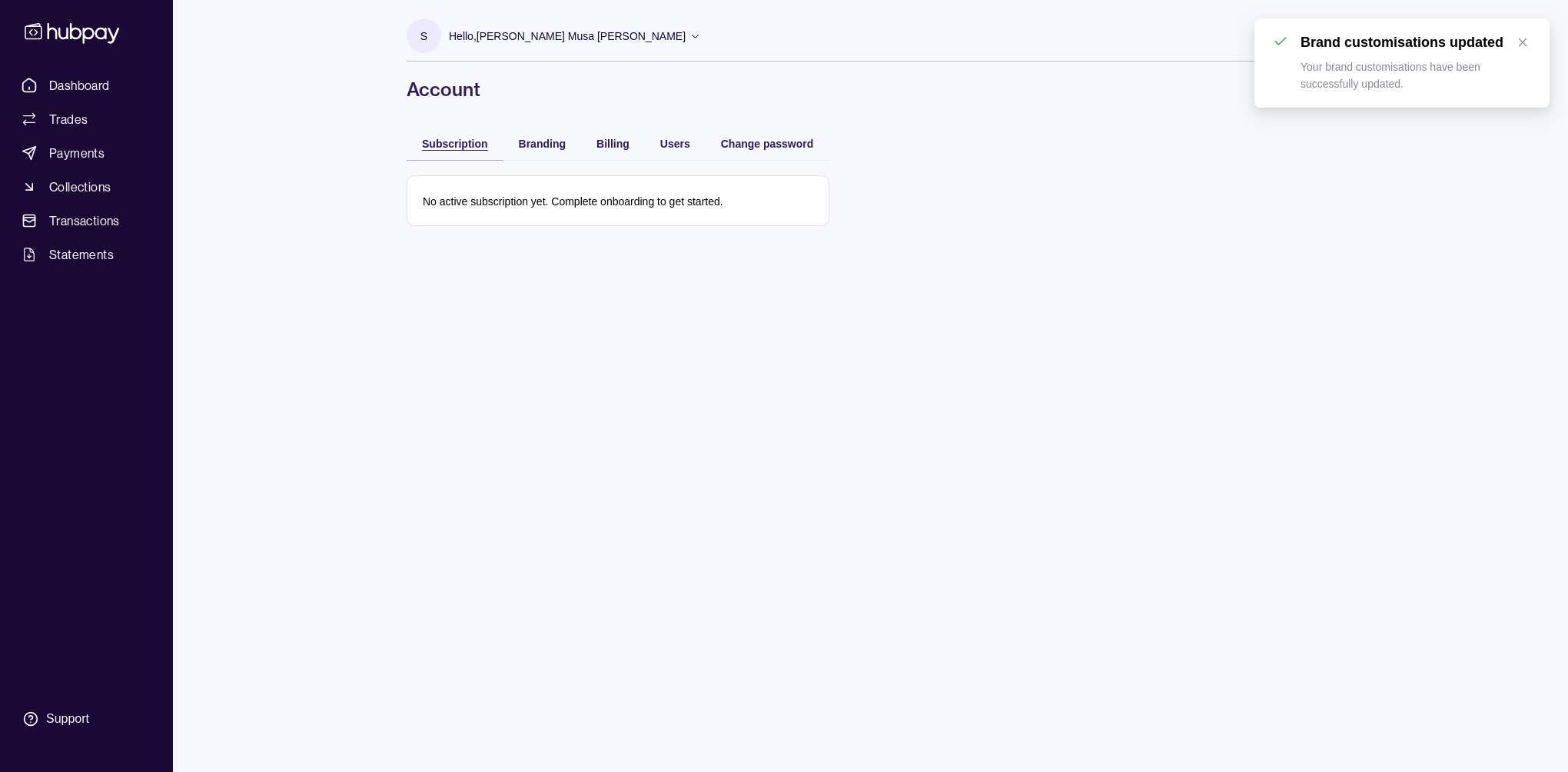
click at [453, 140] on span "Subscription" at bounding box center [455, 143] width 66 height 12
click at [70, 79] on span "Dashboard" at bounding box center [80, 85] width 60 height 18
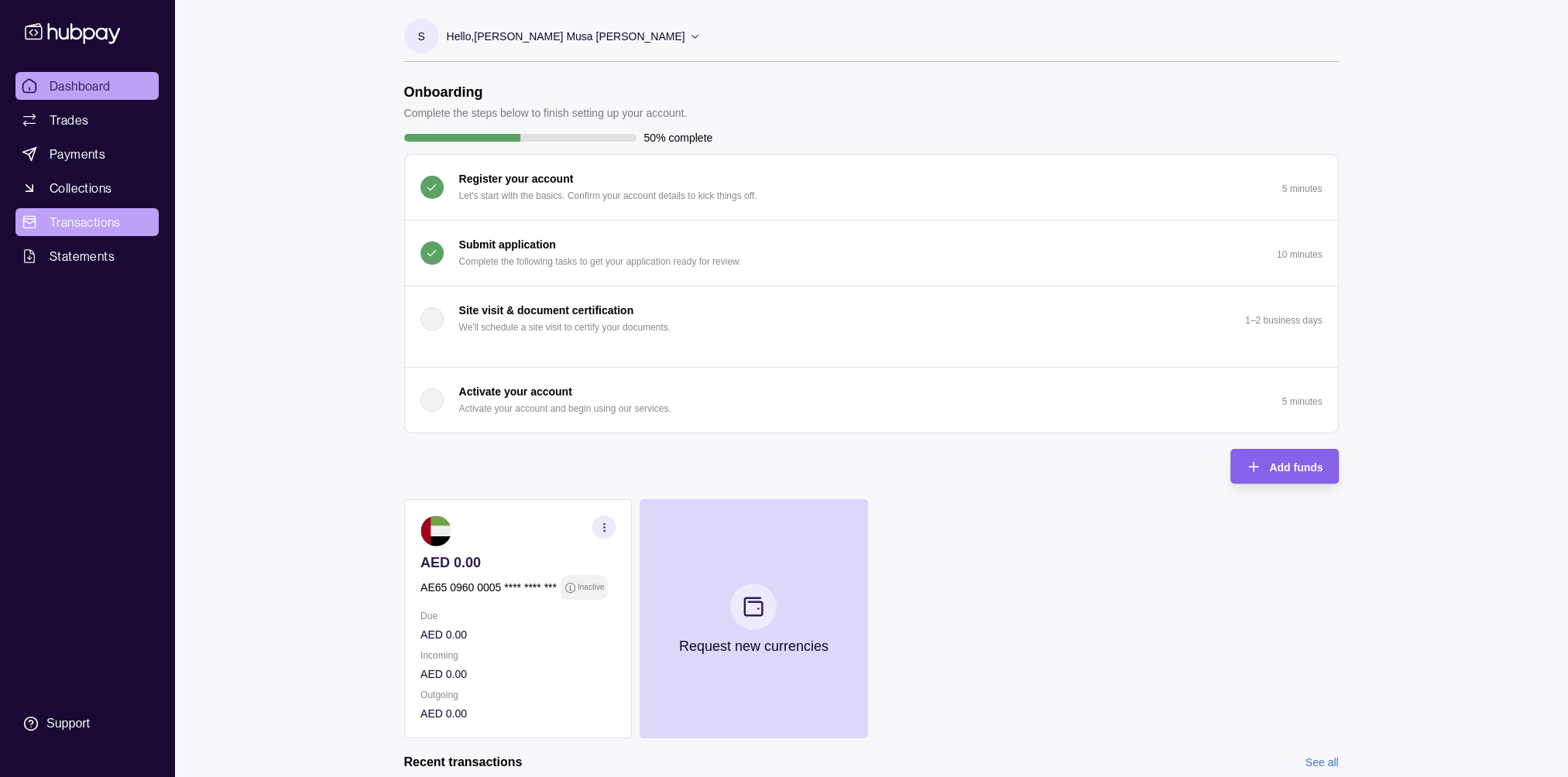
click at [105, 218] on span "Transactions" at bounding box center [85, 222] width 71 height 18
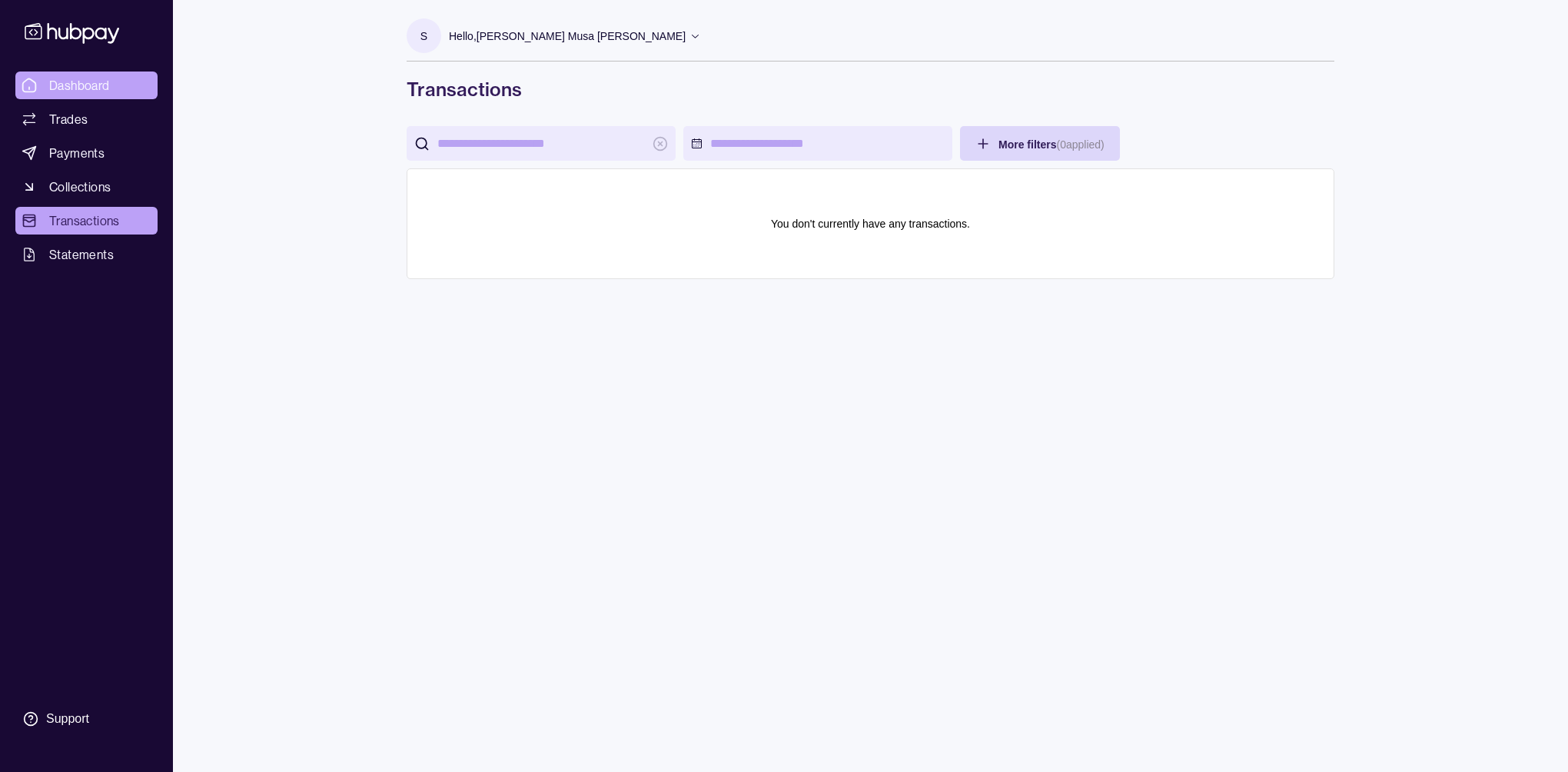
click at [79, 84] on span "Dashboard" at bounding box center [80, 85] width 60 height 18
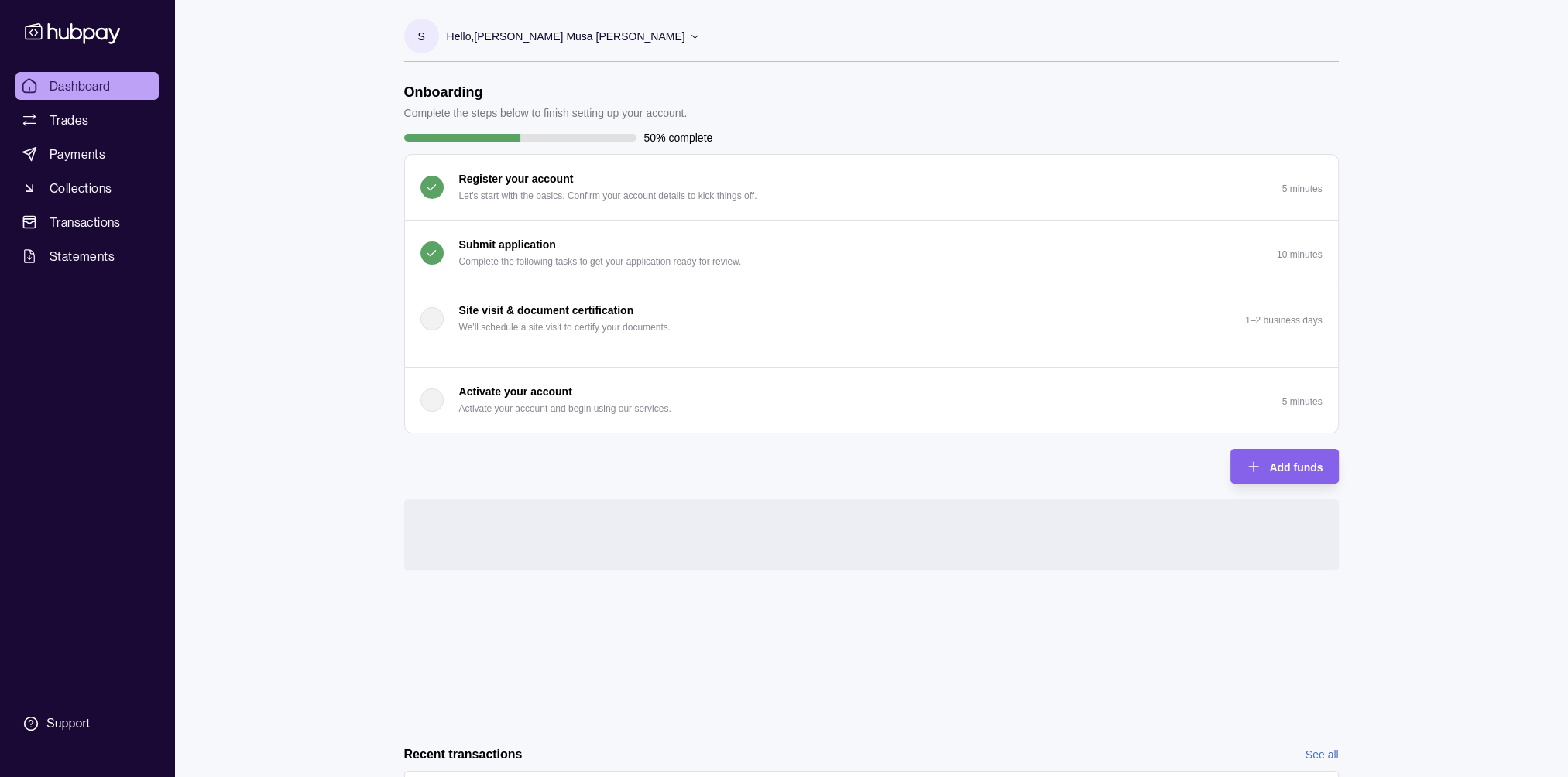
click at [547, 28] on p "Hello, [PERSON_NAME] Musa [PERSON_NAME]" at bounding box center [566, 36] width 238 height 17
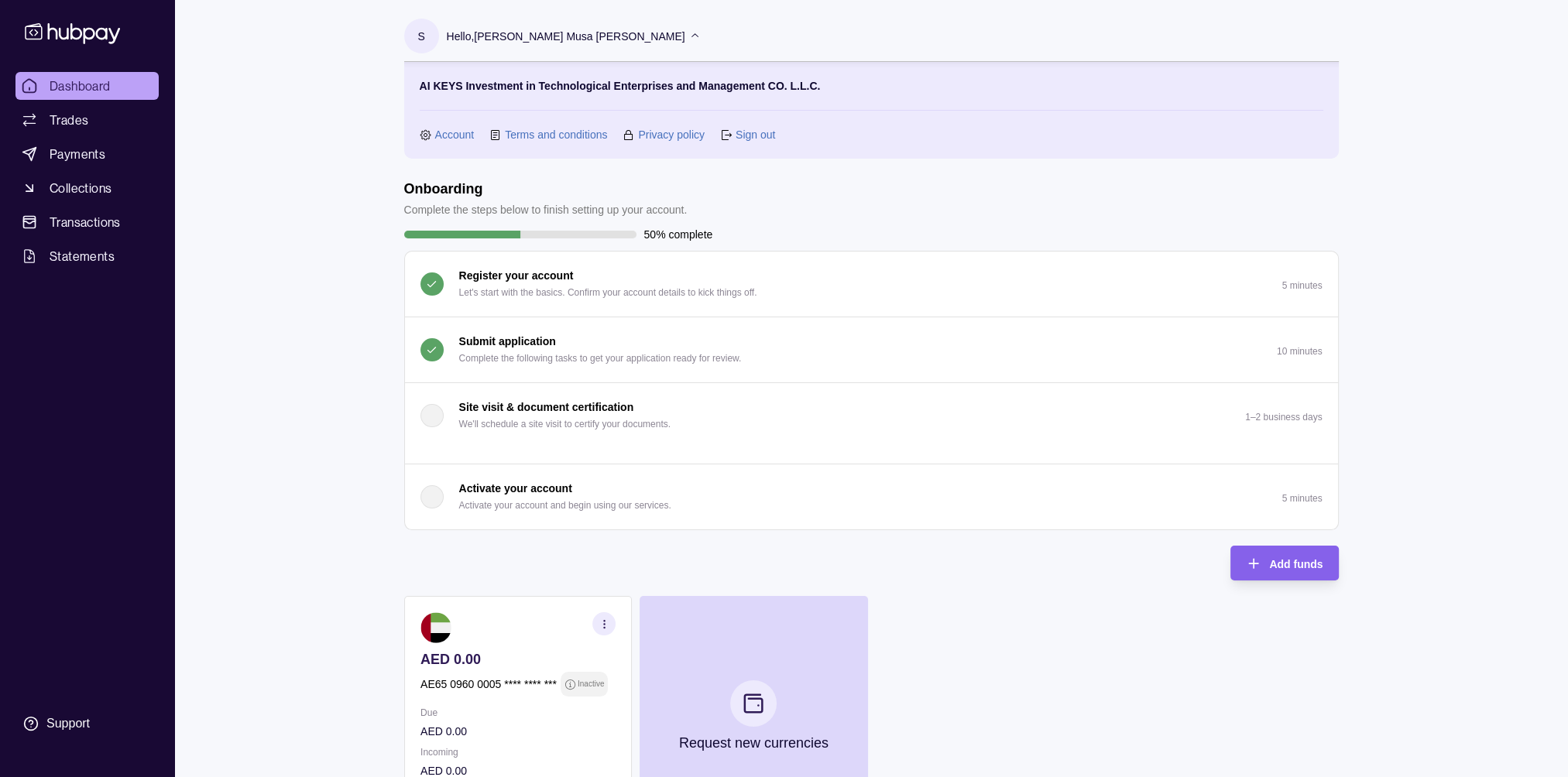
click at [449, 128] on link "Account" at bounding box center [454, 135] width 40 height 17
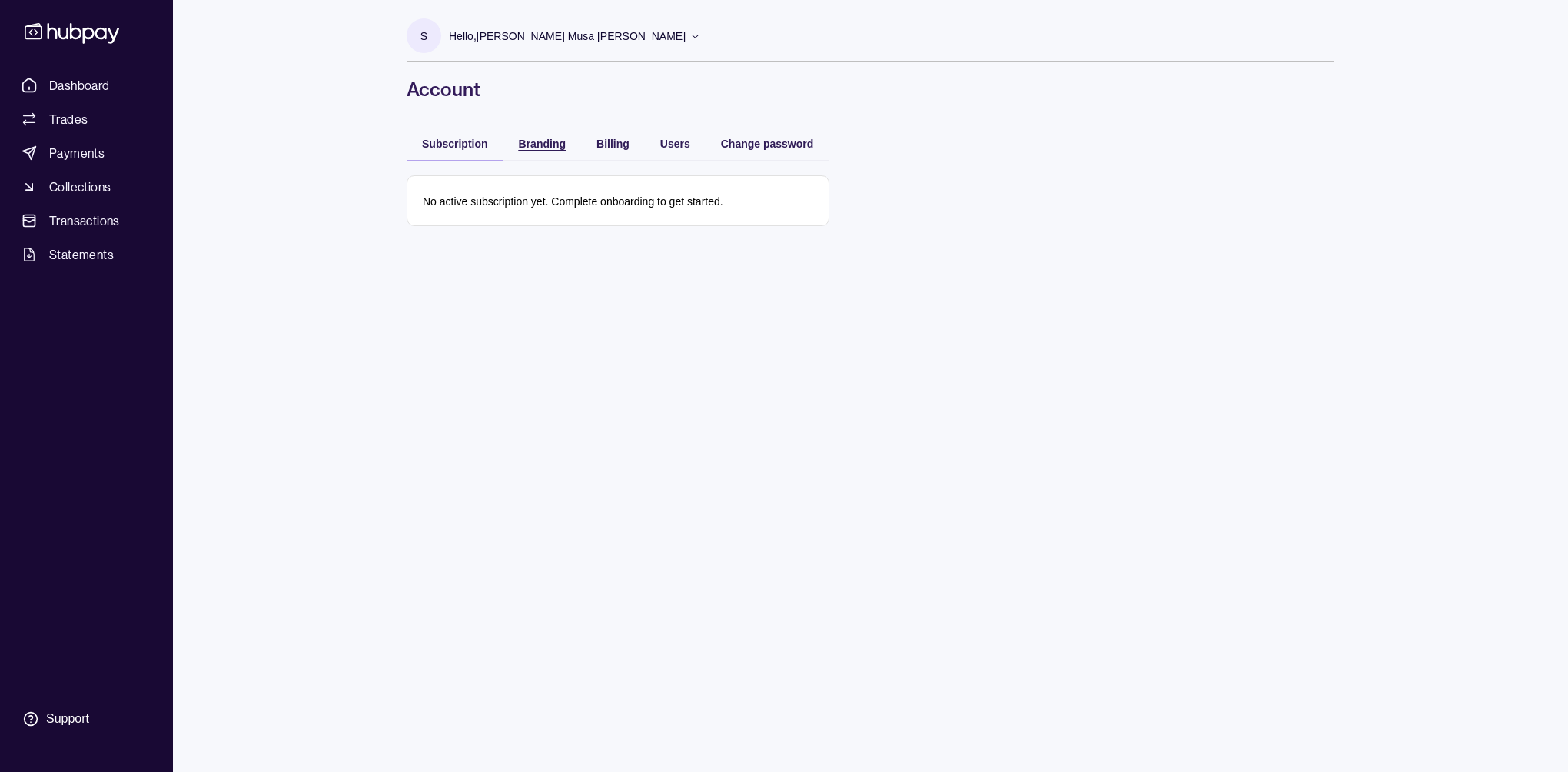
click at [529, 143] on span "Branding" at bounding box center [542, 143] width 47 height 12
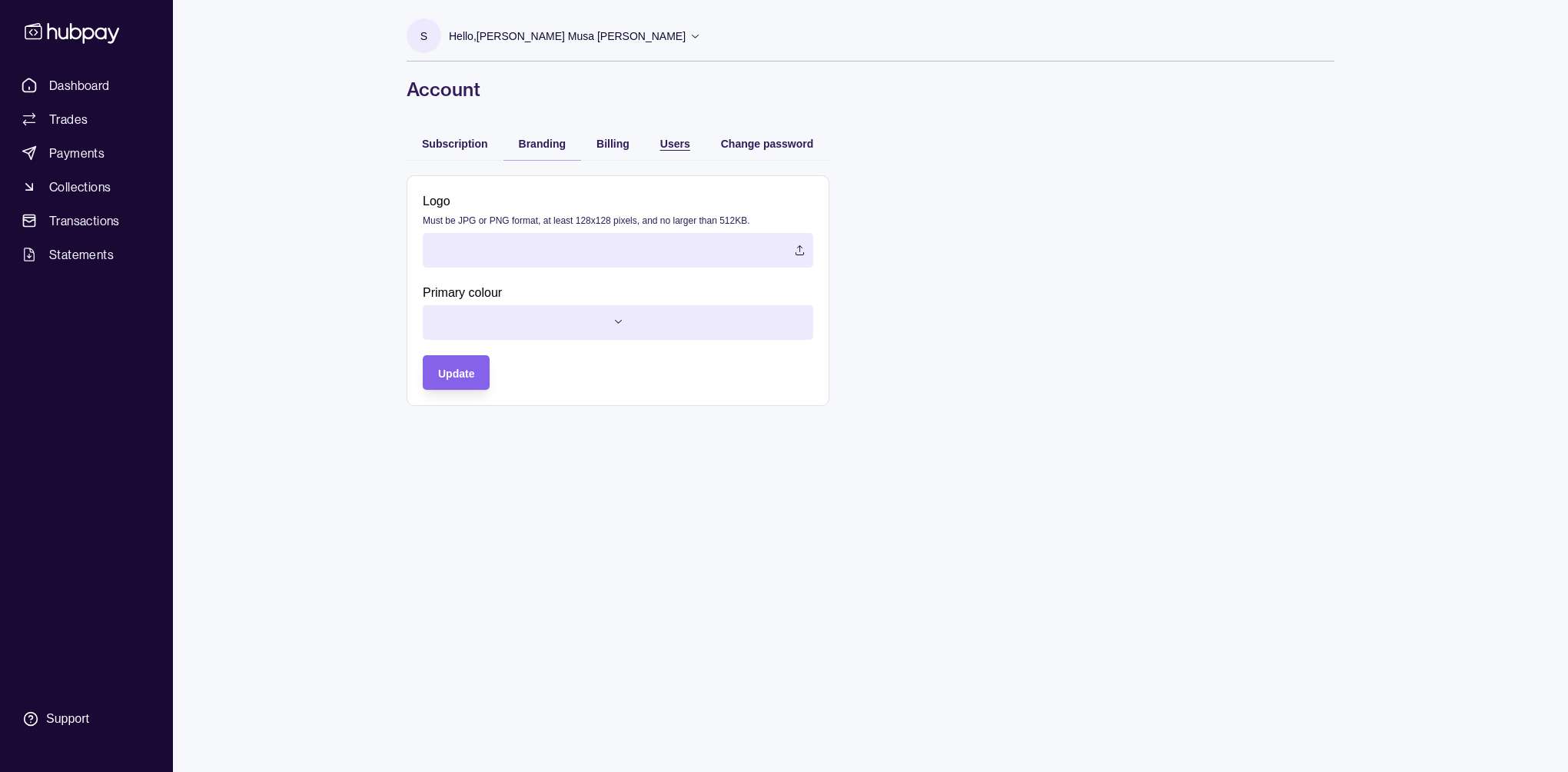
click at [662, 141] on span "Users" at bounding box center [675, 143] width 30 height 12
click at [521, 138] on span "Branding" at bounding box center [542, 143] width 47 height 12
click at [92, 87] on span "Dashboard" at bounding box center [80, 85] width 60 height 18
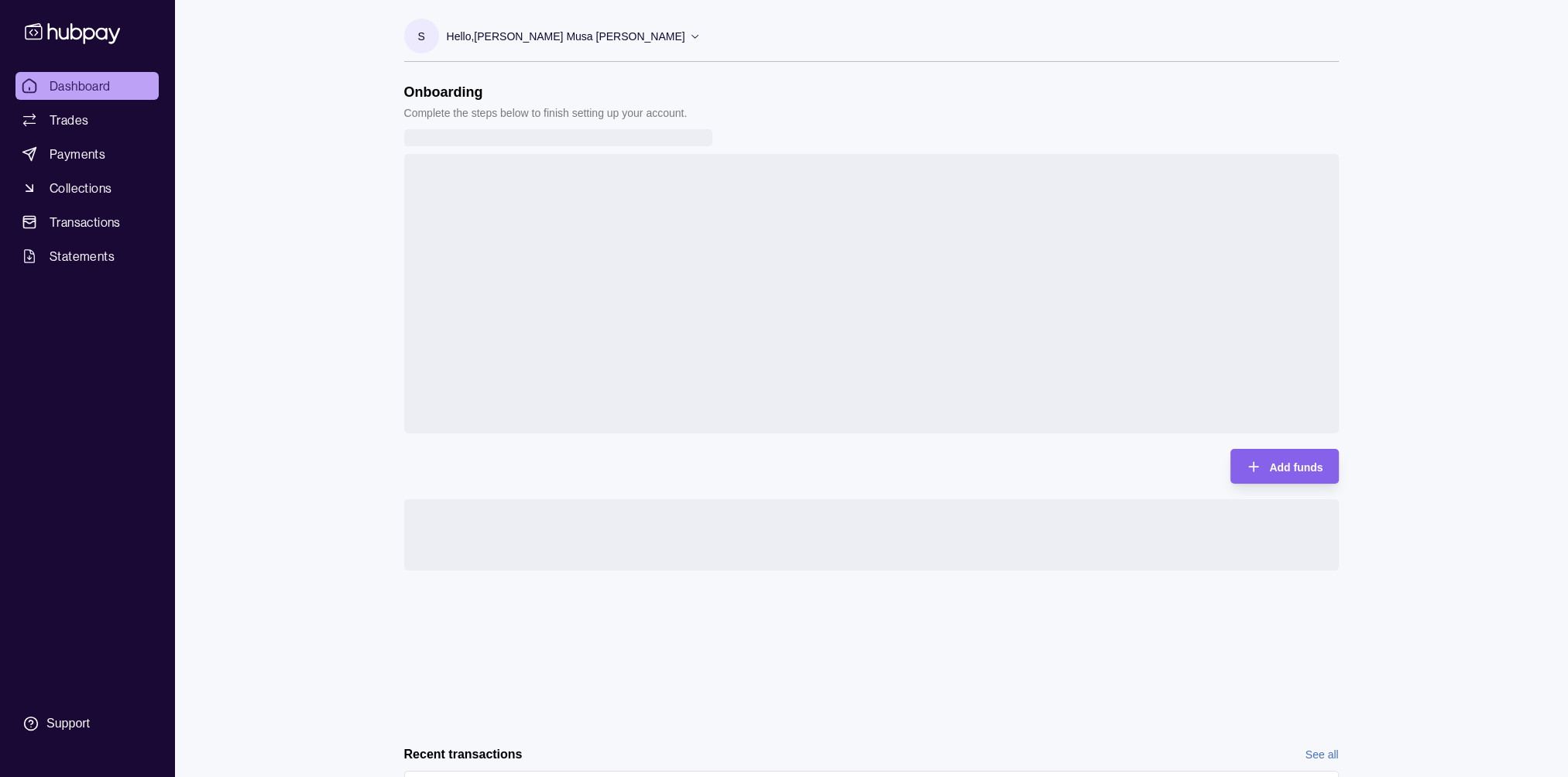
click at [665, 31] on section "S Hello, [PERSON_NAME] Musa [PERSON_NAME] AI KEYS Investment in Technological E…" at bounding box center [871, 40] width 934 height 43
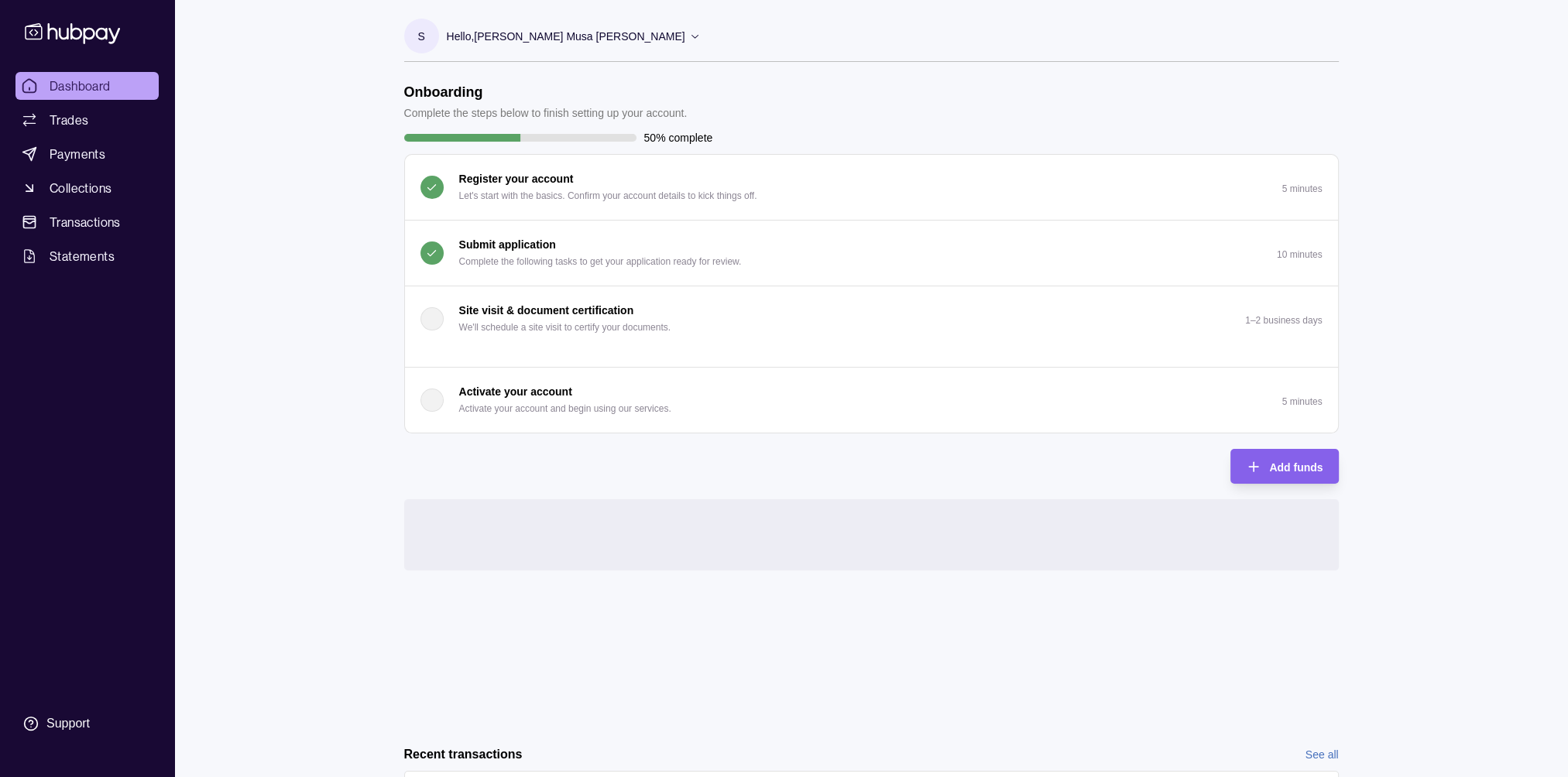
click at [689, 36] on icon at bounding box center [695, 36] width 12 height 12
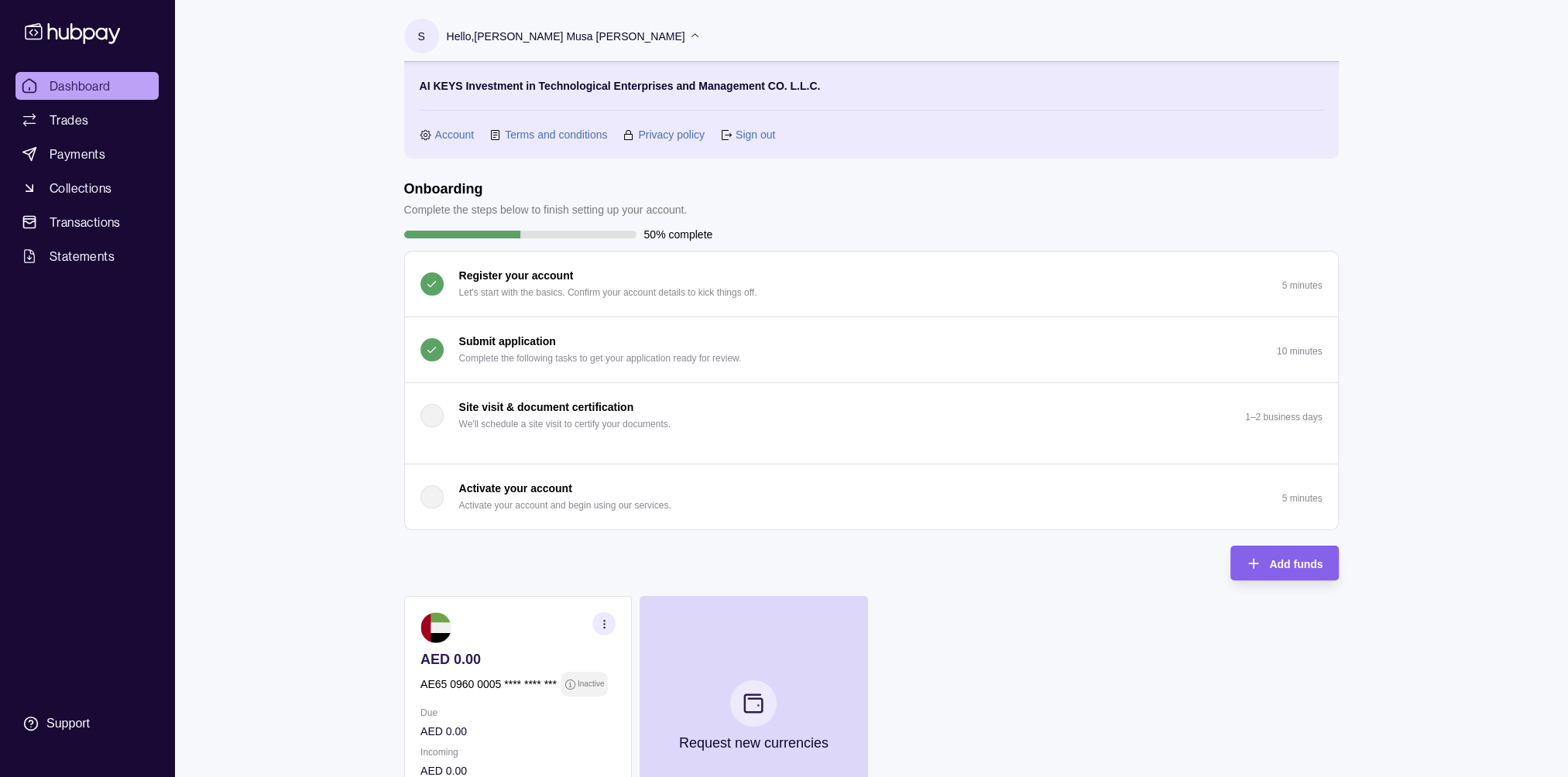
click at [736, 127] on link "Sign out" at bounding box center [755, 135] width 40 height 17
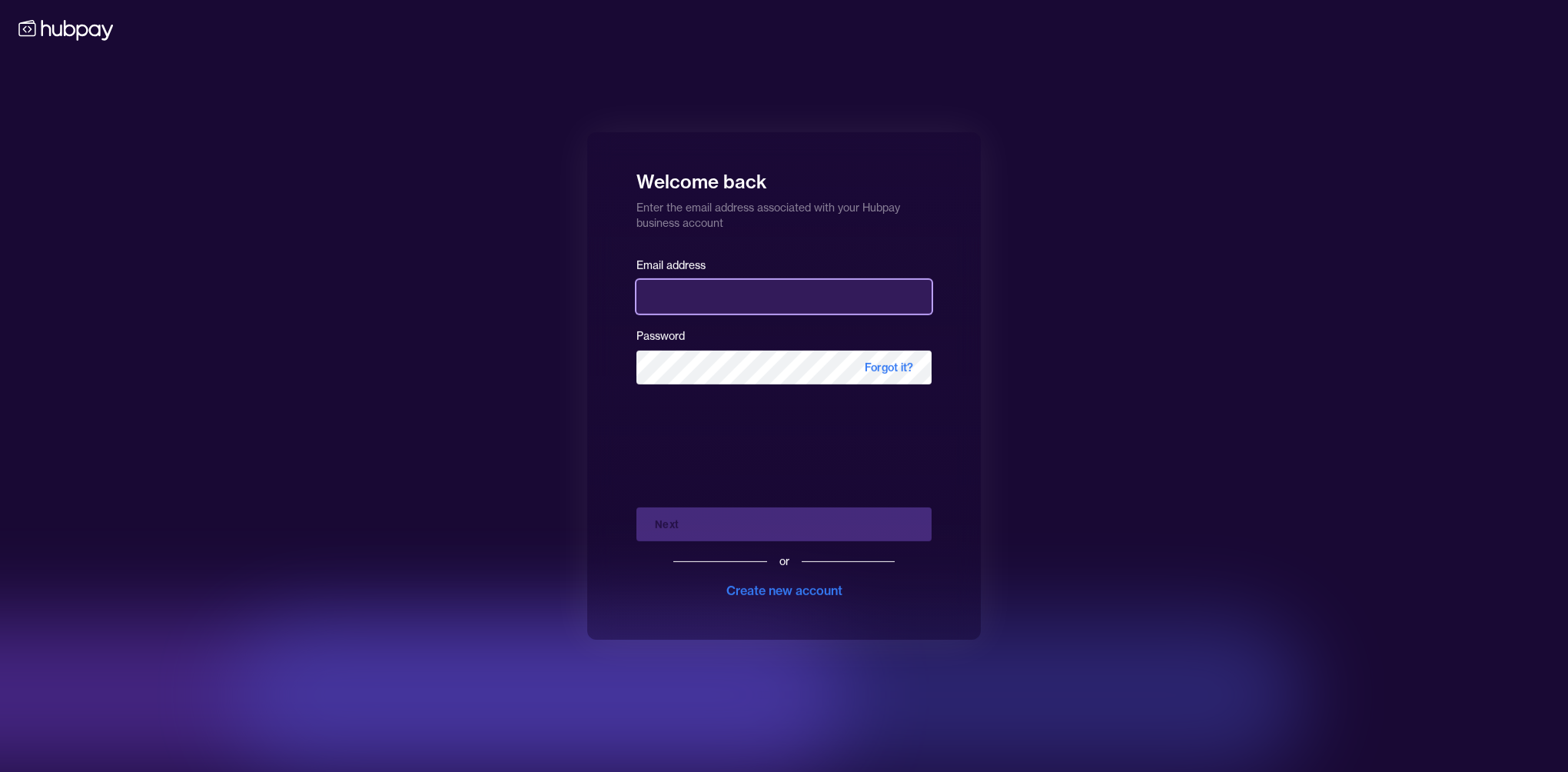
type input "**********"
